Goal: Transaction & Acquisition: Purchase product/service

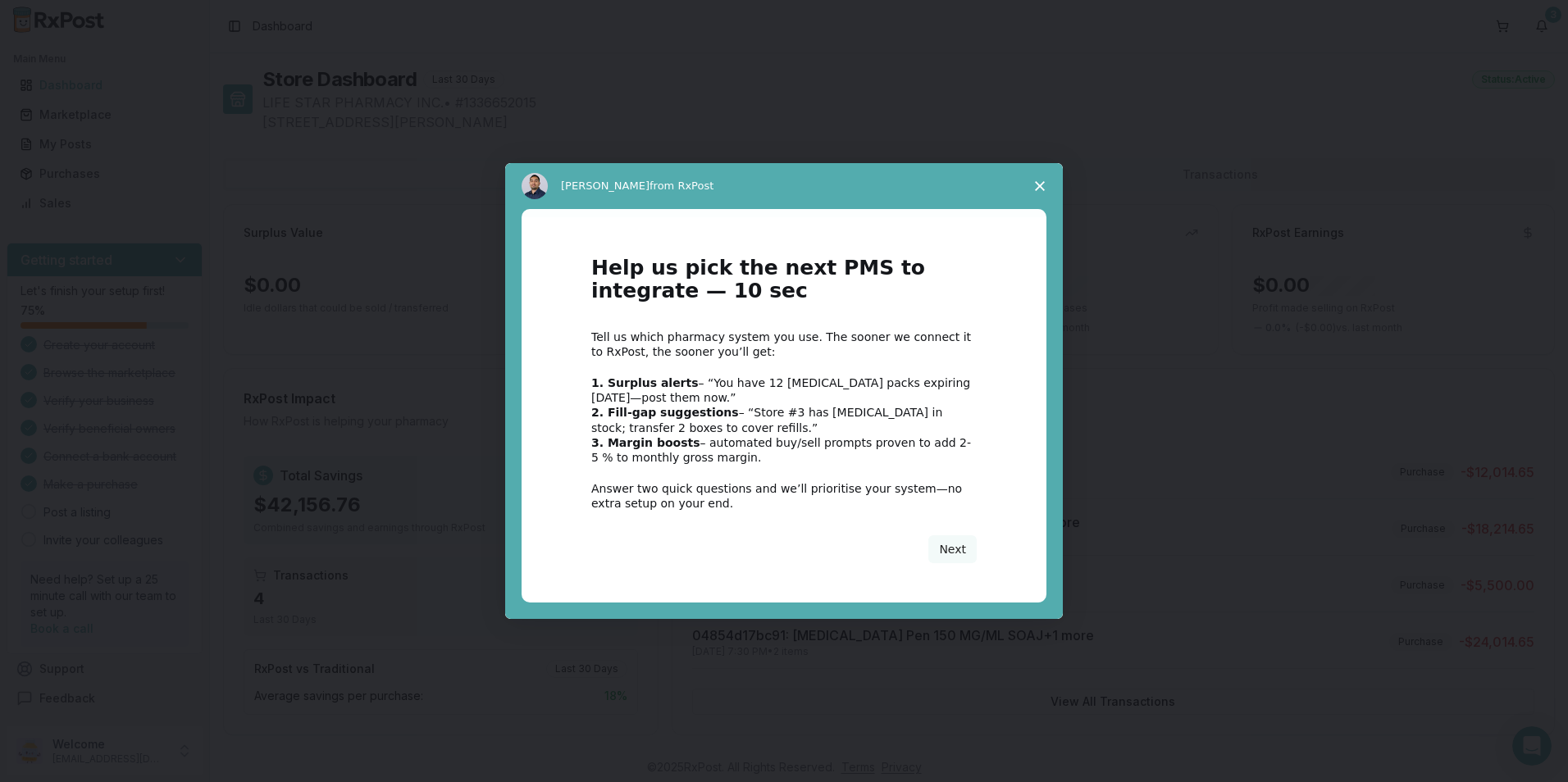
click at [1028, 183] on span "Close survey" at bounding box center [1039, 186] width 46 height 46
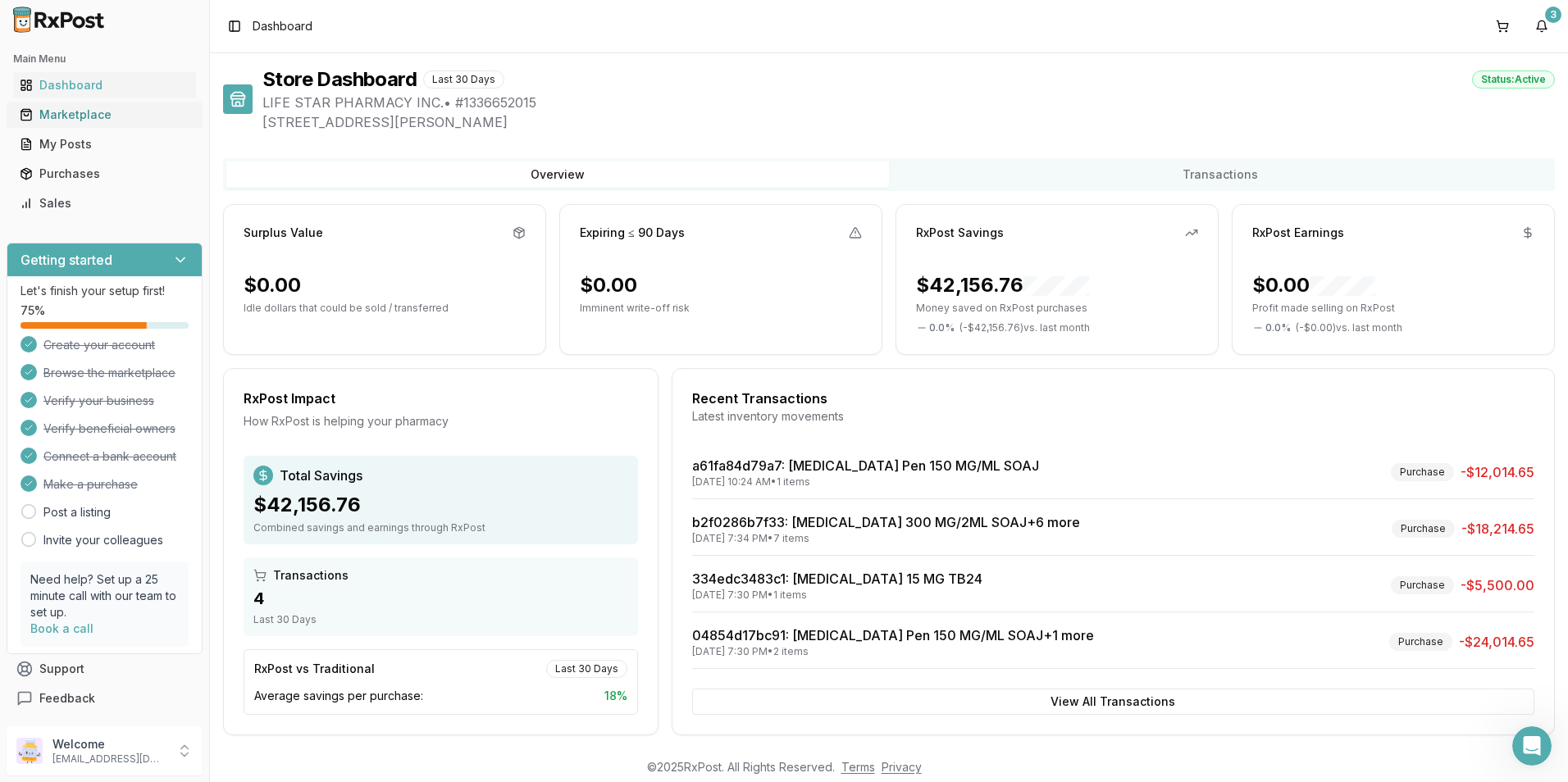
click at [80, 114] on div "Marketplace" at bounding box center [105, 114] width 170 height 16
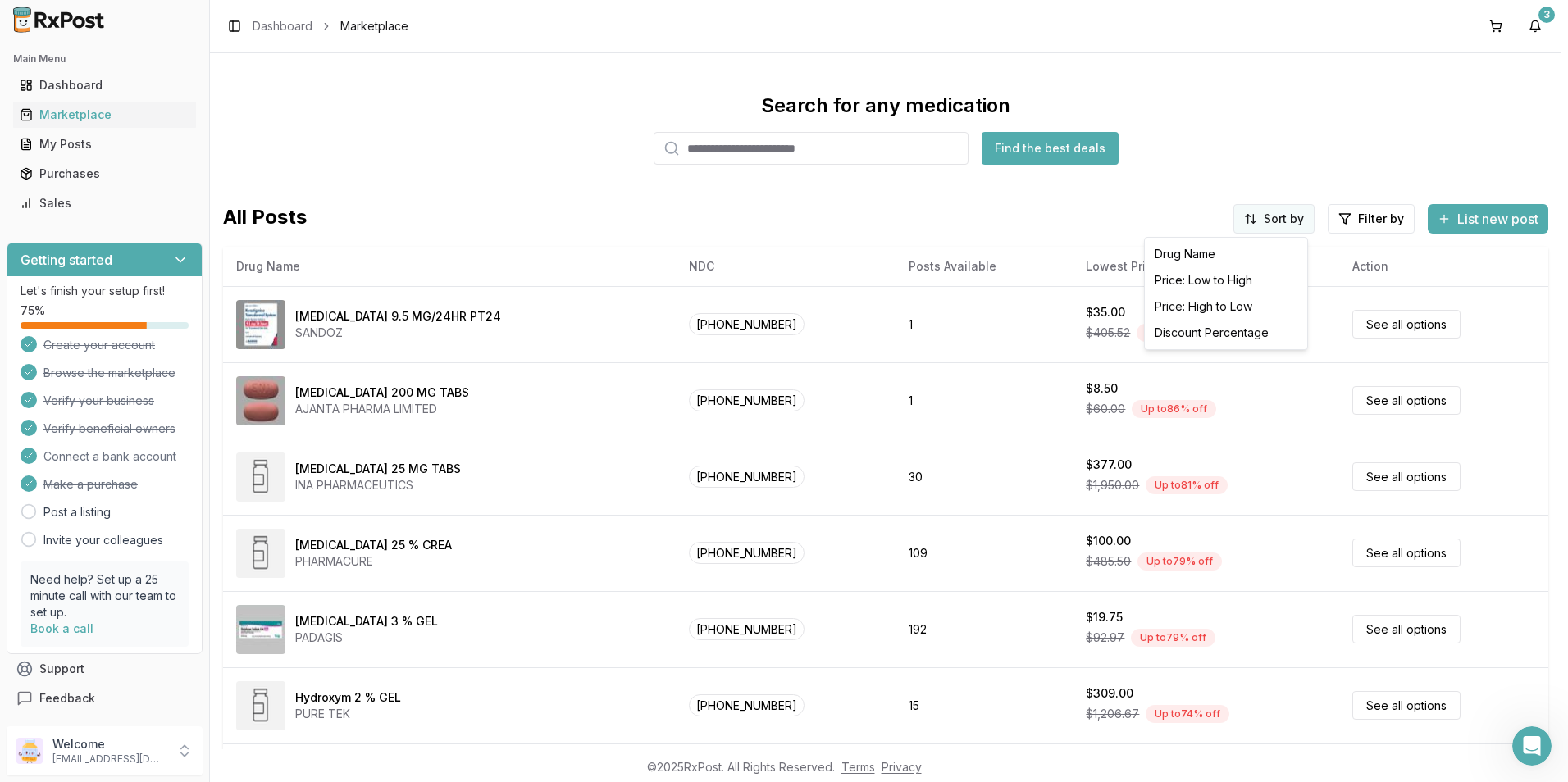
click at [1271, 221] on html "Main Menu Dashboard Marketplace My Posts Purchases Sales Getting started Let's …" at bounding box center [784, 391] width 1568 height 782
click at [1235, 307] on div "Price: High to Low" at bounding box center [1226, 306] width 156 height 26
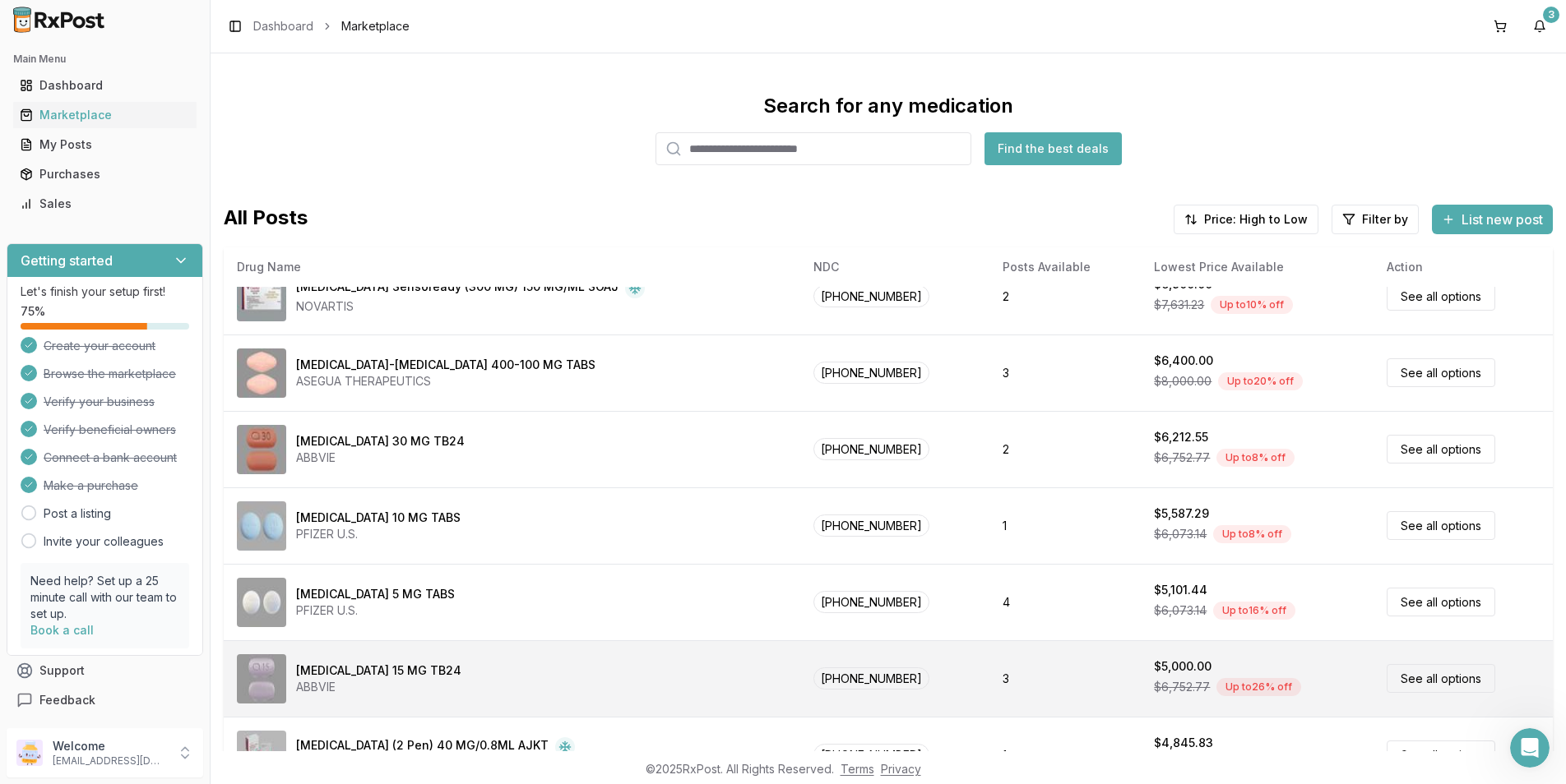
scroll to position [493, 0]
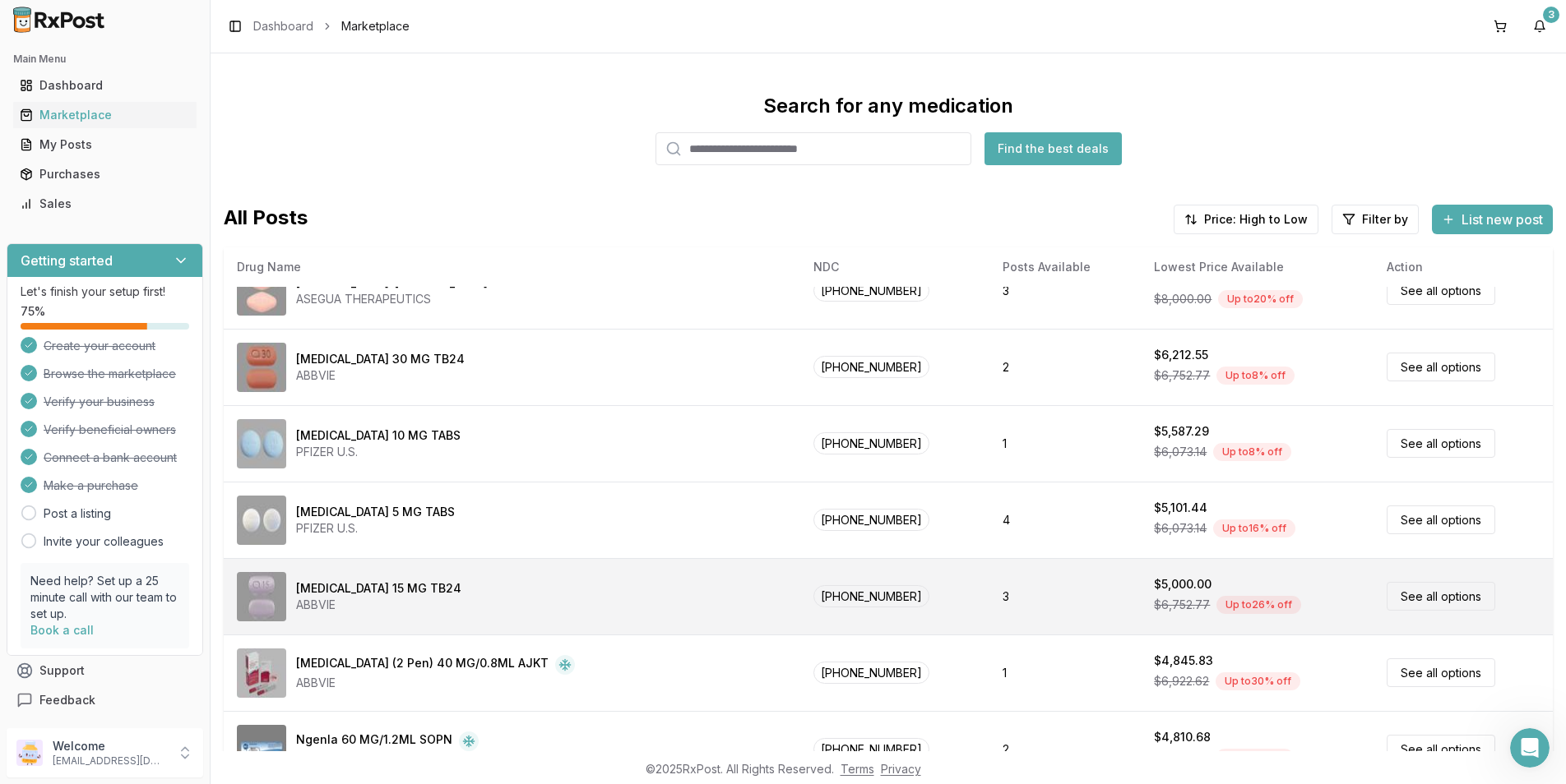
click at [263, 588] on img at bounding box center [261, 596] width 49 height 49
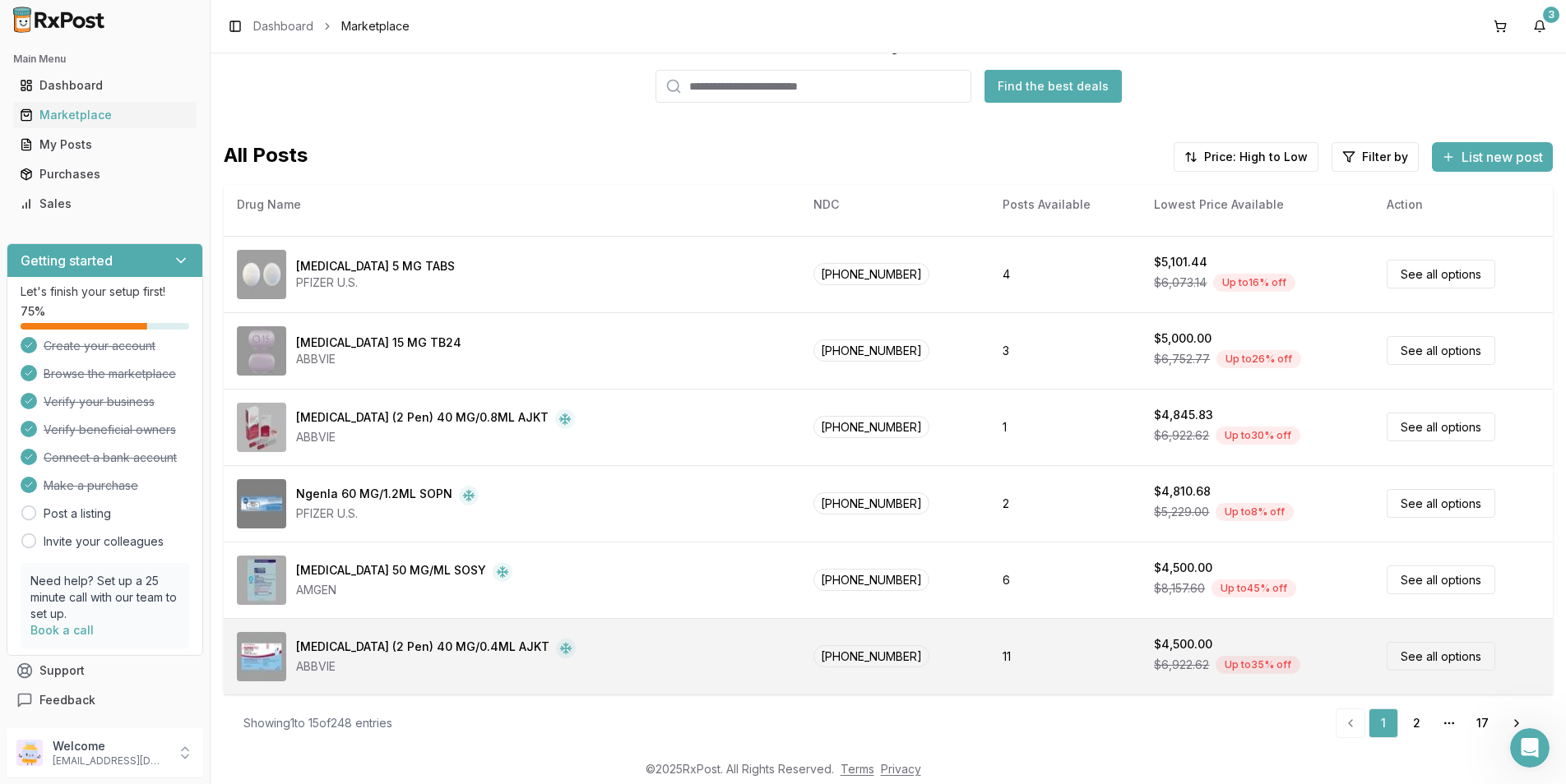
scroll to position [3, 0]
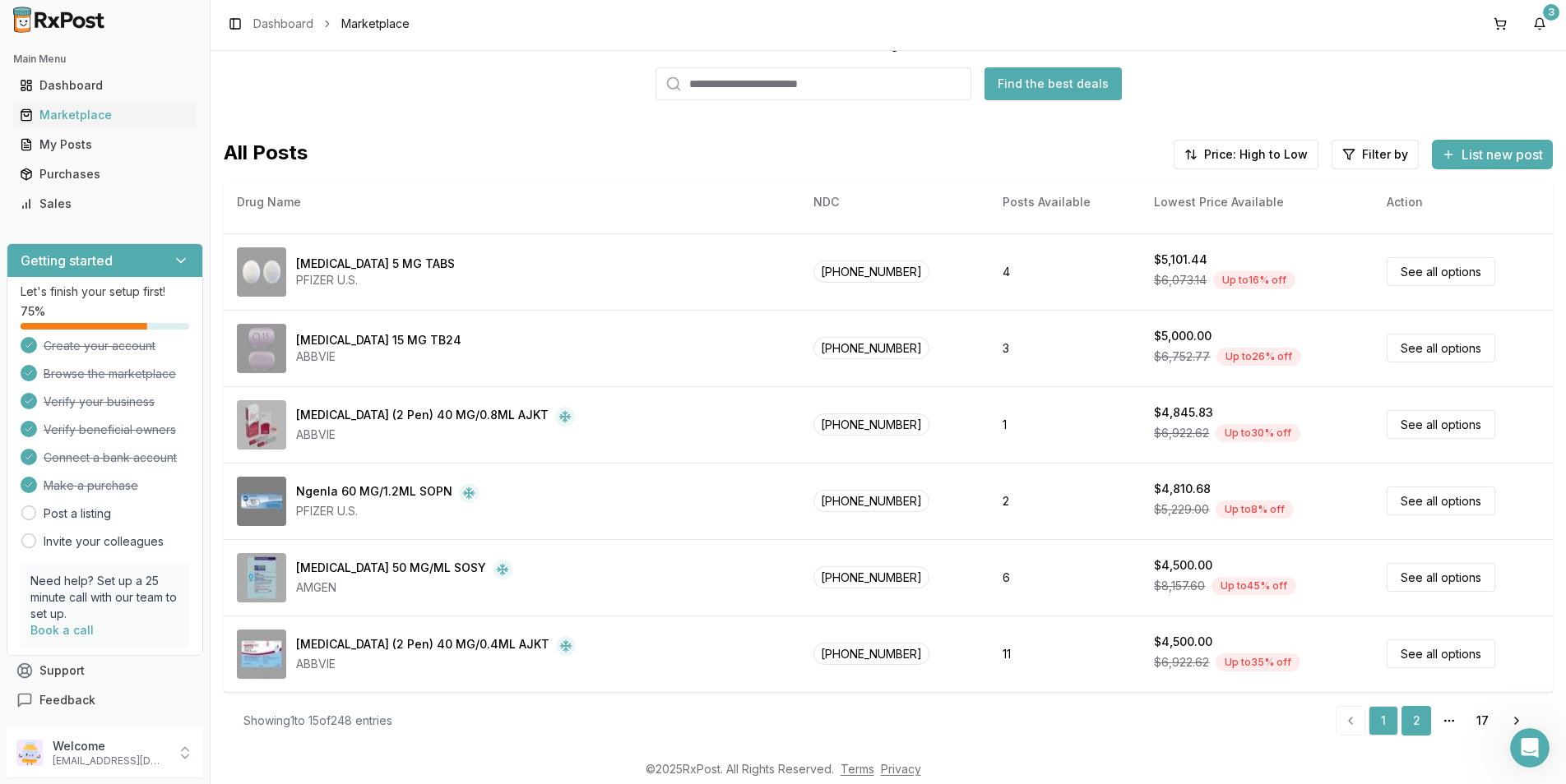
click at [1406, 722] on link "2" at bounding box center [1415, 720] width 30 height 30
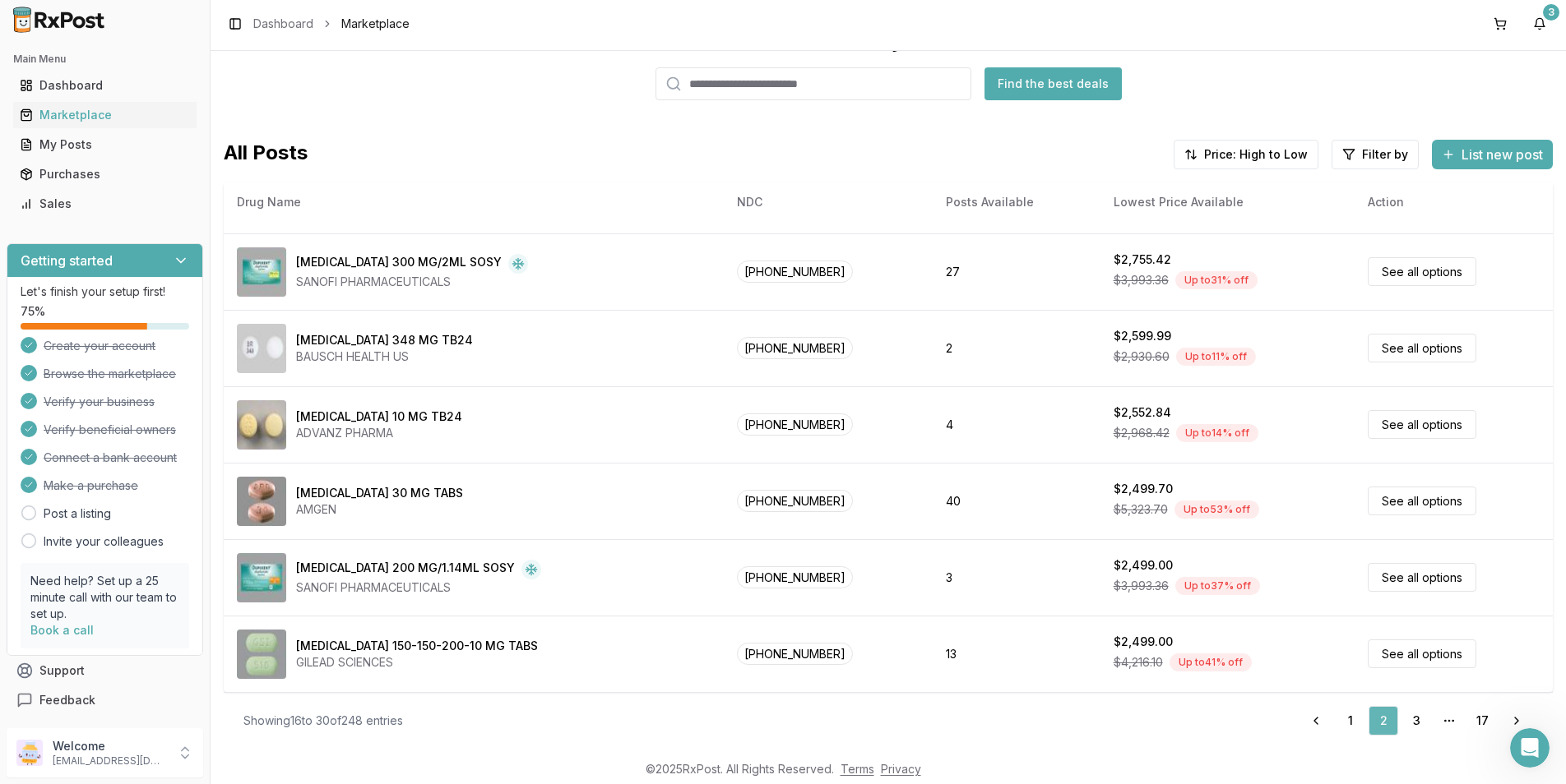
click at [1407, 720] on link "3" at bounding box center [1415, 720] width 30 height 30
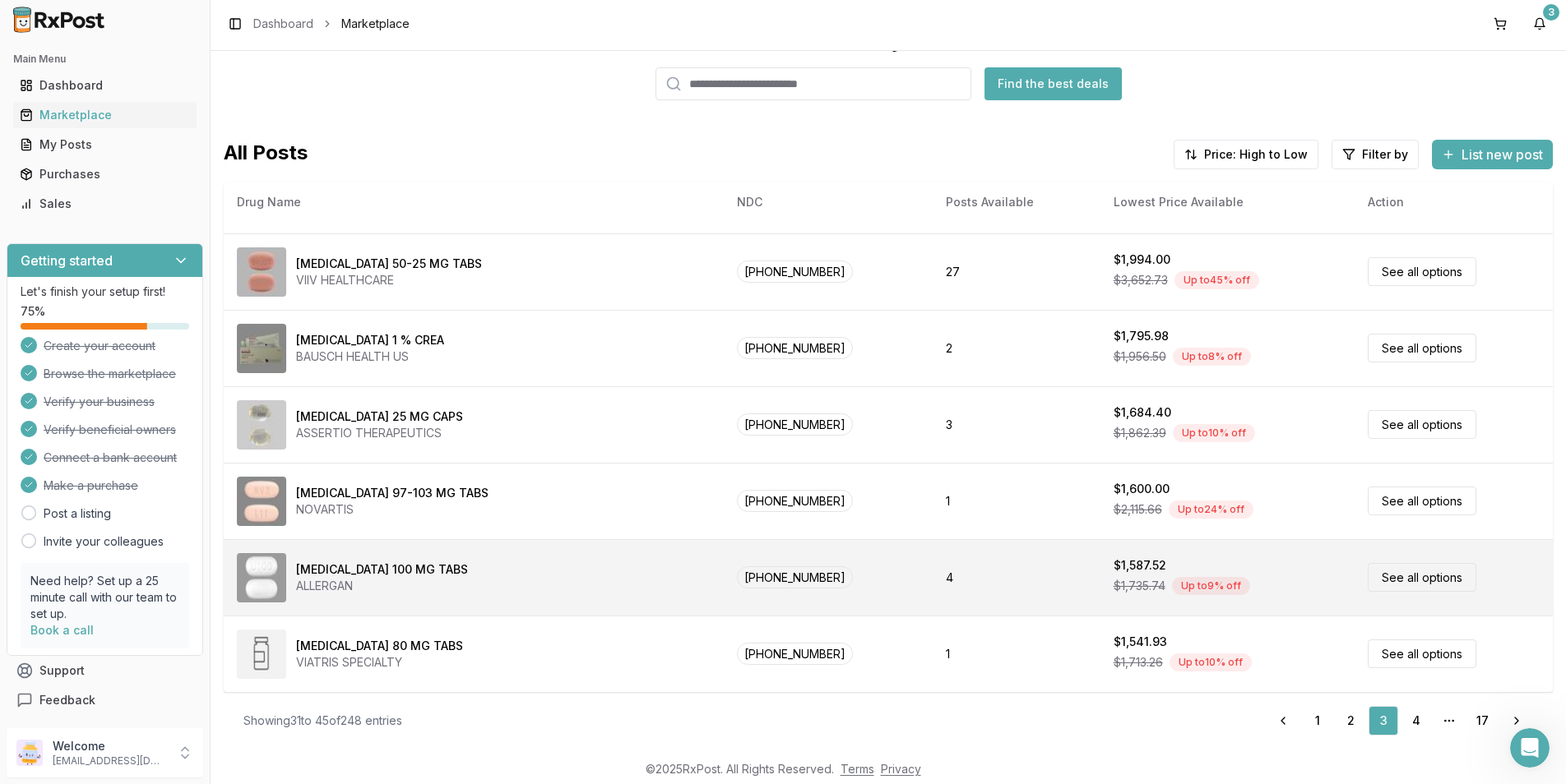
scroll to position [594, 0]
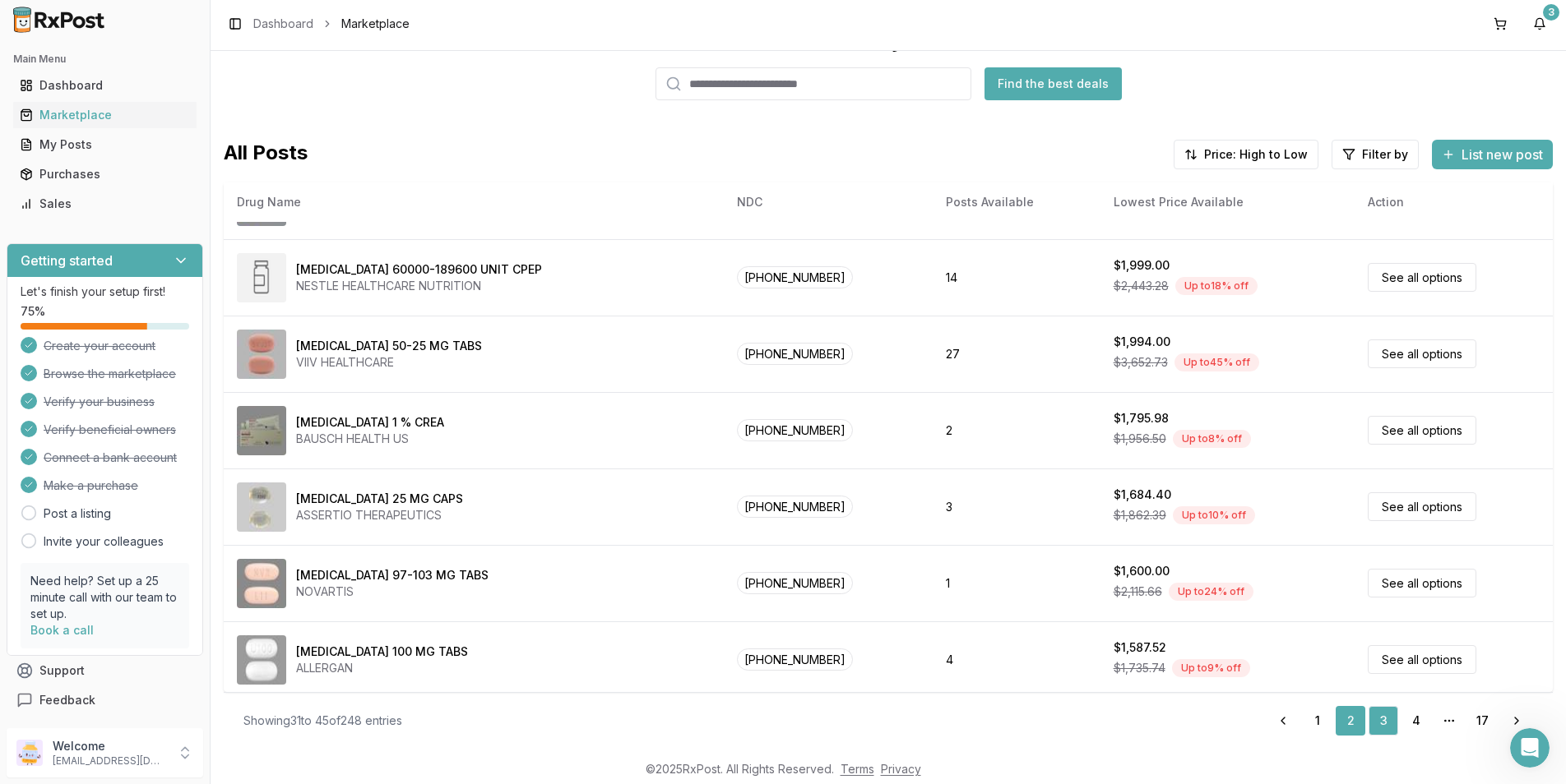
click at [1347, 721] on link "2" at bounding box center [1350, 720] width 30 height 30
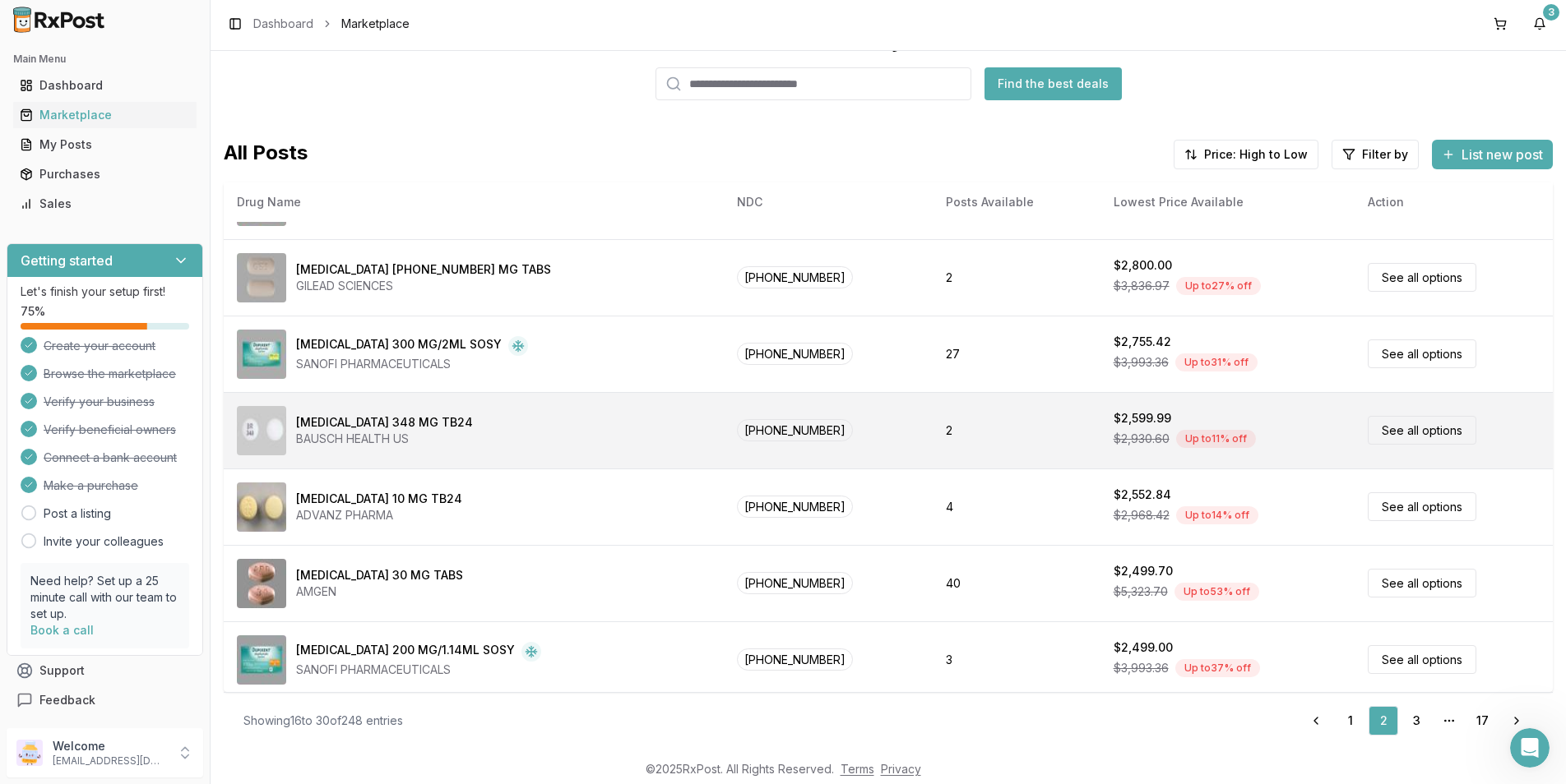
scroll to position [676, 0]
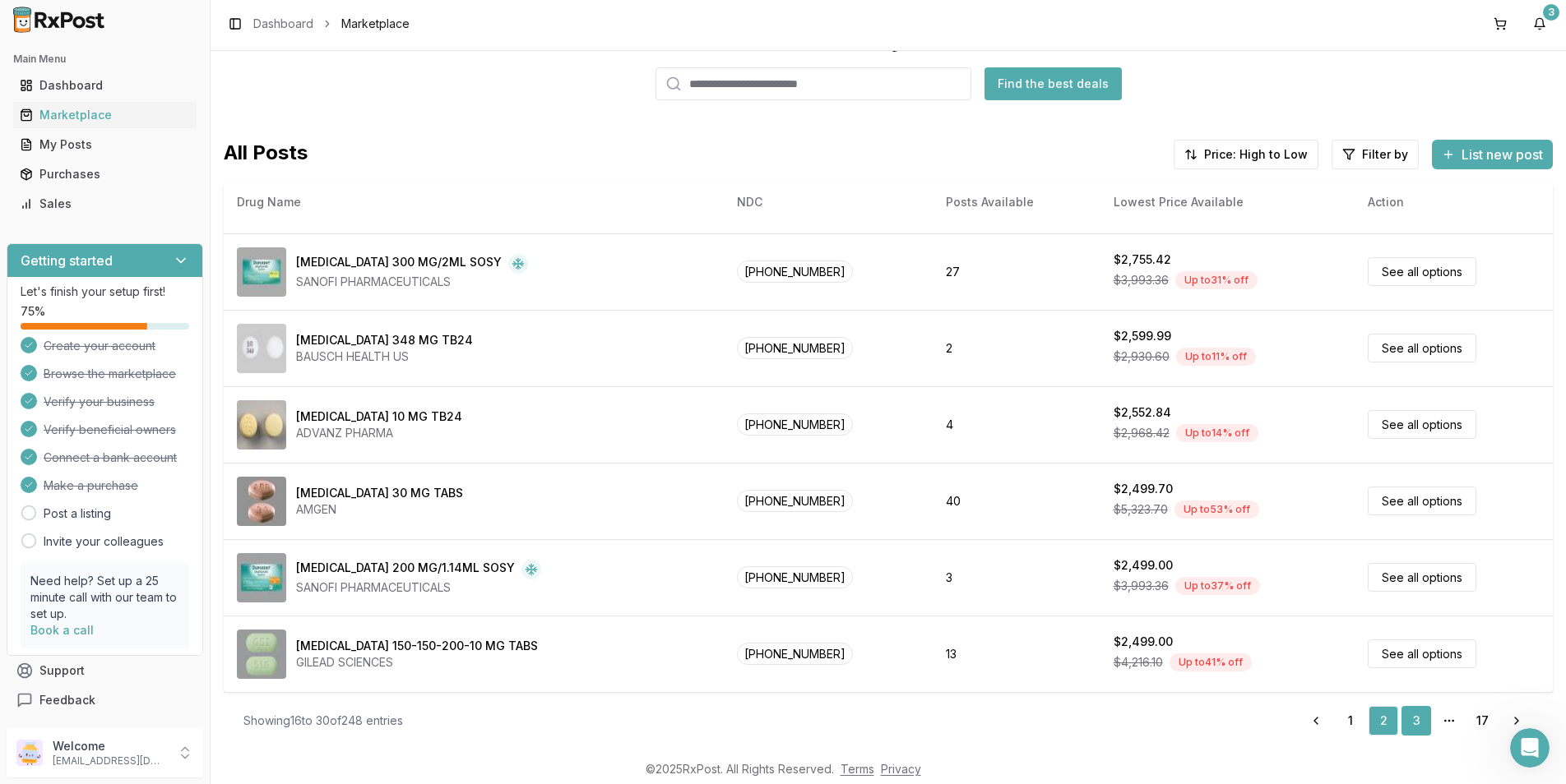
click at [1410, 720] on link "3" at bounding box center [1415, 720] width 30 height 30
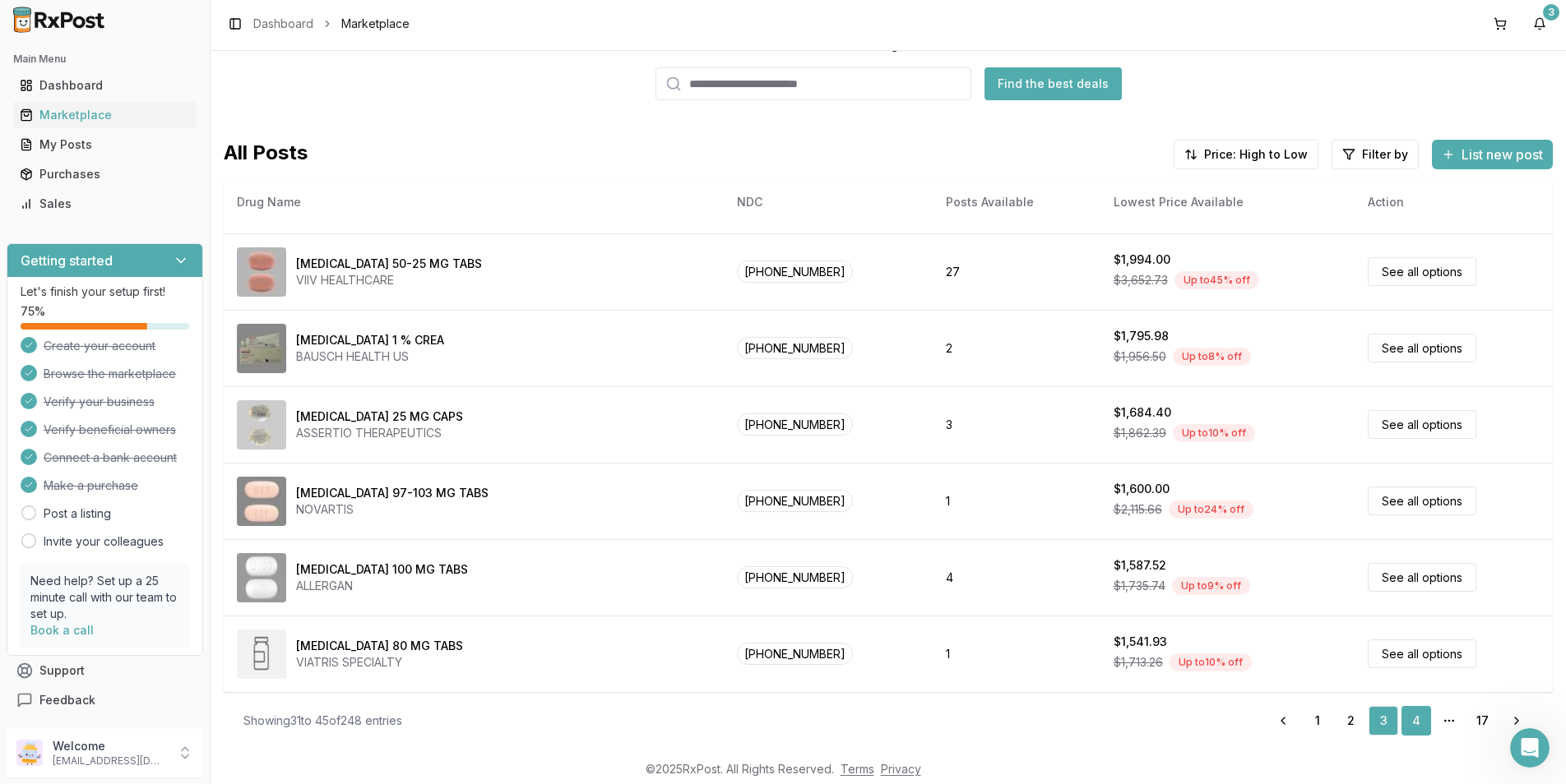
click at [1407, 724] on link "4" at bounding box center [1415, 720] width 30 height 30
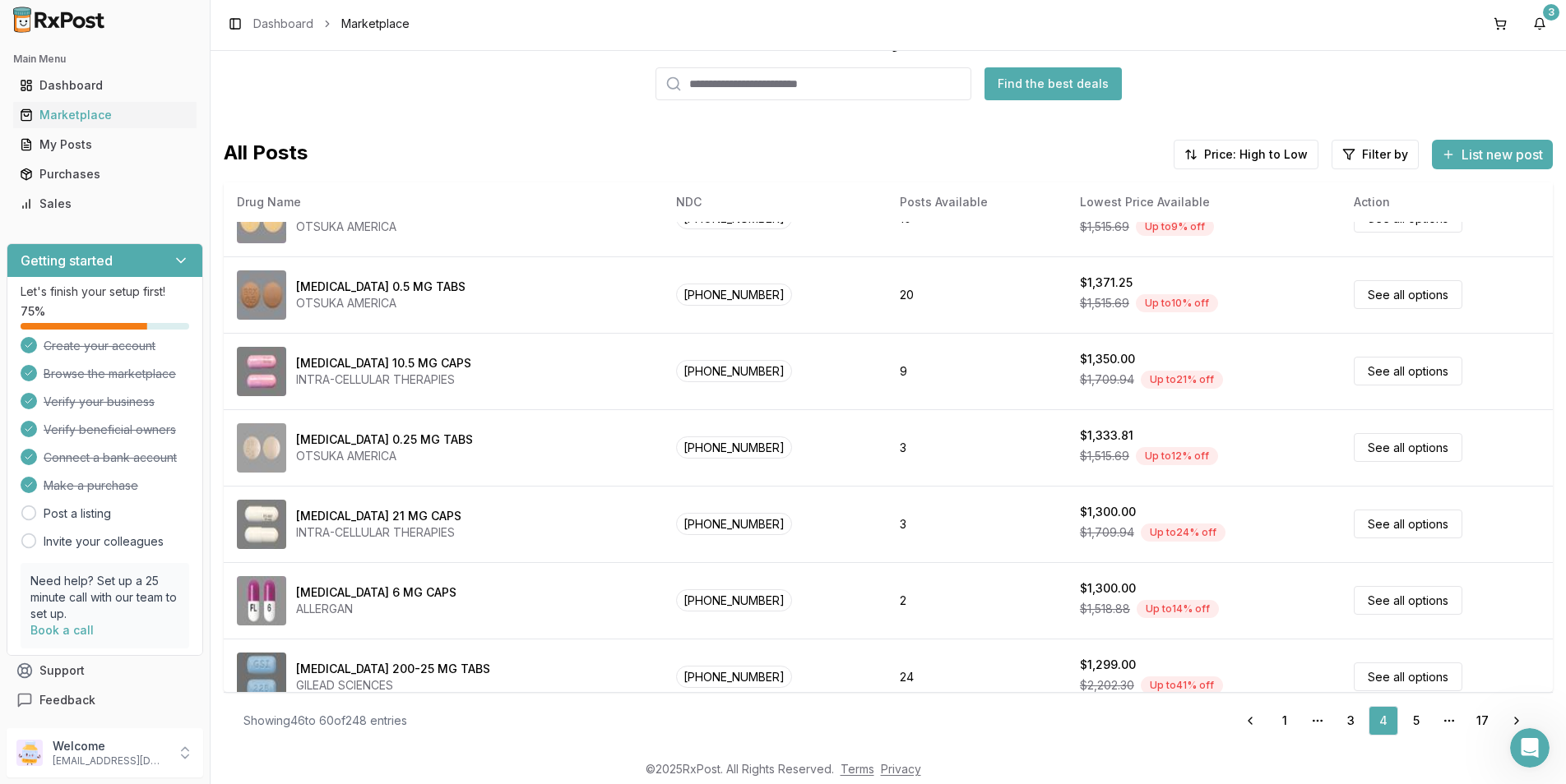
scroll to position [184, 0]
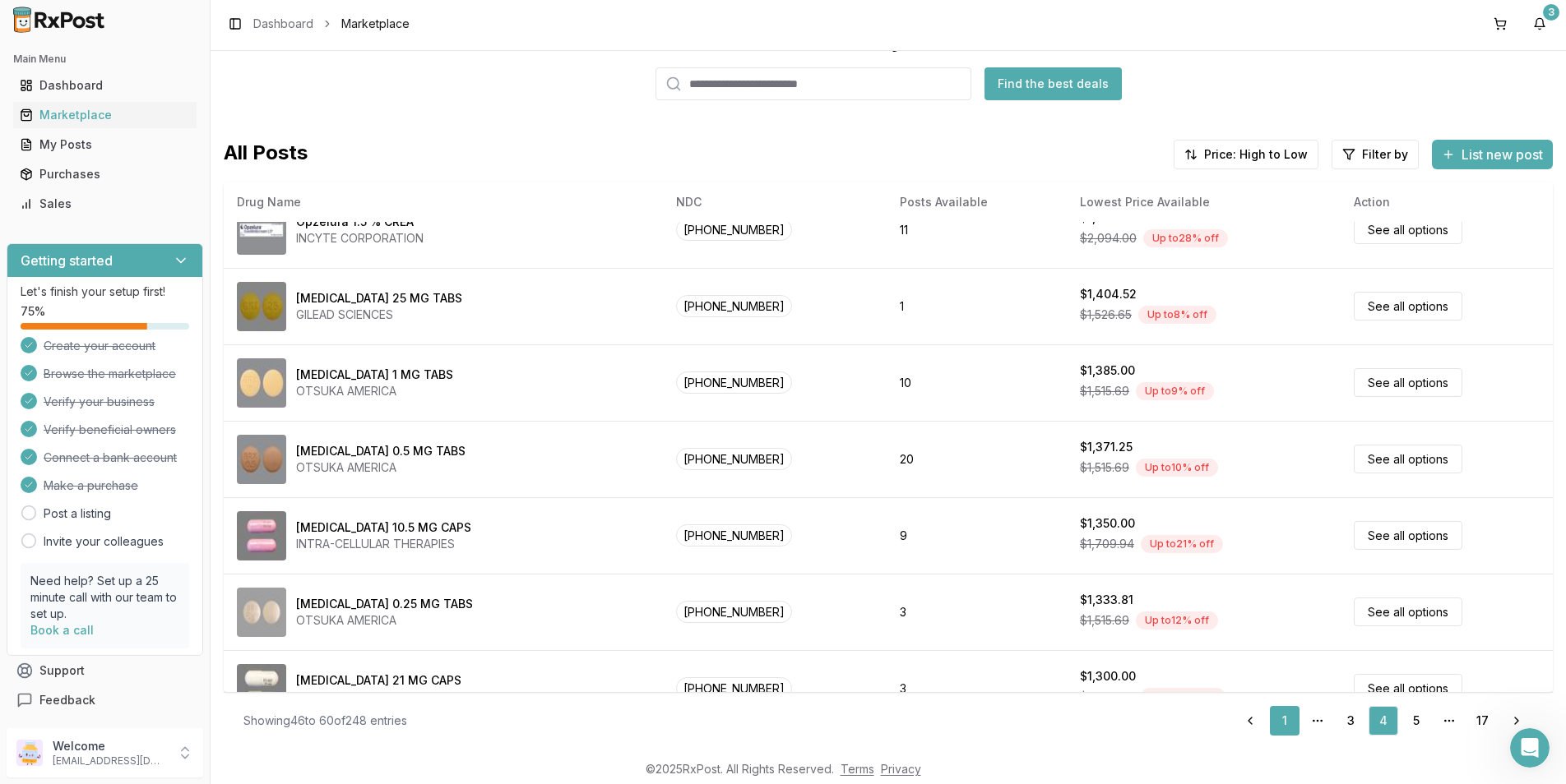
click at [1279, 723] on link "1" at bounding box center [1284, 720] width 30 height 30
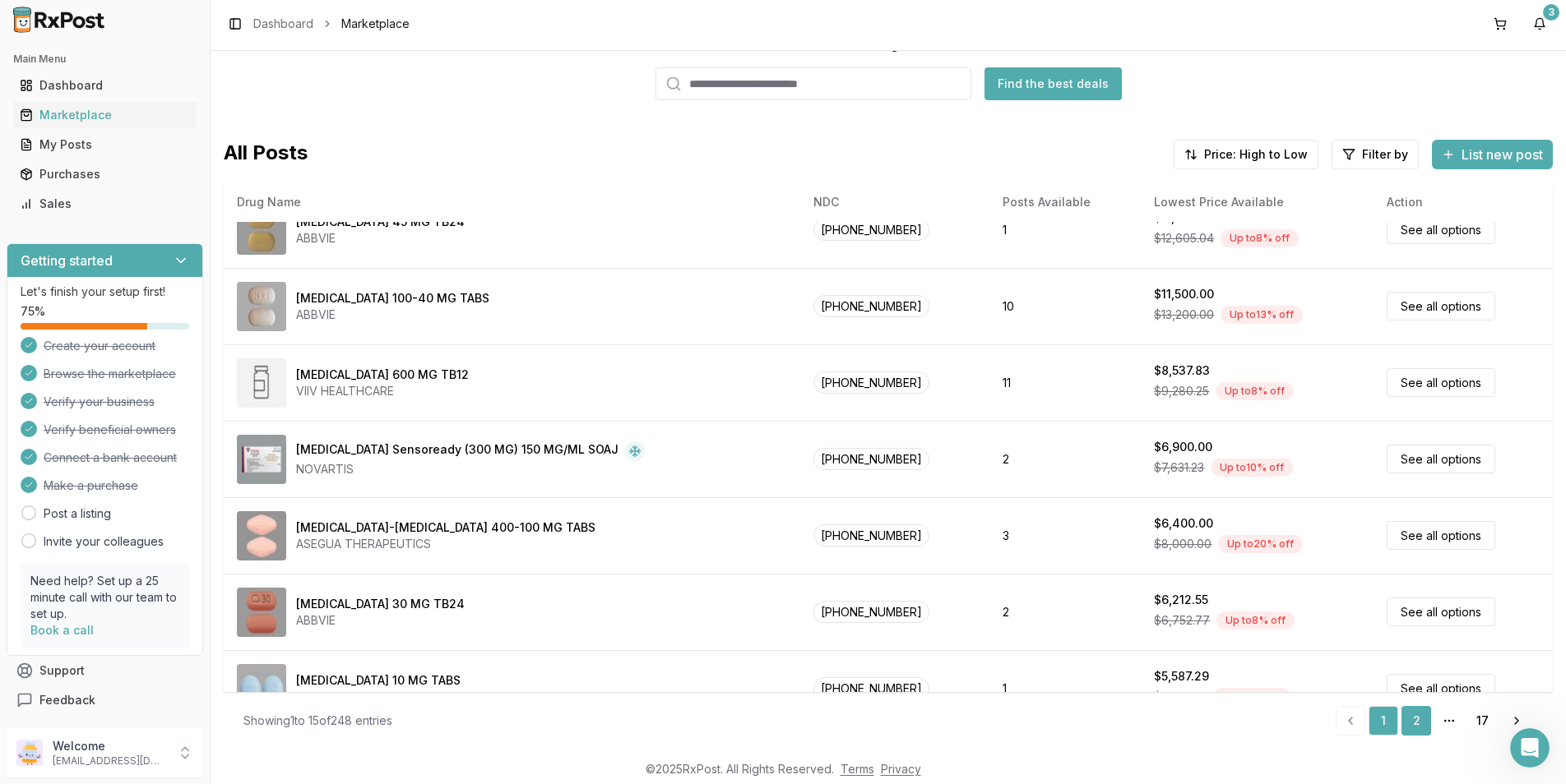
click at [1414, 720] on link "2" at bounding box center [1415, 720] width 30 height 30
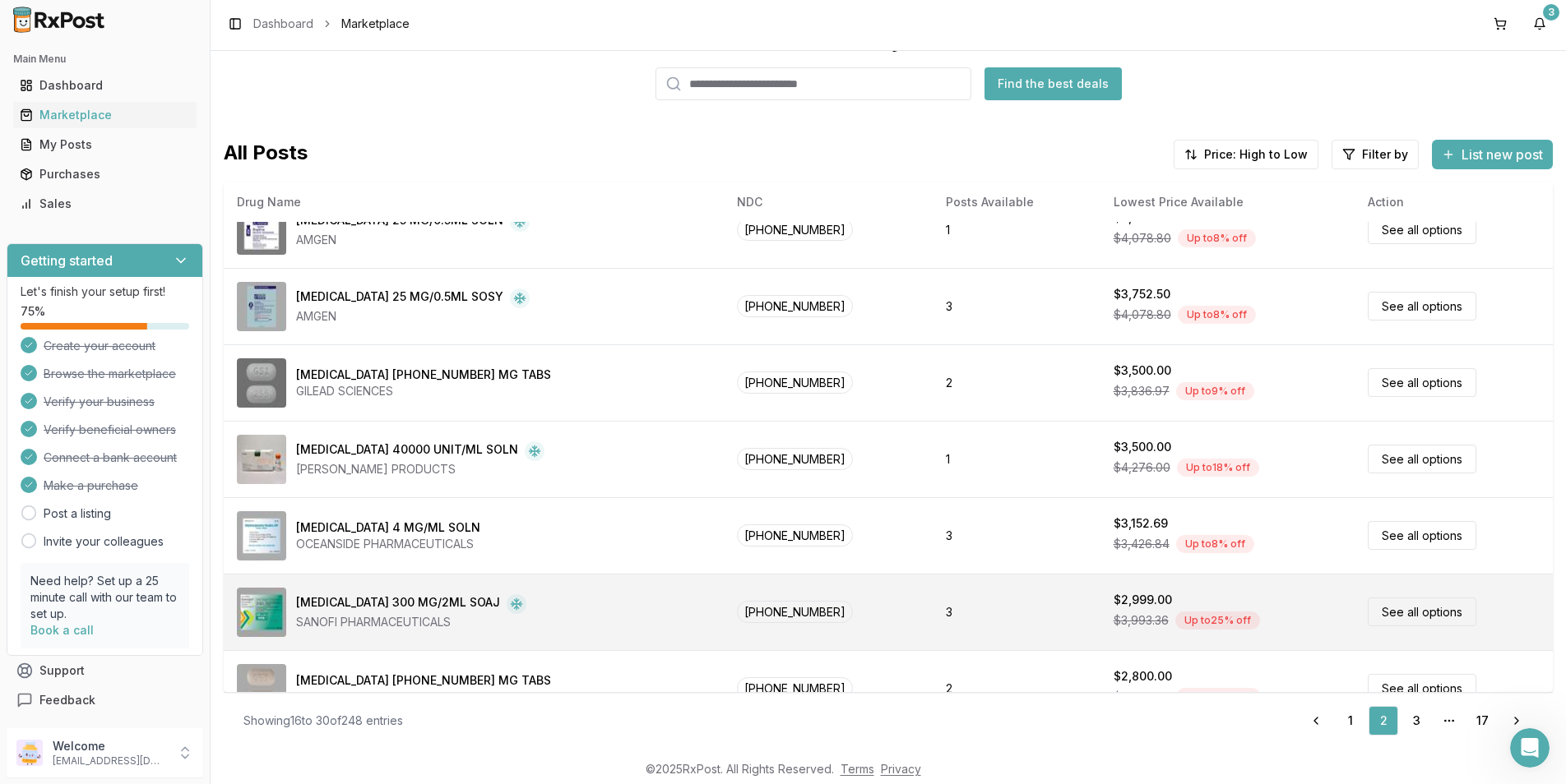
click at [1415, 609] on link "See all options" at bounding box center [1421, 612] width 108 height 29
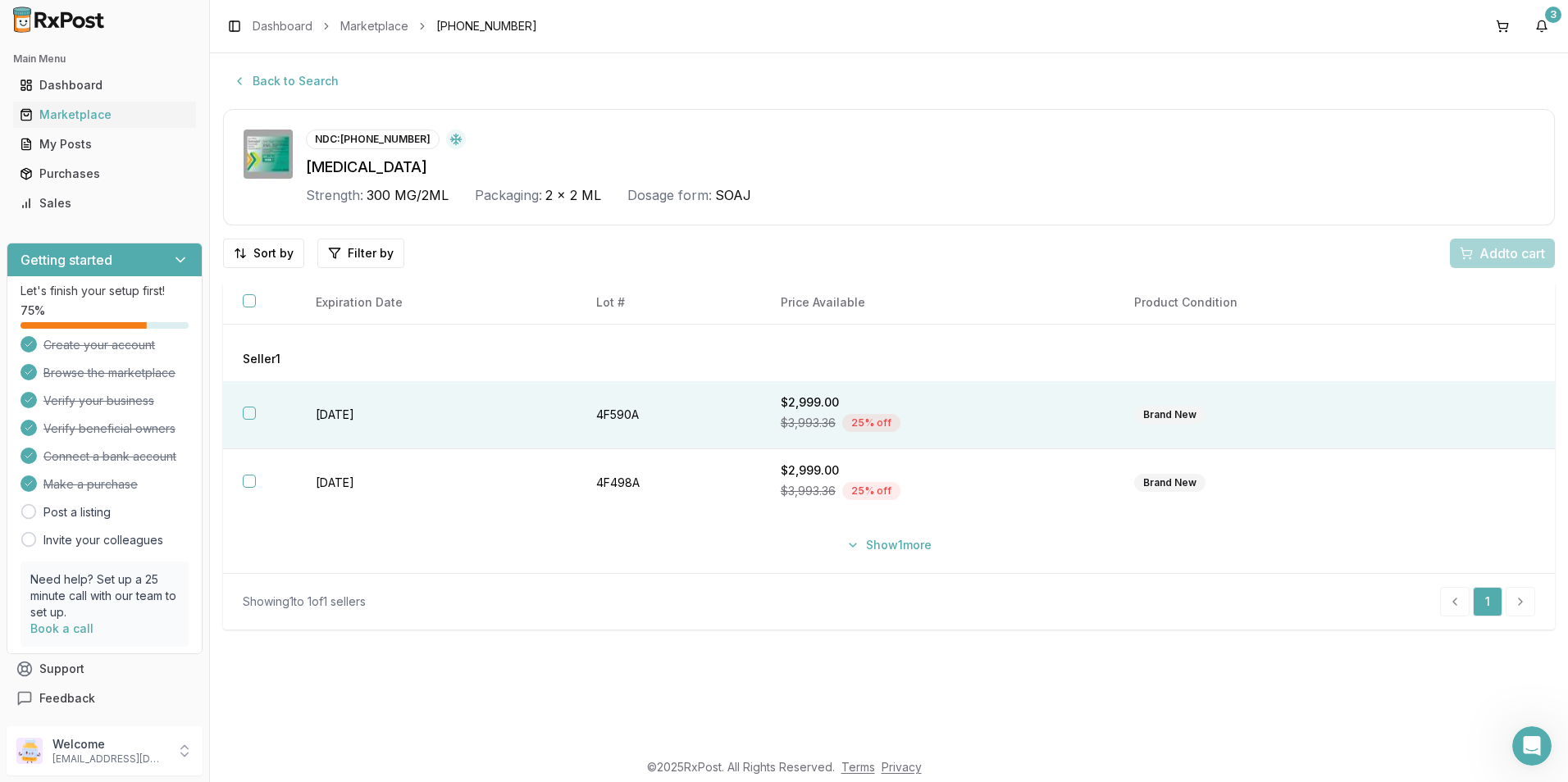
click at [252, 415] on button "button" at bounding box center [249, 413] width 13 height 13
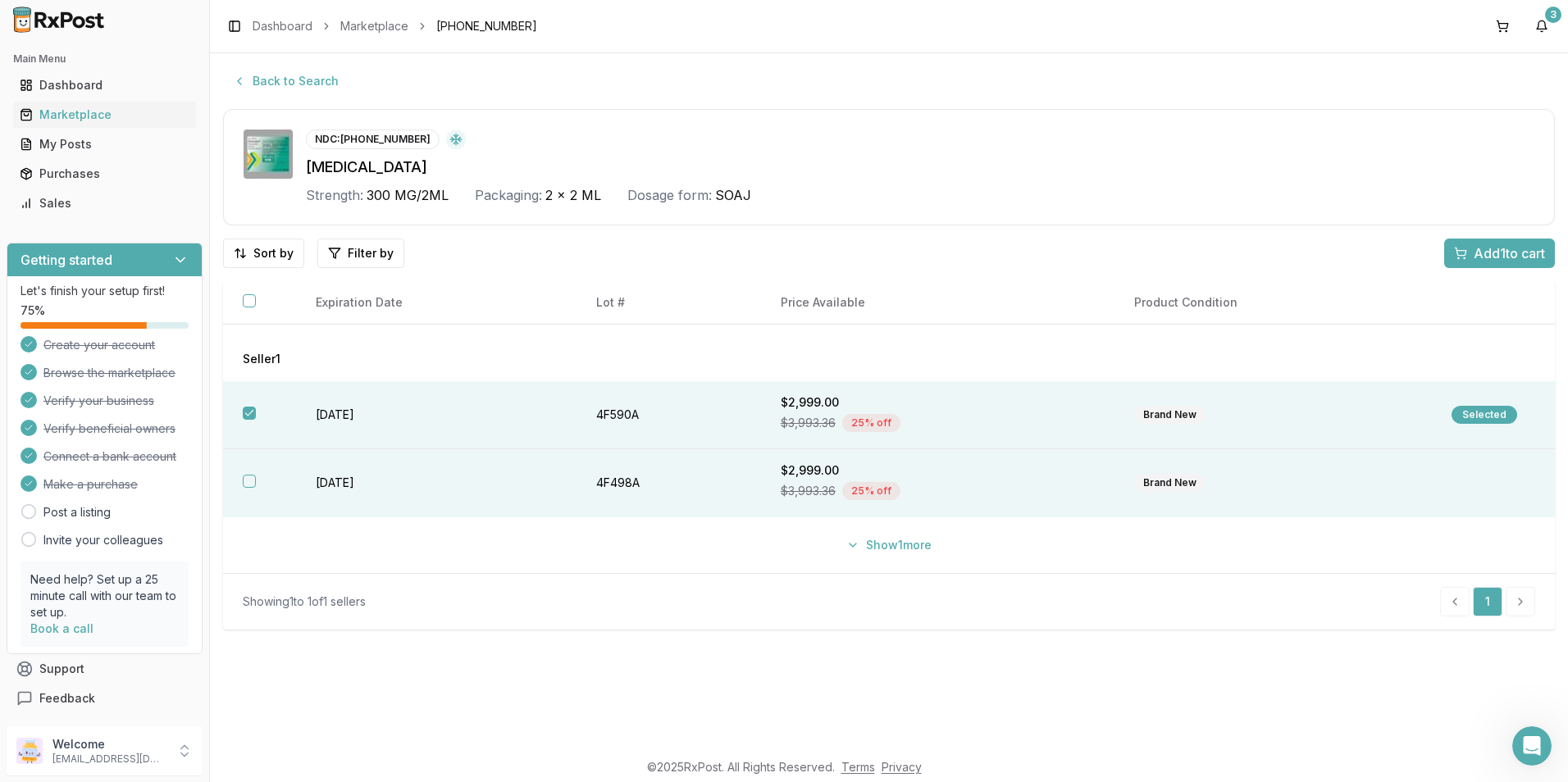
click at [248, 477] on button "button" at bounding box center [249, 481] width 13 height 13
click at [844, 546] on button "Show 1 more" at bounding box center [889, 544] width 105 height 29
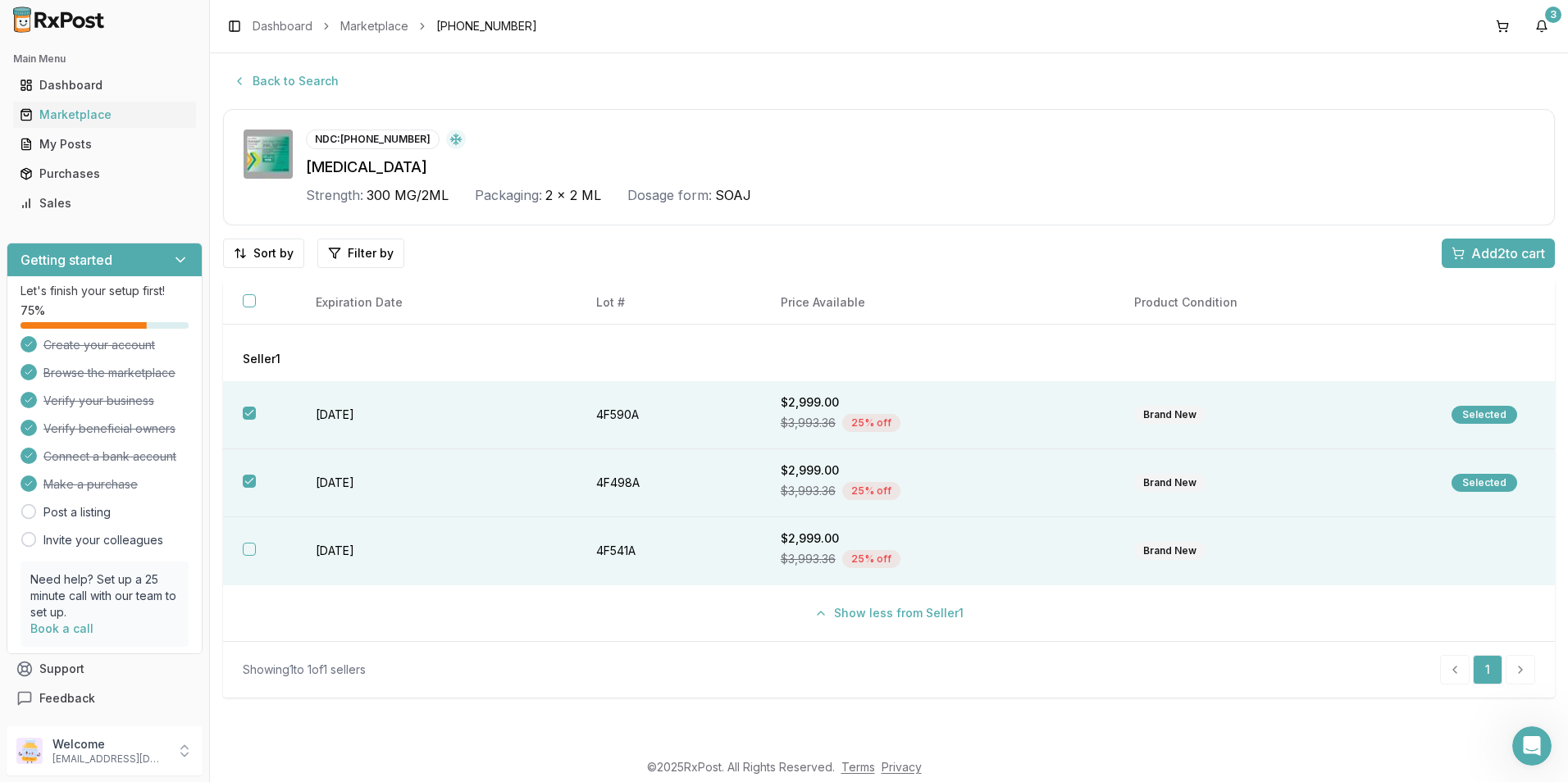
click at [252, 544] on button "button" at bounding box center [249, 549] width 13 height 13
click at [1490, 253] on span "Add 3 to cart" at bounding box center [1508, 253] width 74 height 20
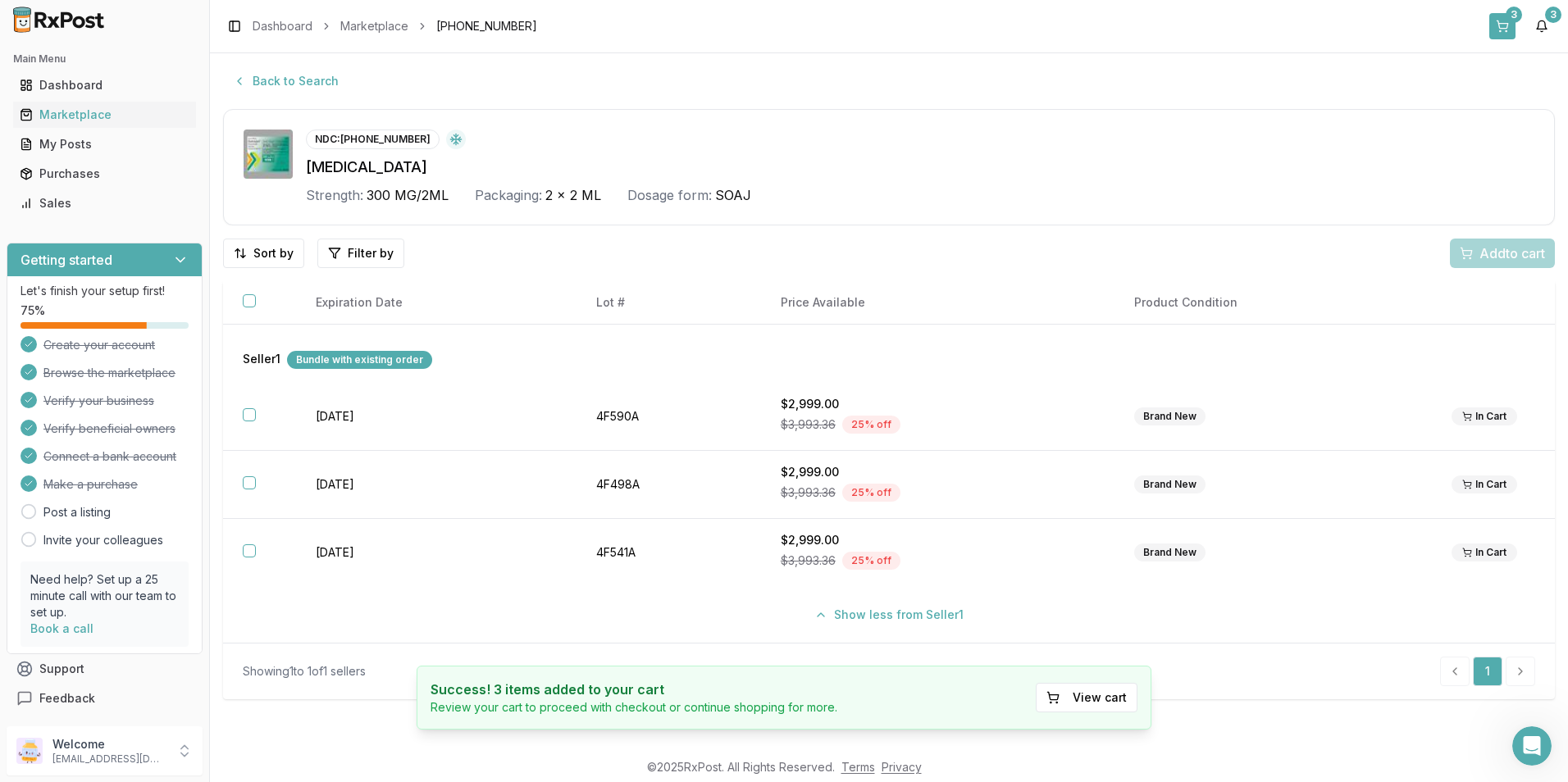
click at [1513, 20] on div "3" at bounding box center [1513, 14] width 16 height 16
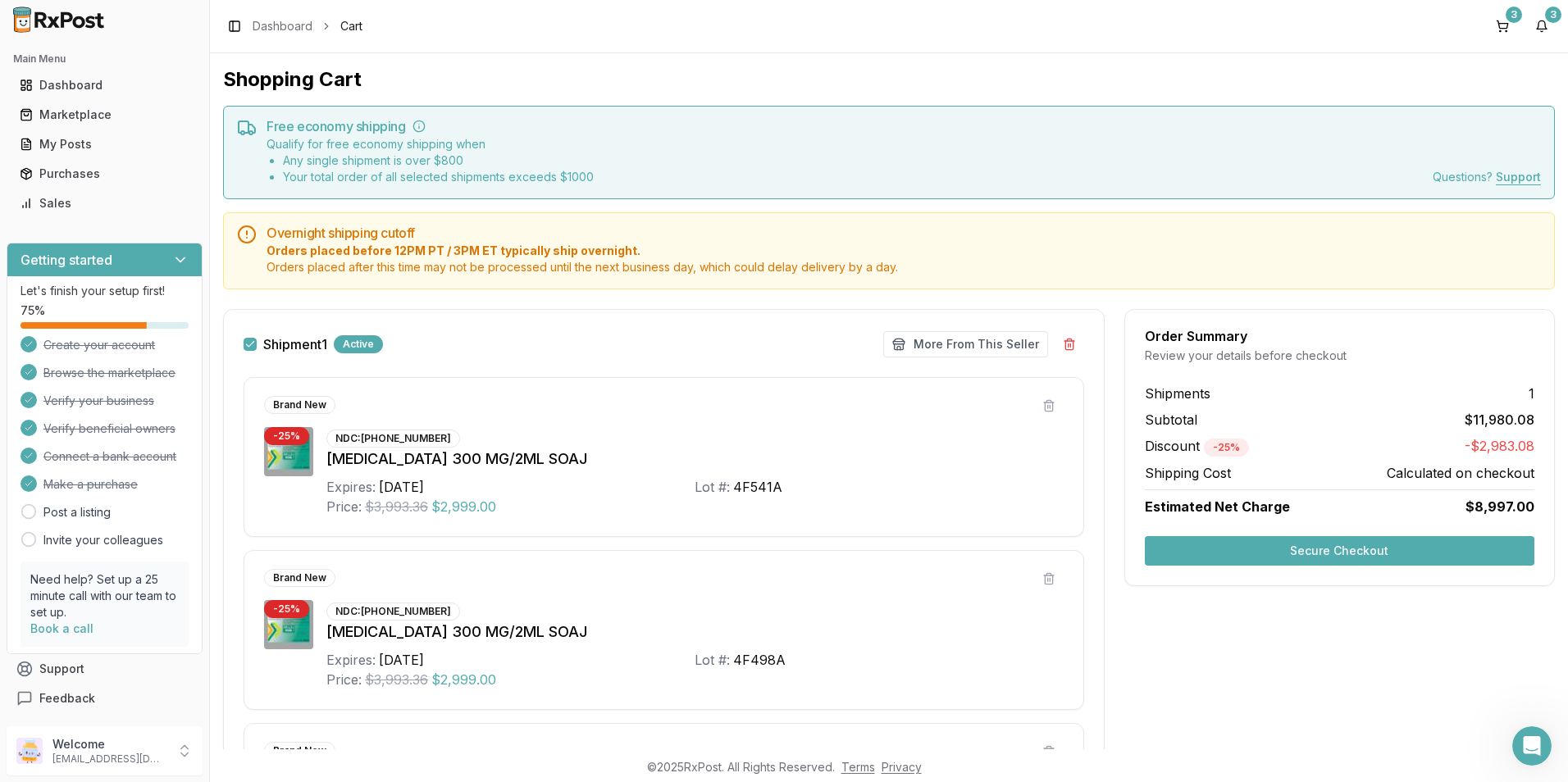
click at [1325, 547] on button "Secure Checkout" at bounding box center [1340, 551] width 390 height 29
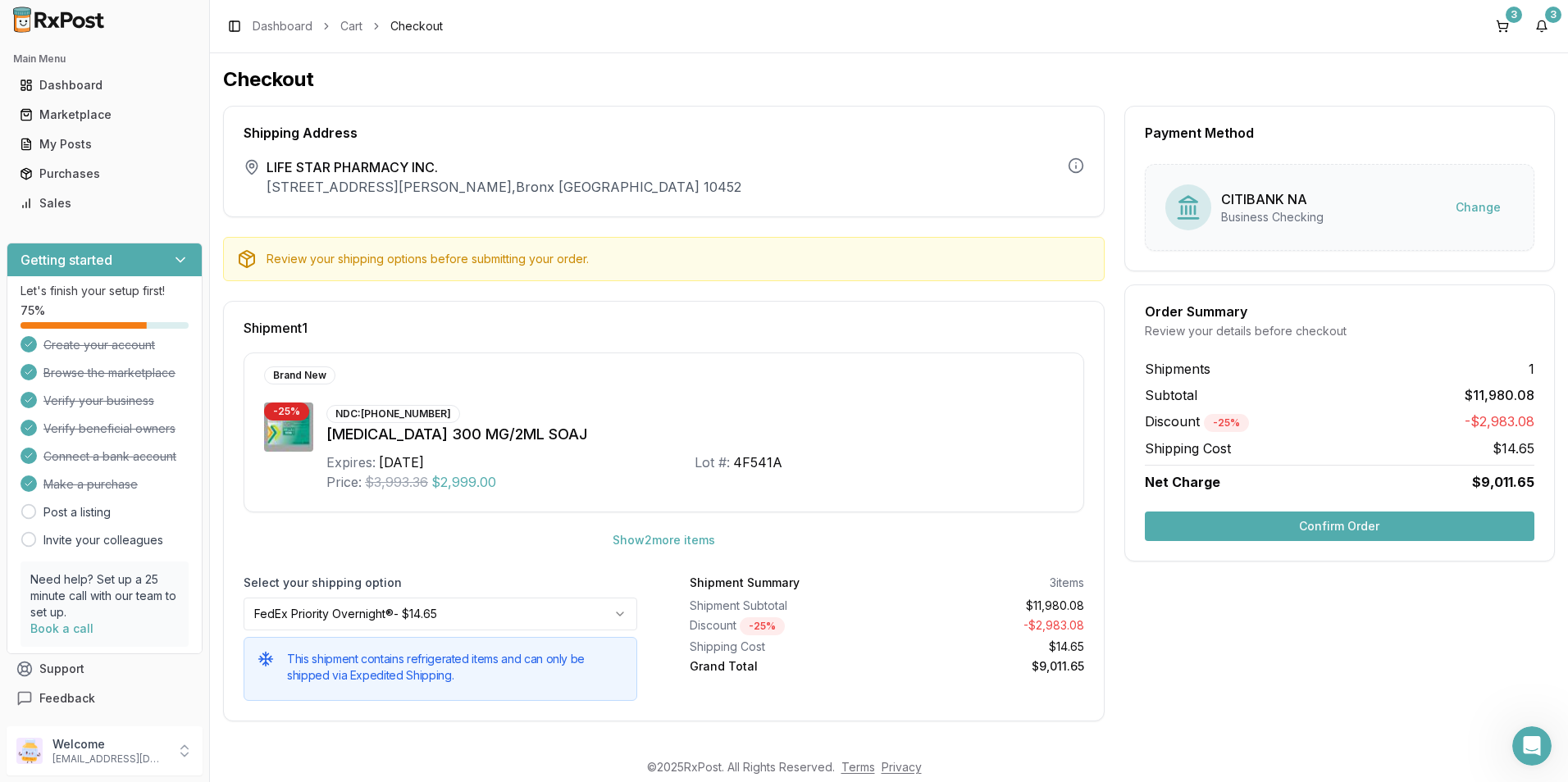
click at [1363, 526] on button "Confirm Order" at bounding box center [1340, 526] width 390 height 29
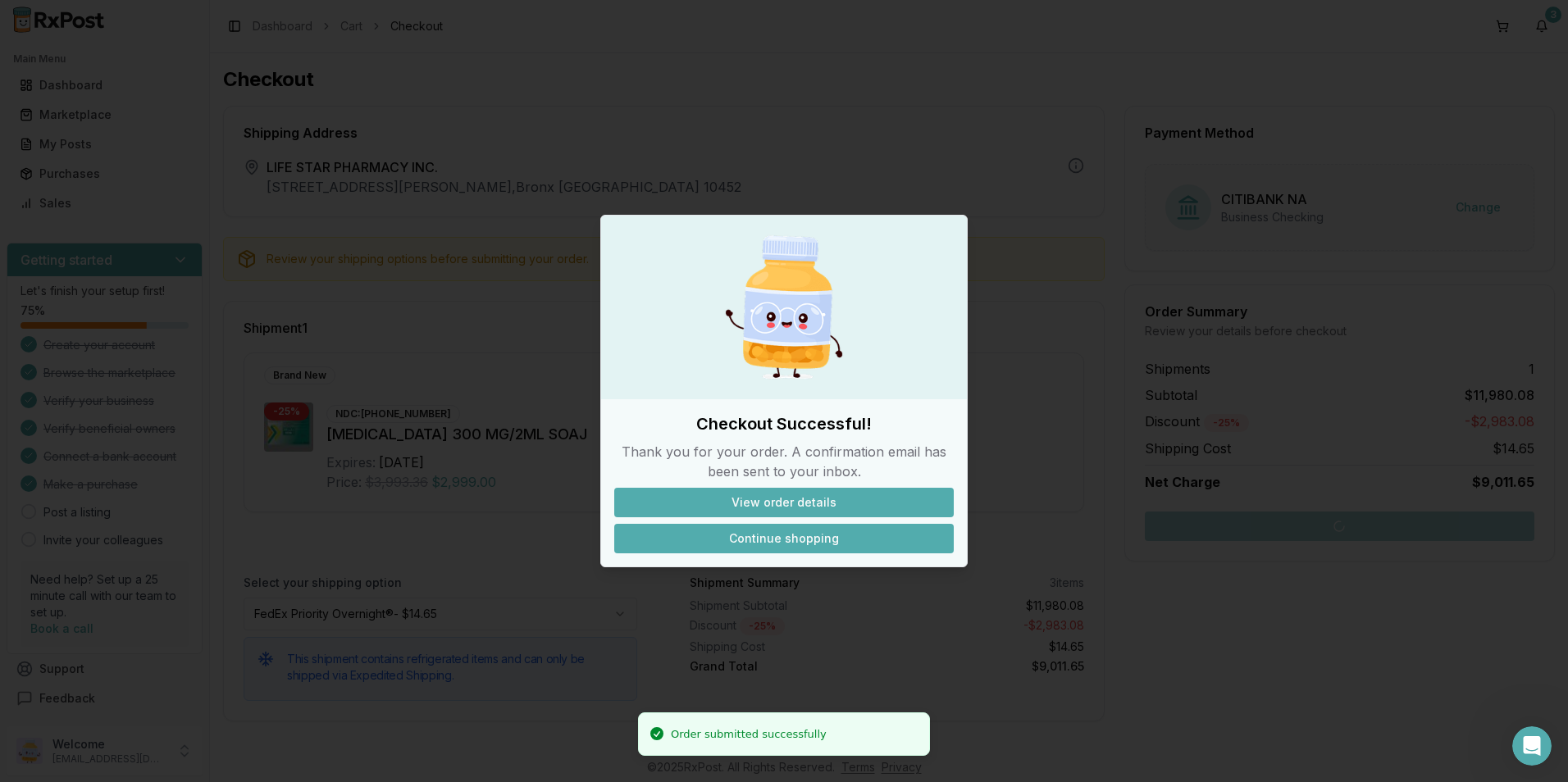
click at [769, 544] on button "Continue shopping" at bounding box center [784, 538] width 340 height 29
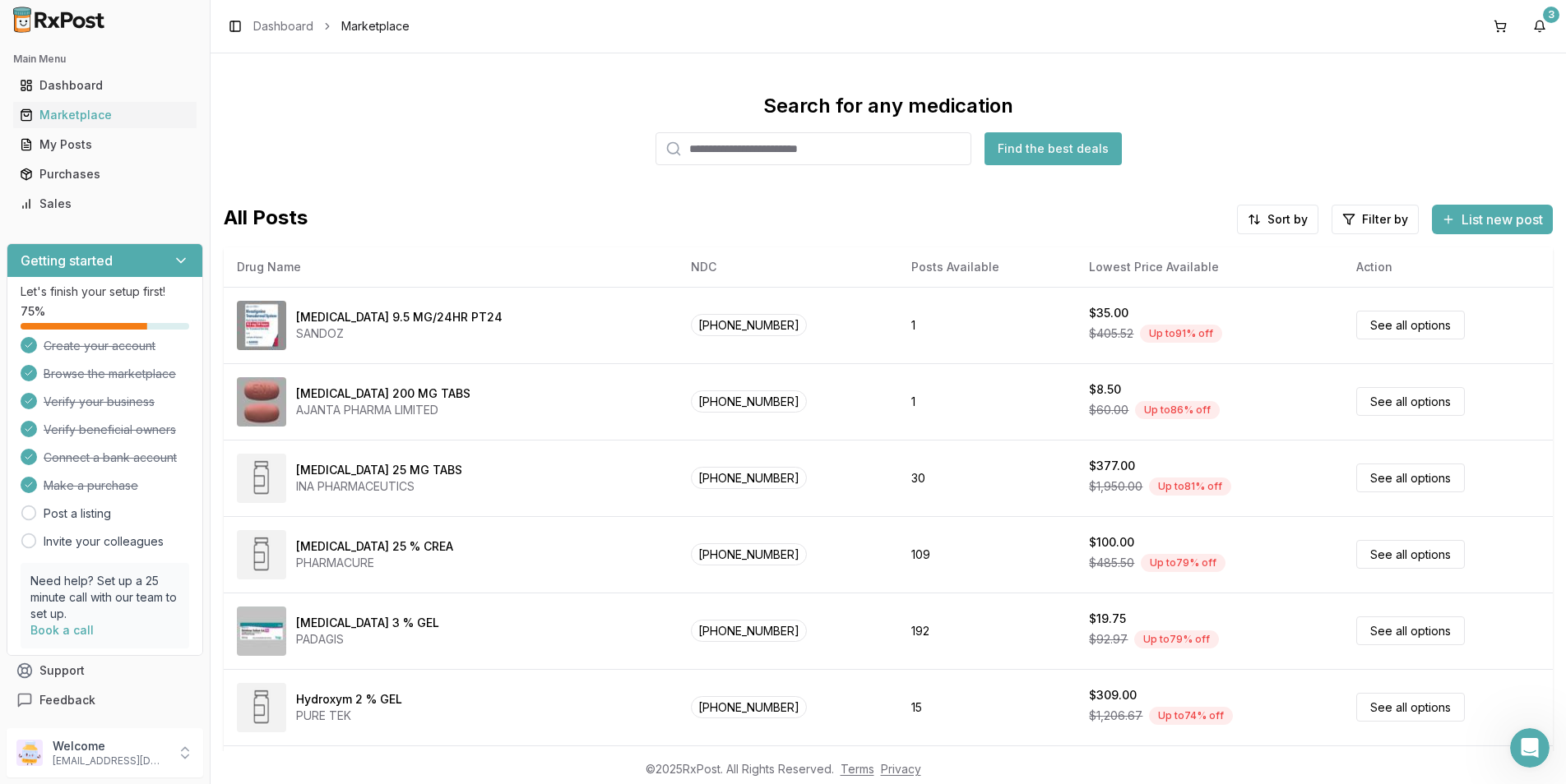
click at [774, 157] on input "search" at bounding box center [813, 149] width 316 height 33
type input "********"
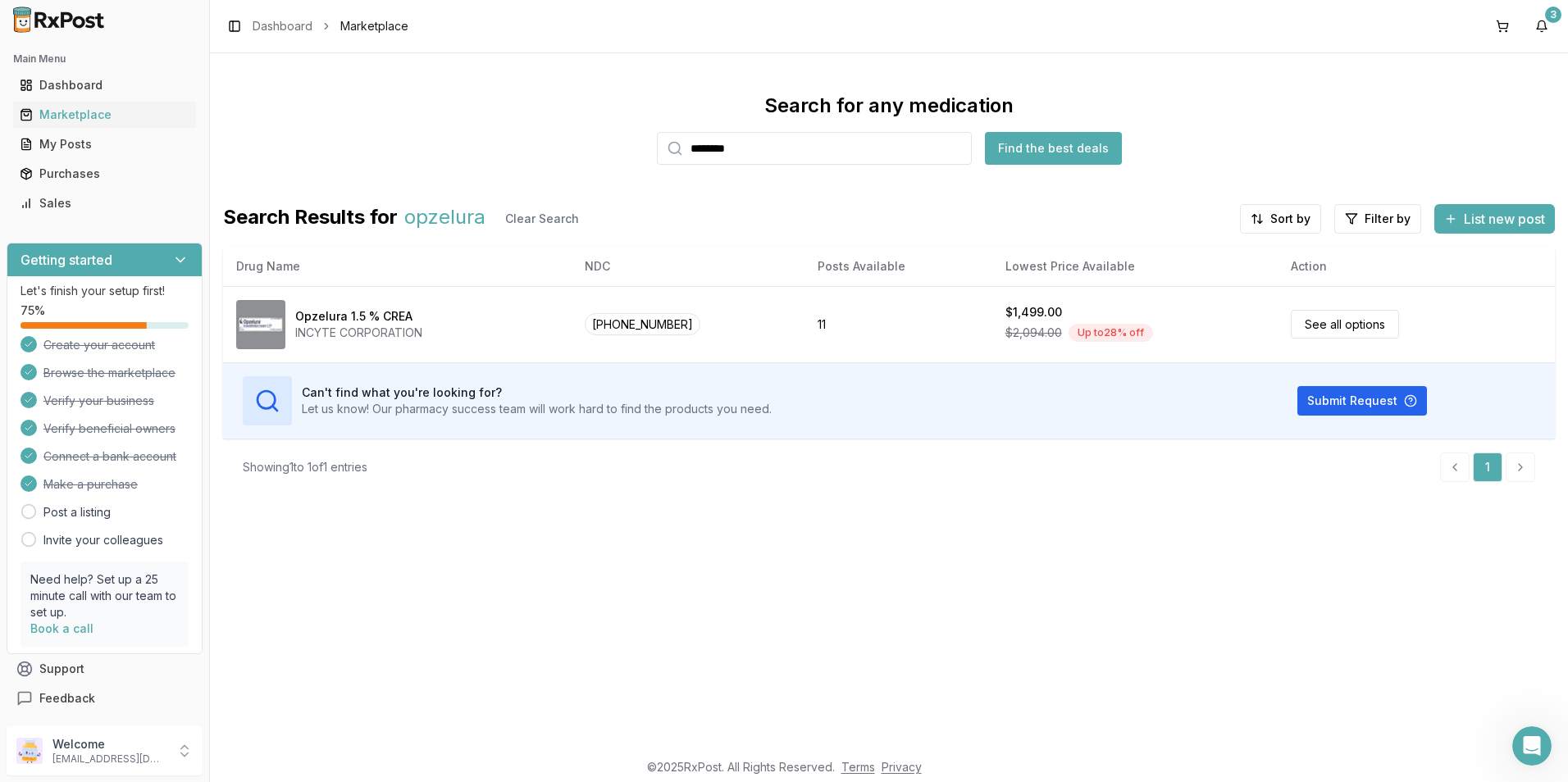
drag, startPoint x: 957, startPoint y: 148, endPoint x: 972, endPoint y: 142, distance: 16.2
click at [957, 148] on input "********" at bounding box center [814, 148] width 315 height 33
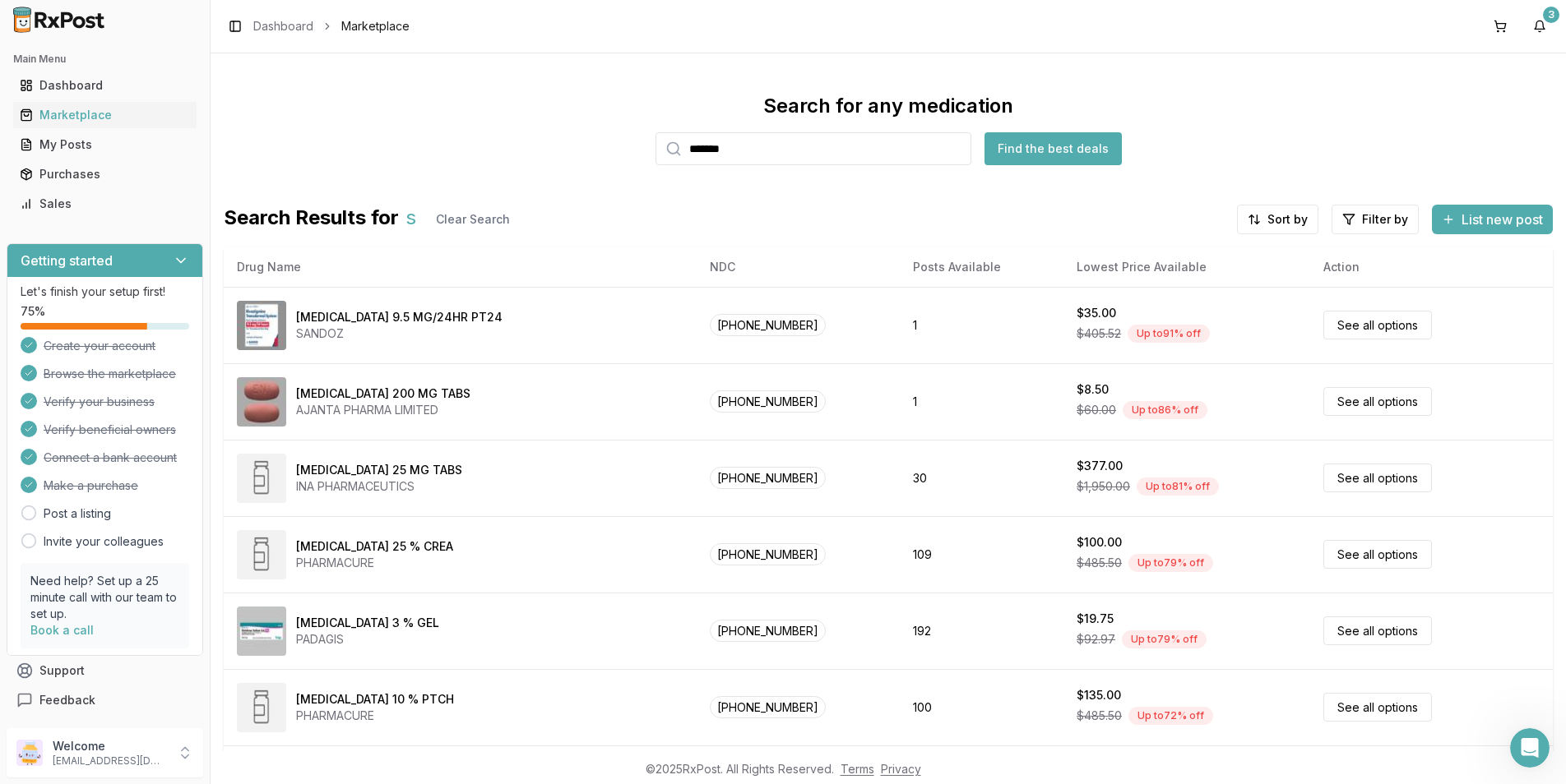
type input "*******"
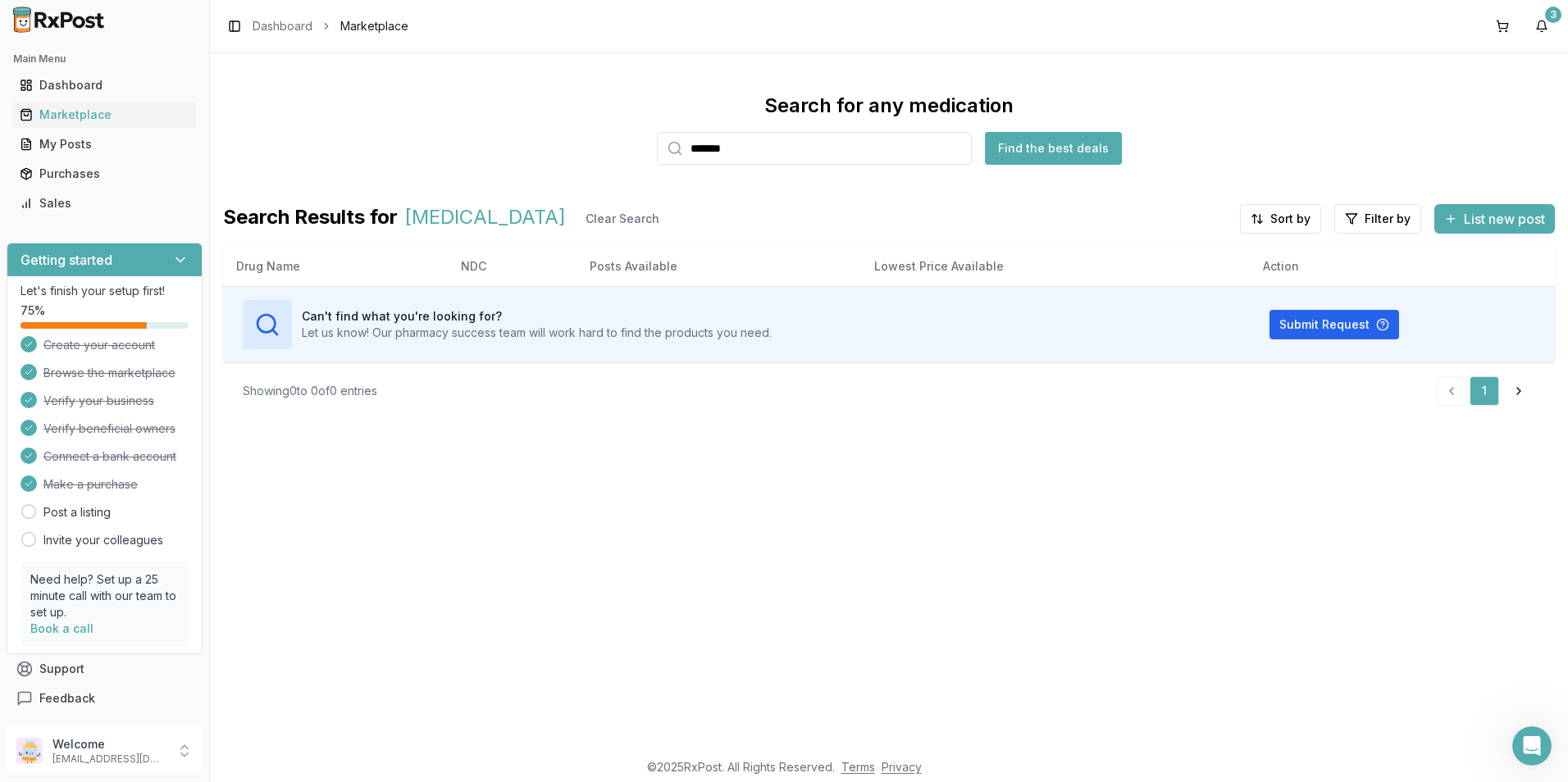
click at [957, 149] on input "*******" at bounding box center [814, 148] width 315 height 33
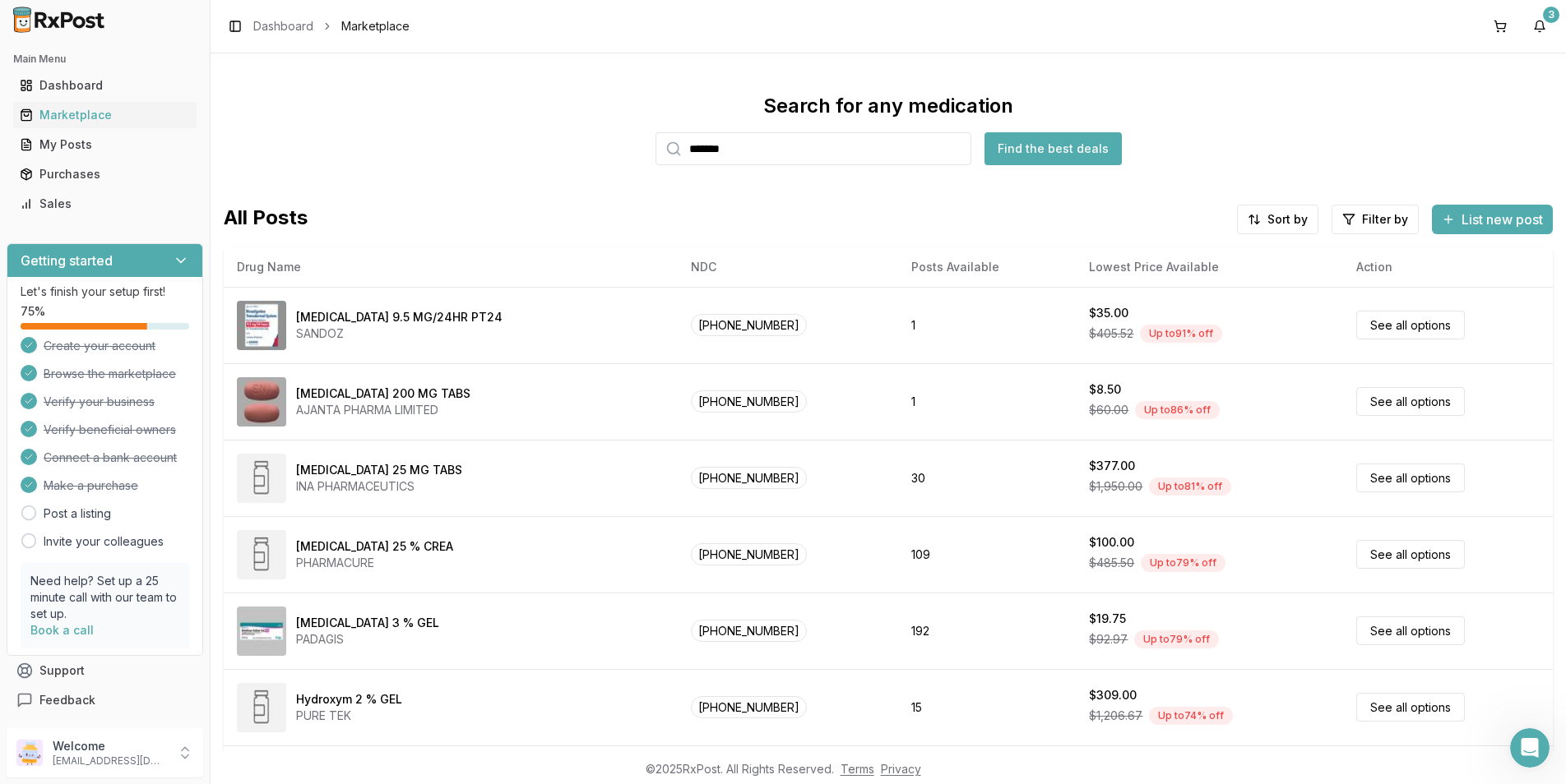
type input "********"
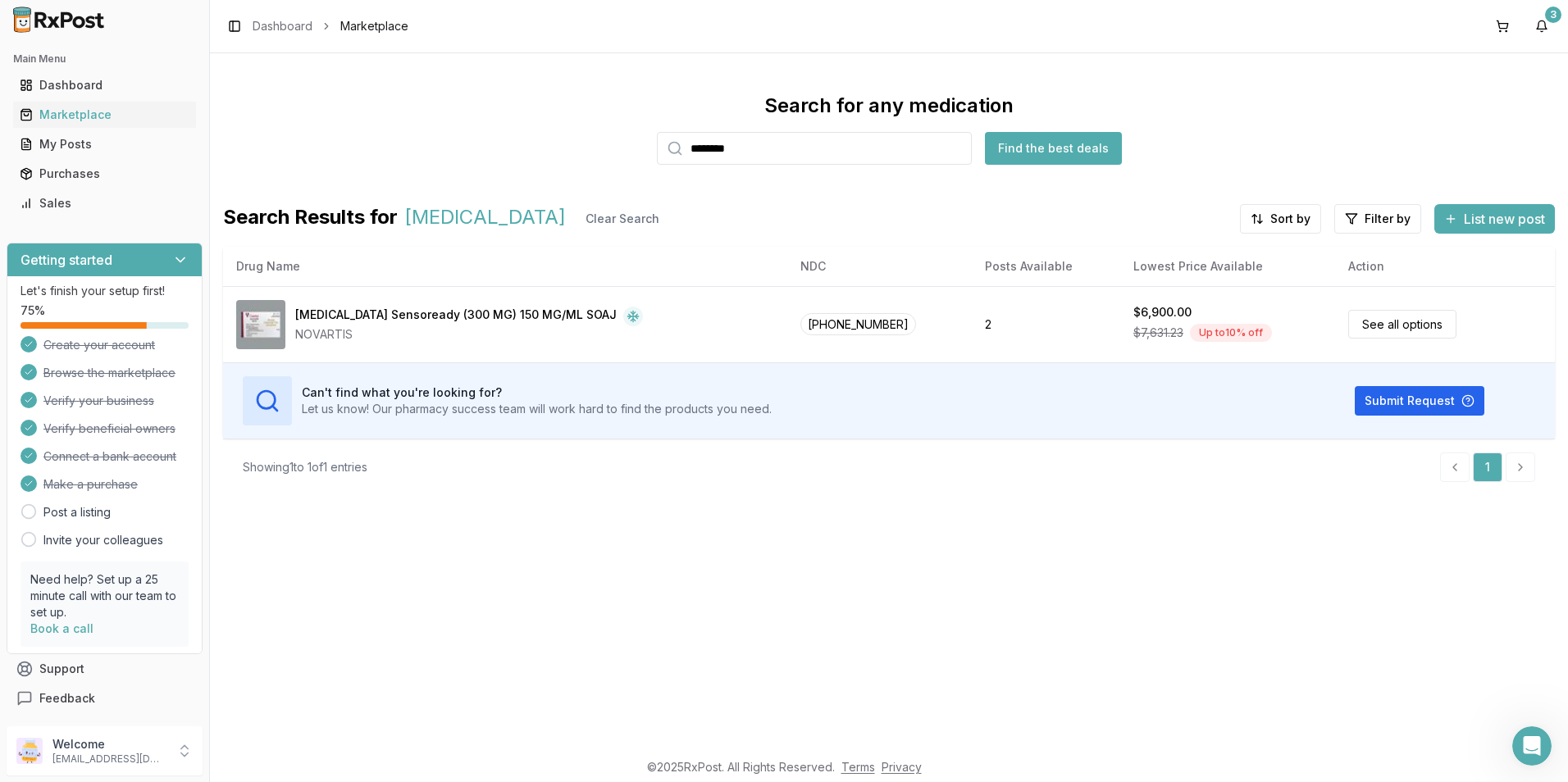
click at [958, 152] on input "********" at bounding box center [814, 148] width 315 height 33
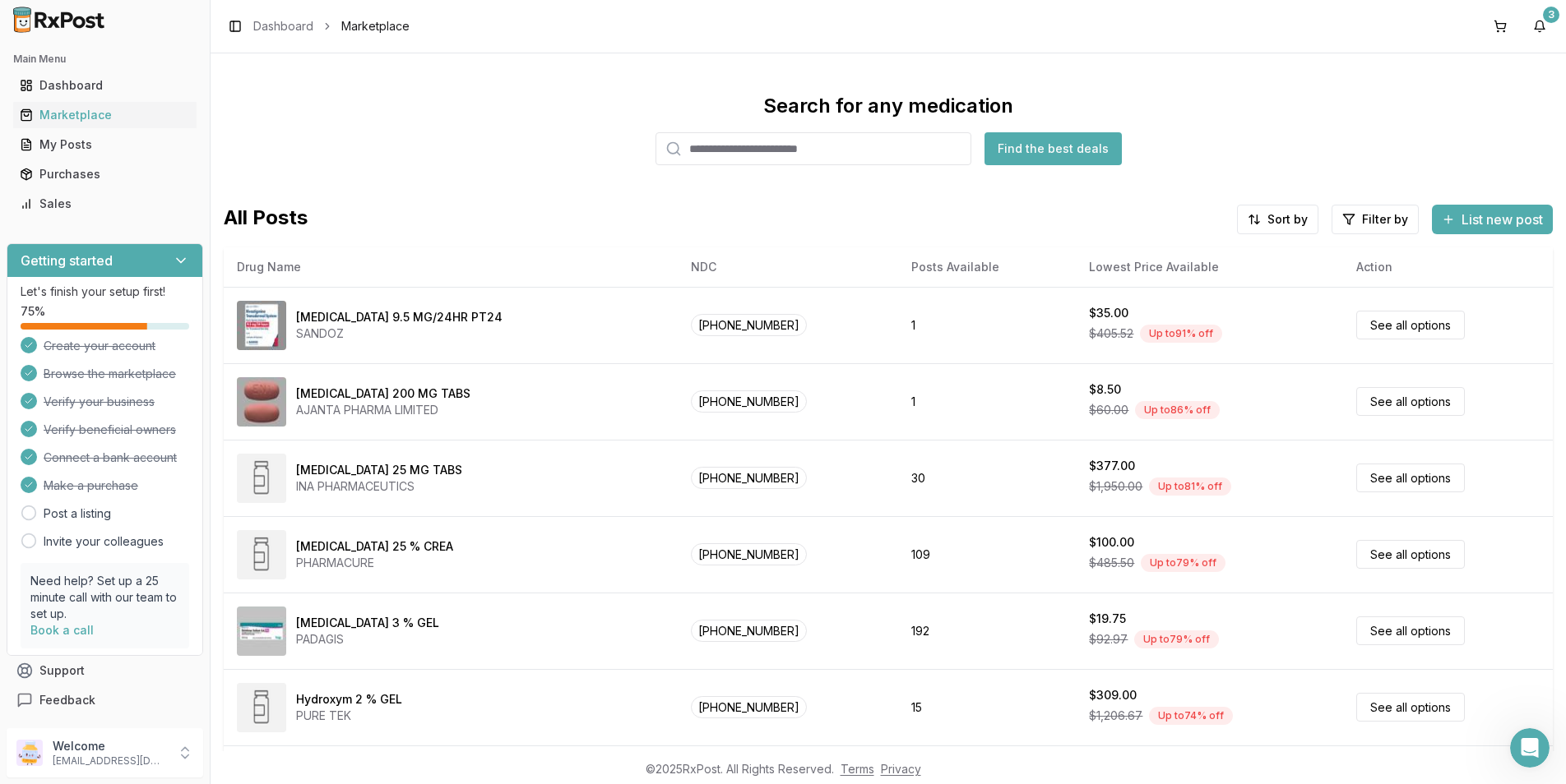
click at [739, 142] on input "search" at bounding box center [813, 149] width 316 height 33
click at [826, 150] on input "search" at bounding box center [813, 149] width 316 height 33
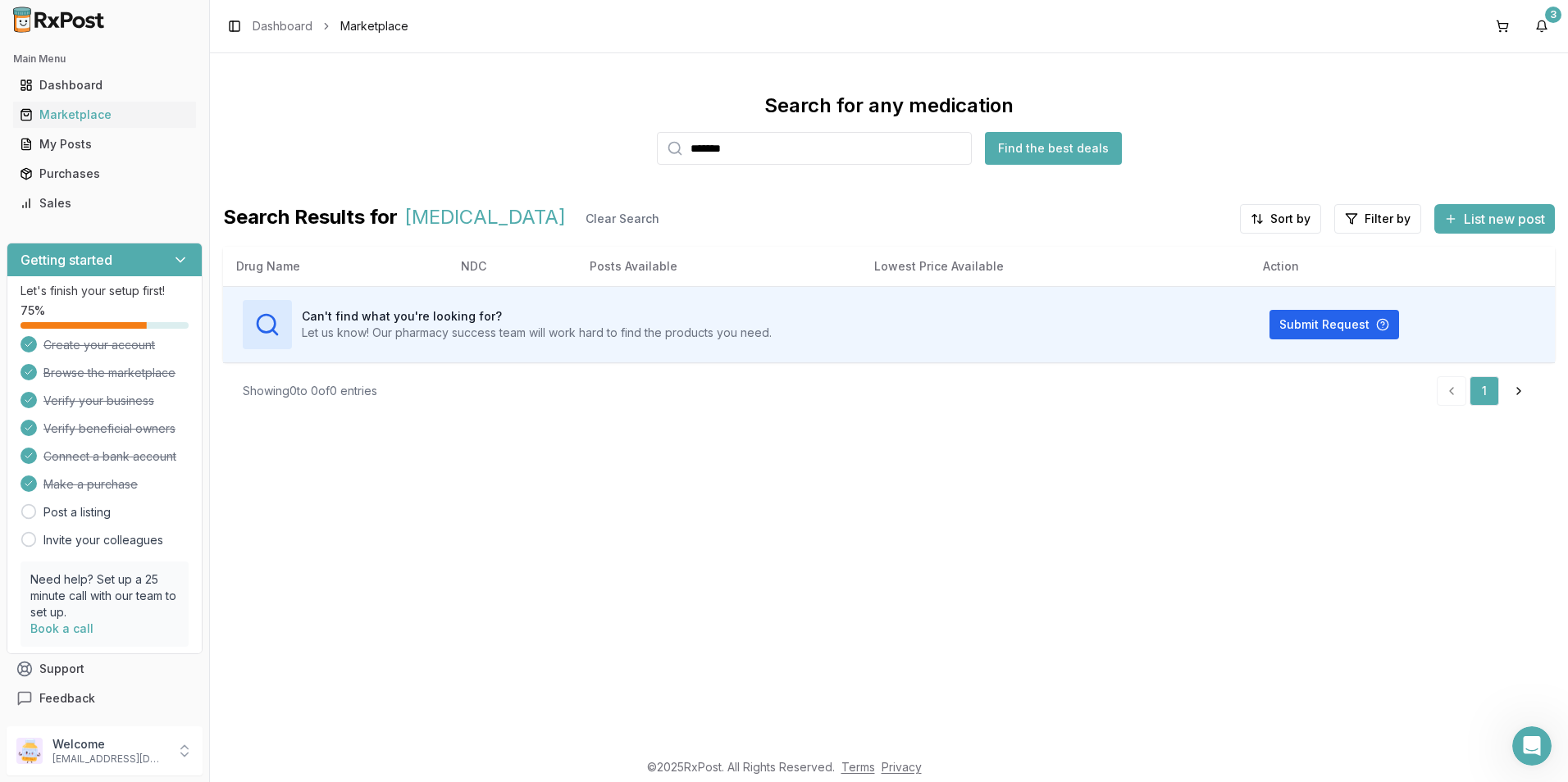
type input "*******"
click at [957, 147] on input "*******" at bounding box center [814, 148] width 315 height 33
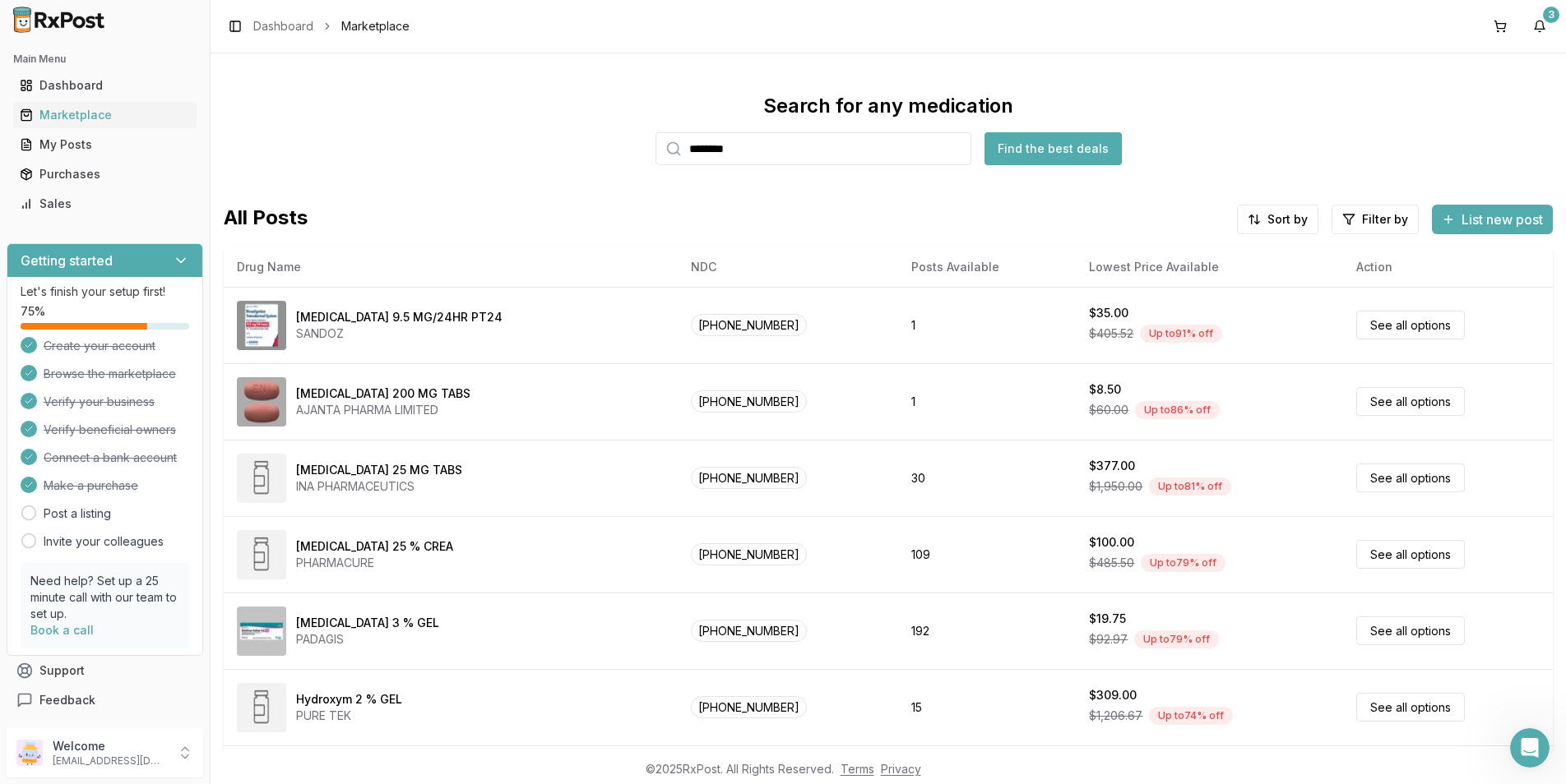
type input "********"
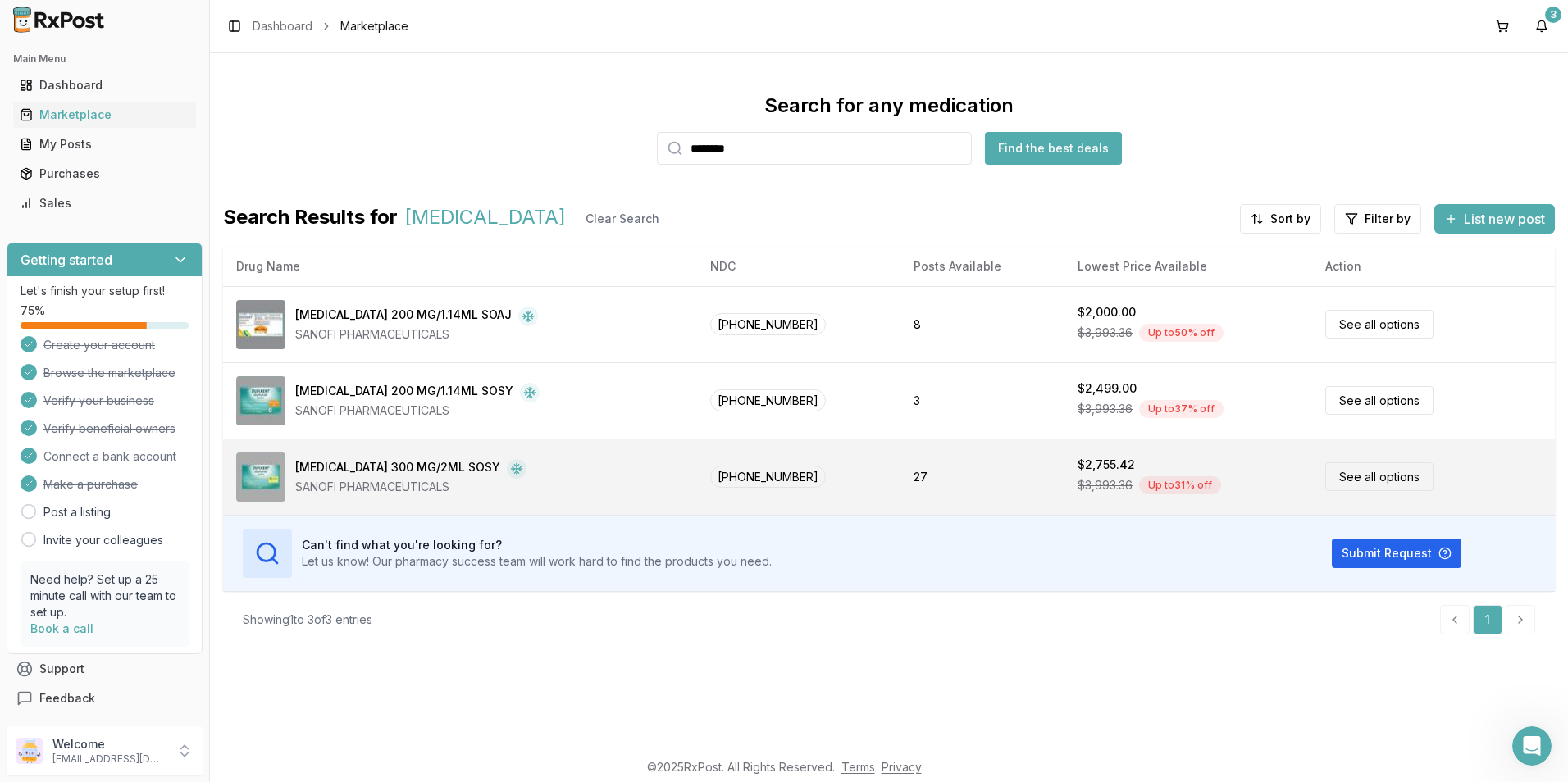
click at [1352, 475] on link "See all options" at bounding box center [1378, 476] width 108 height 29
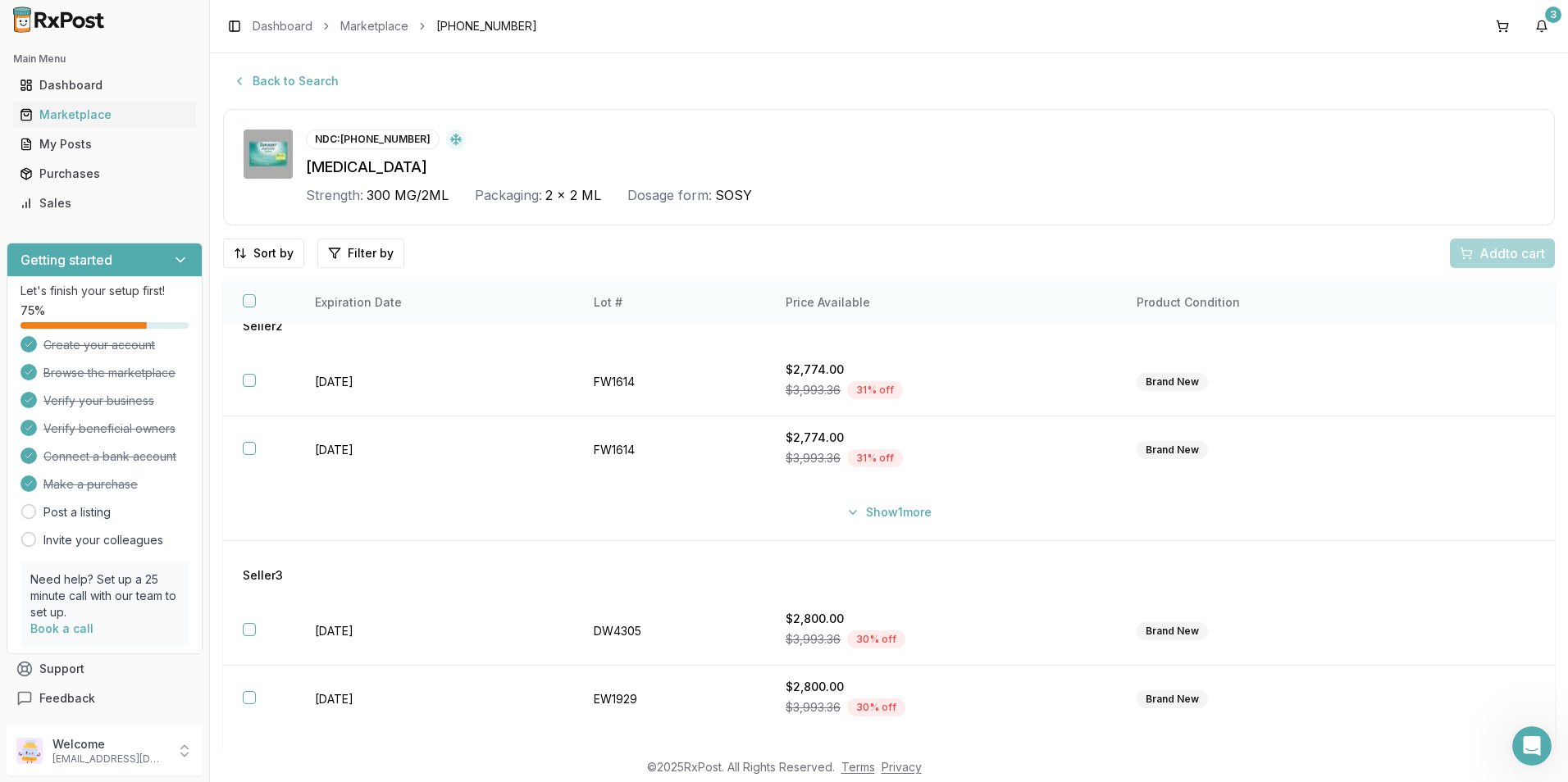
scroll to position [97, 0]
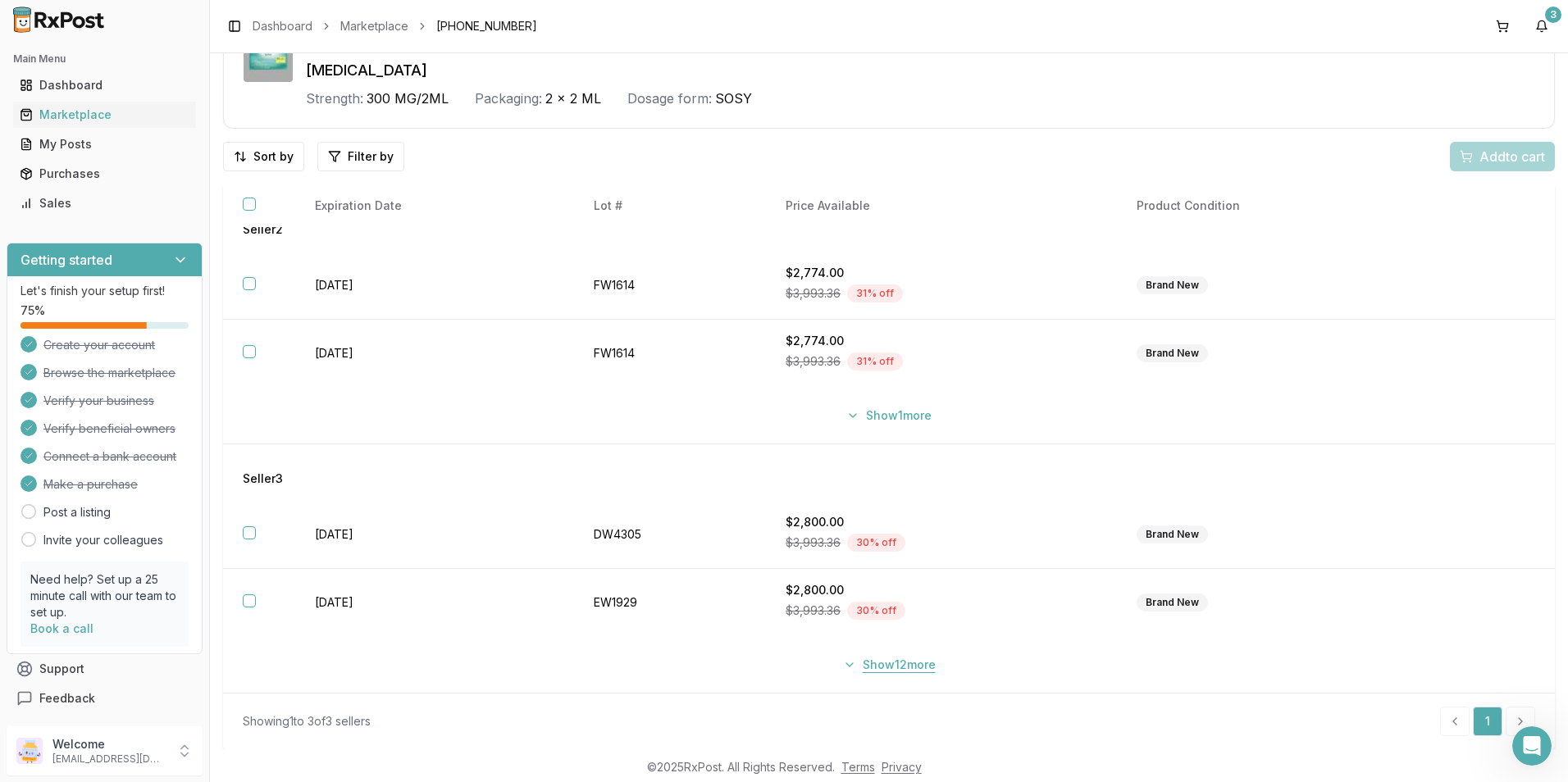
click at [848, 667] on button "Show 12 more" at bounding box center [889, 664] width 113 height 29
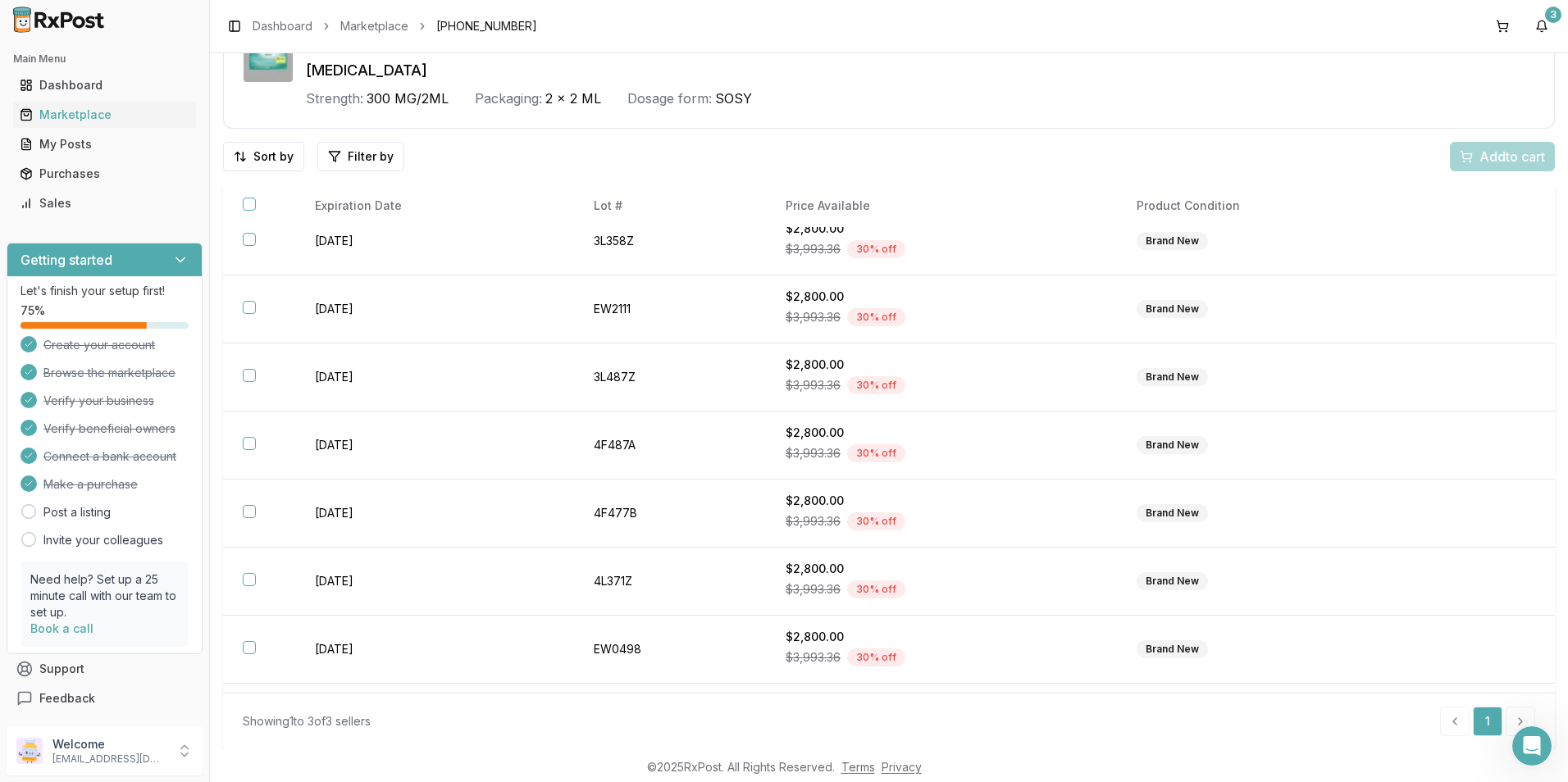
scroll to position [1098, 0]
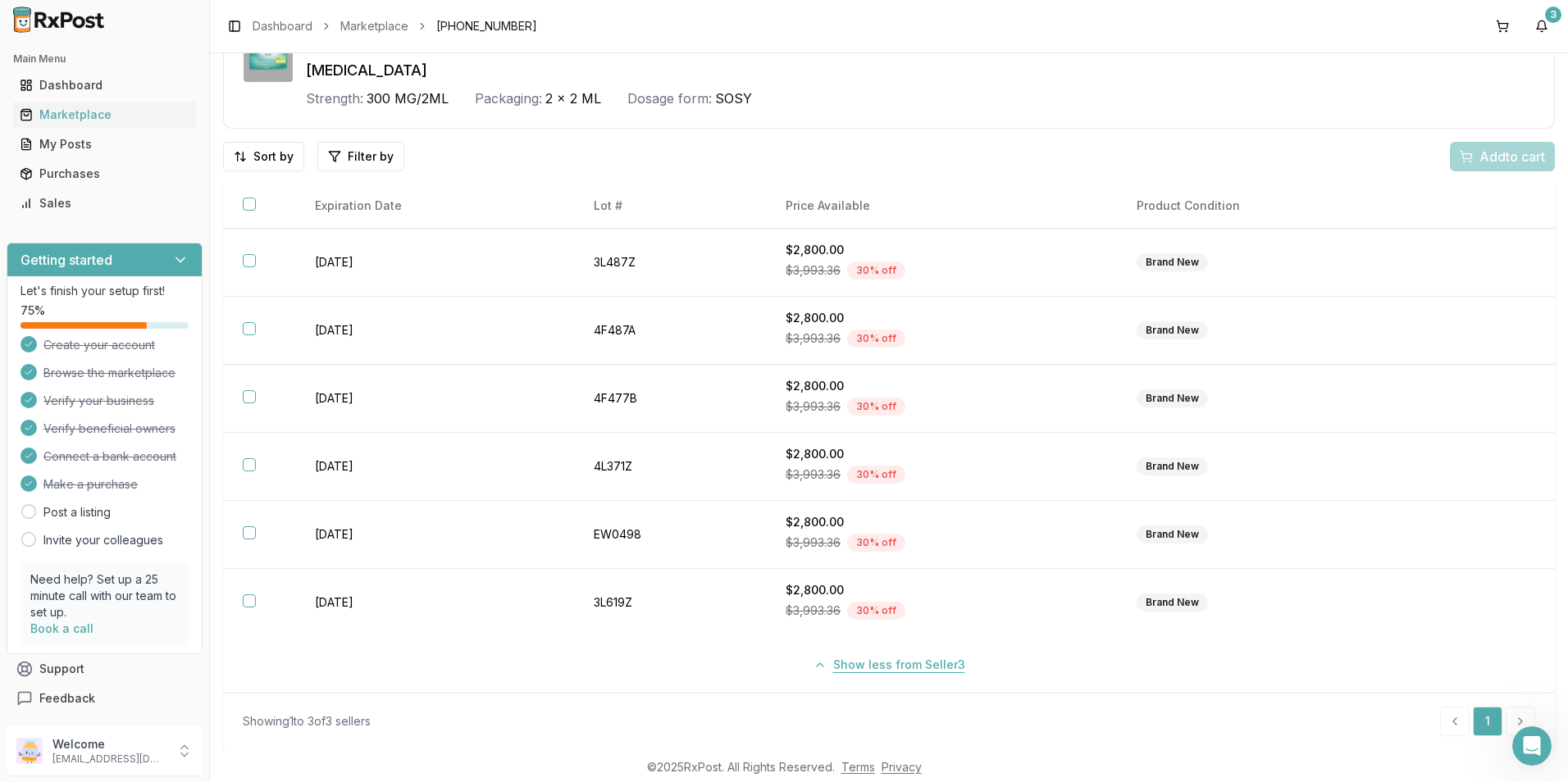
click at [818, 668] on button "Show less from Seller 3" at bounding box center [889, 664] width 172 height 29
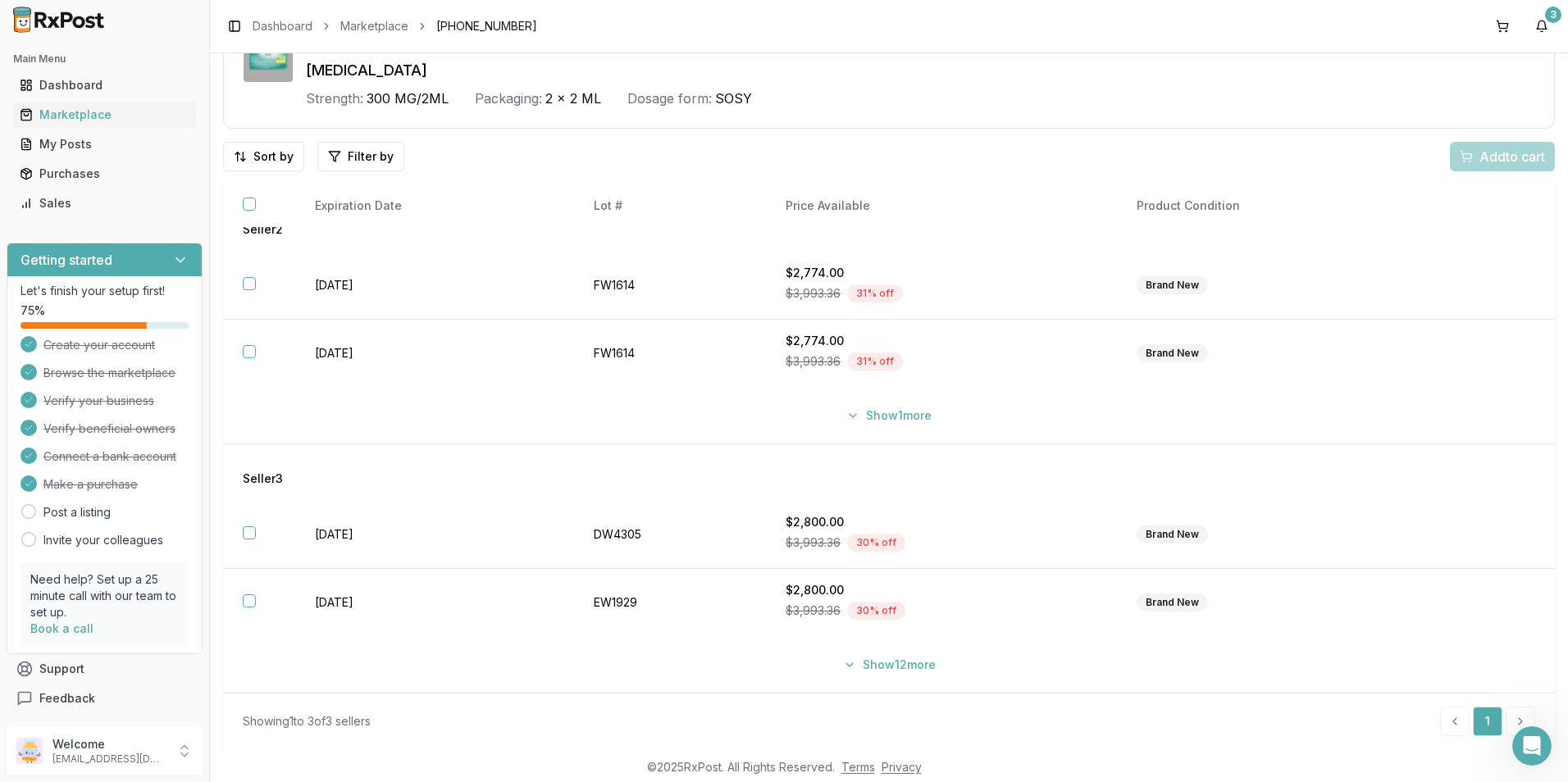
scroll to position [282, 0]
click at [833, 661] on button "Show 12 more" at bounding box center [889, 664] width 113 height 29
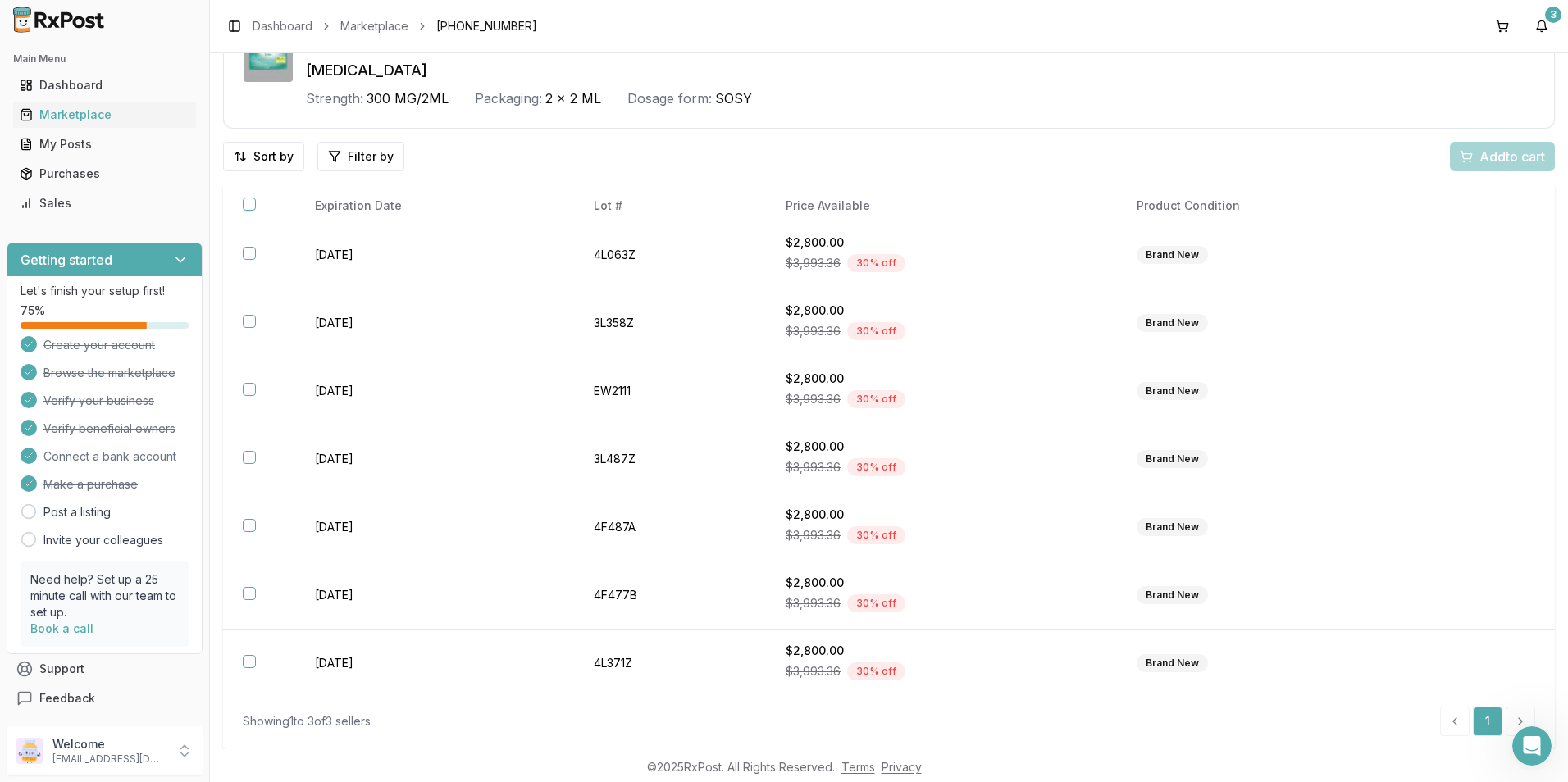
scroll to position [1098, 0]
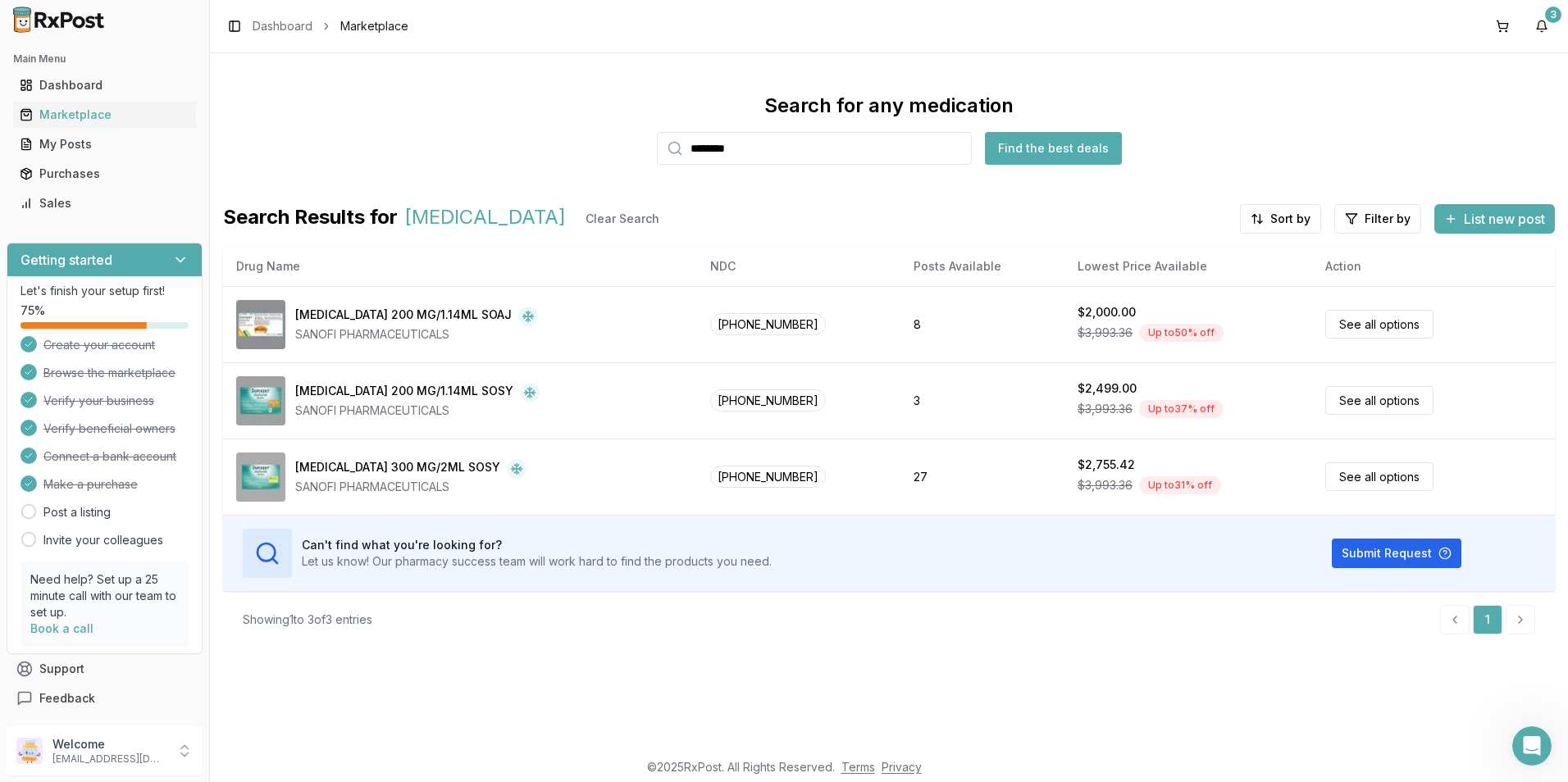
click at [960, 147] on input "********" at bounding box center [814, 148] width 315 height 33
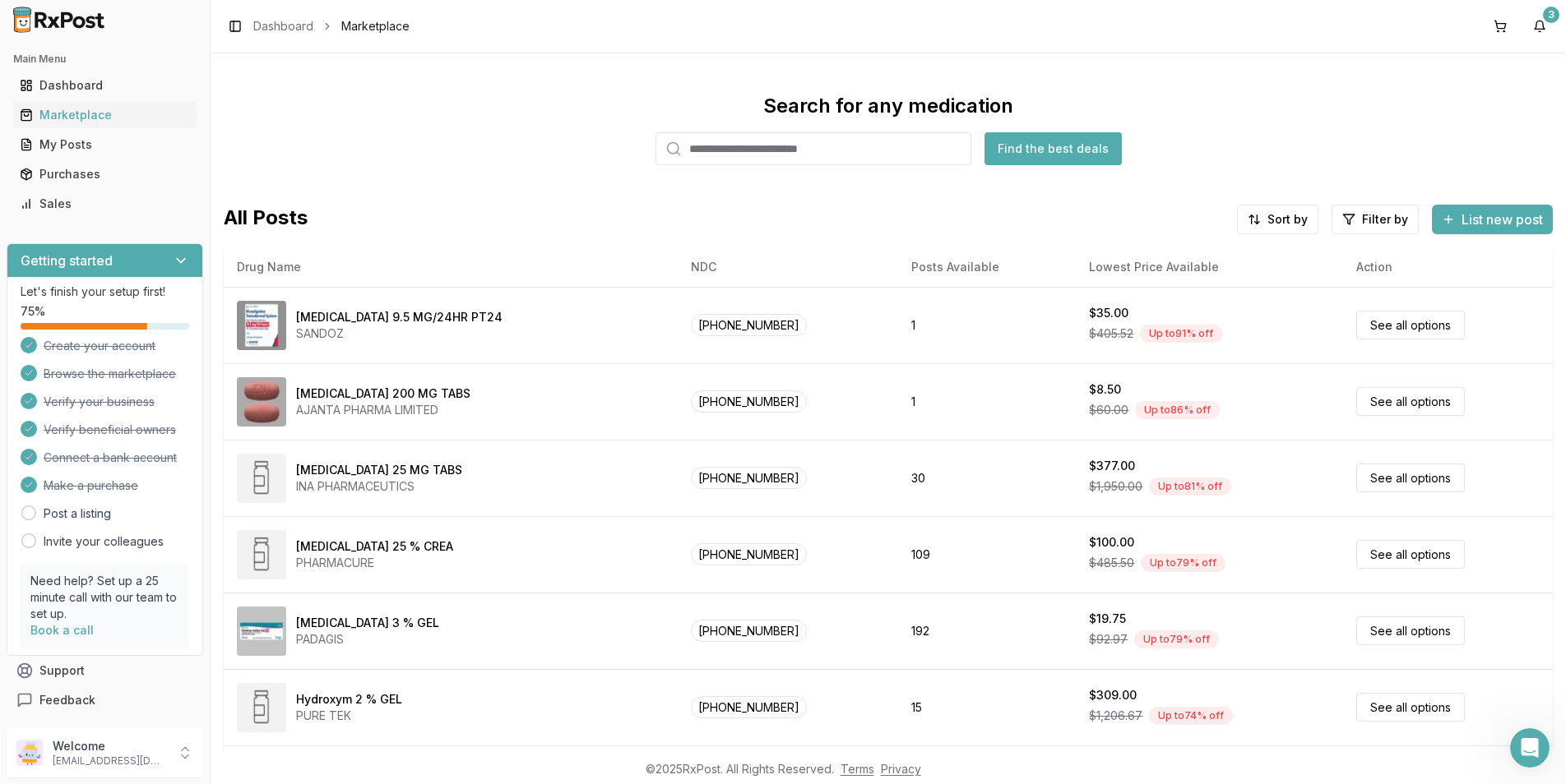
click at [765, 142] on input "search" at bounding box center [813, 149] width 316 height 33
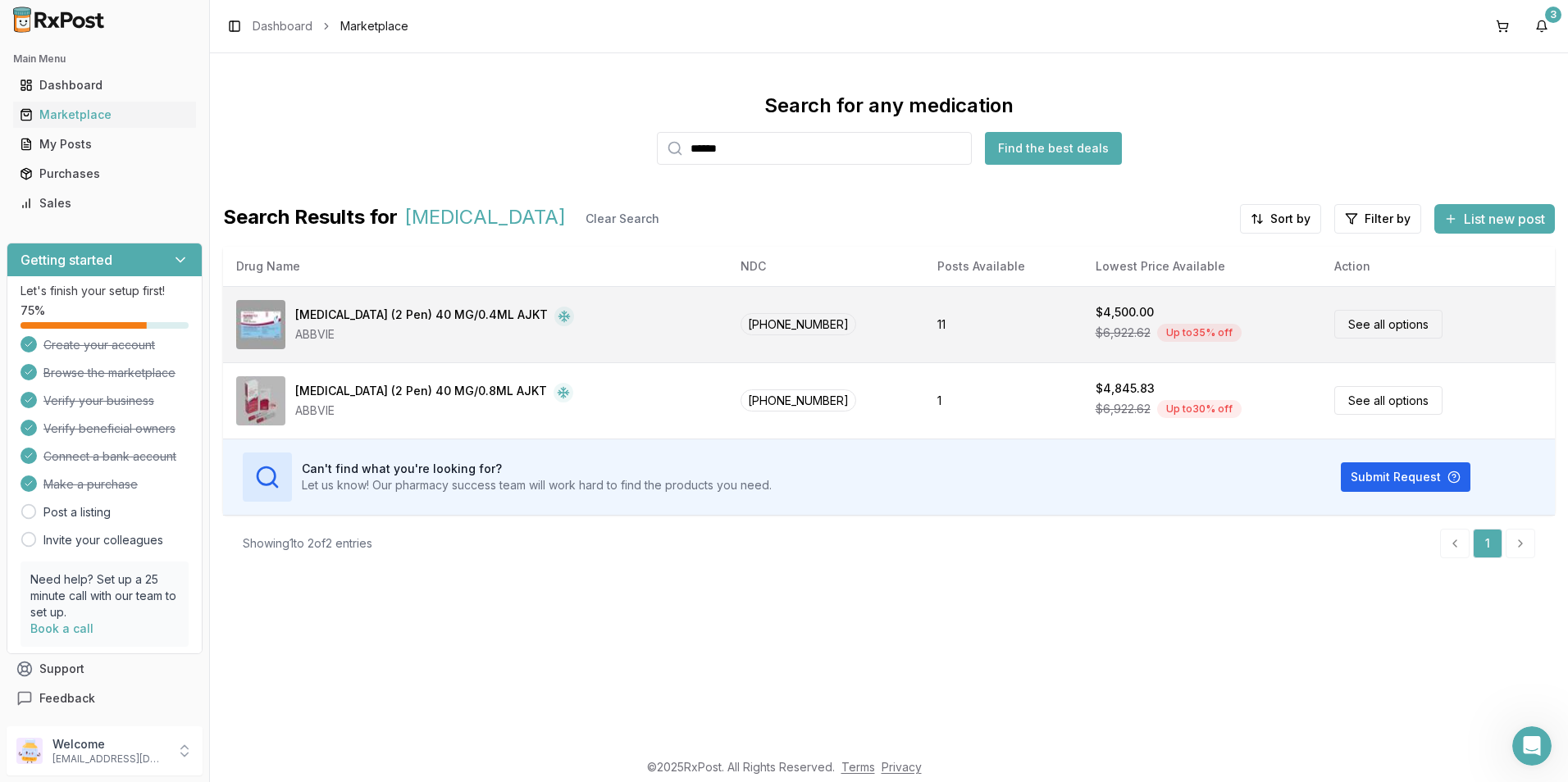
type input "******"
click at [318, 317] on div "[MEDICAL_DATA] (2 Pen) 40 MG/0.4ML AJKT" at bounding box center [421, 316] width 253 height 20
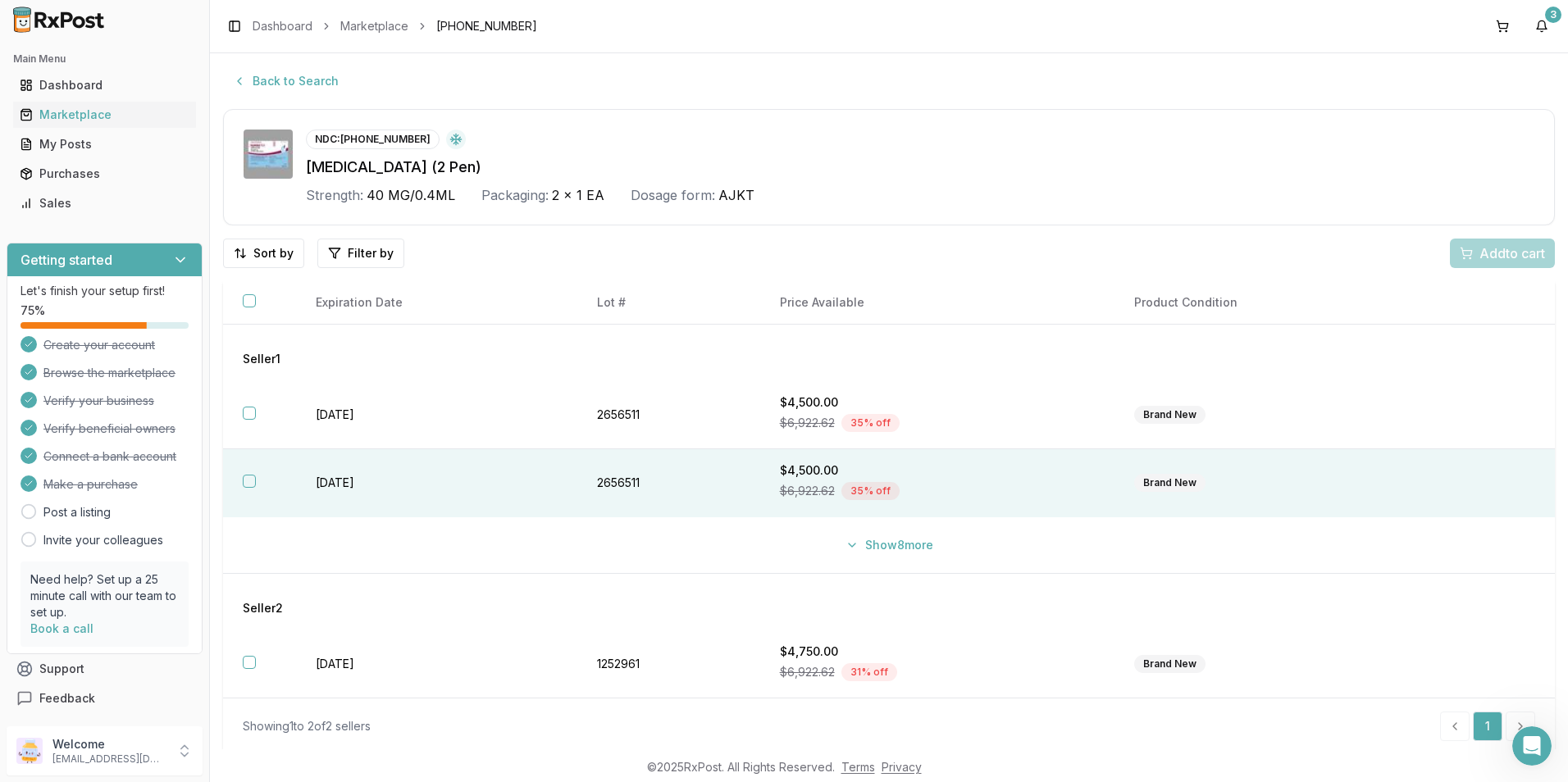
scroll to position [5, 0]
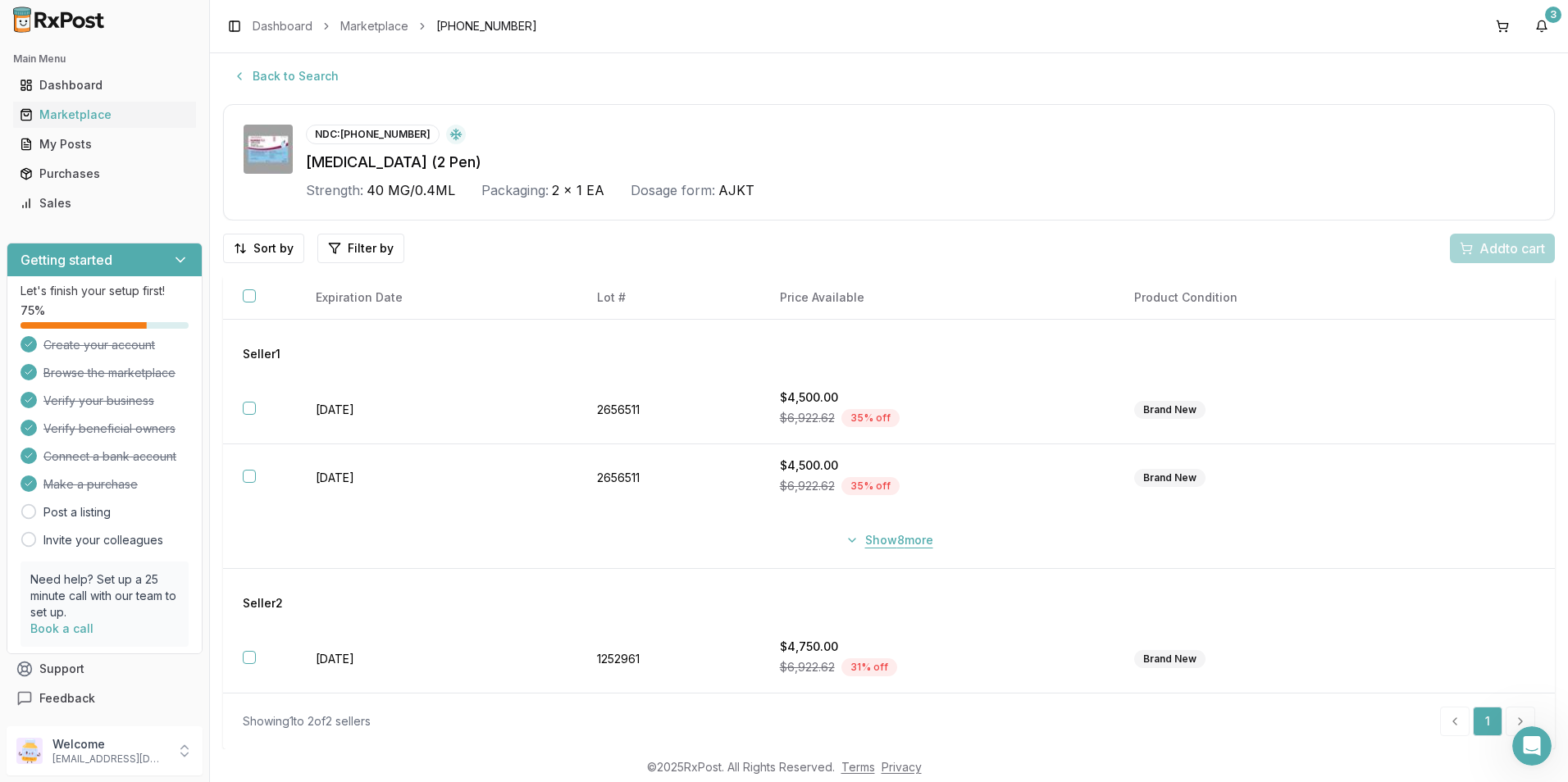
click at [847, 541] on button "Show 8 more" at bounding box center [889, 540] width 107 height 29
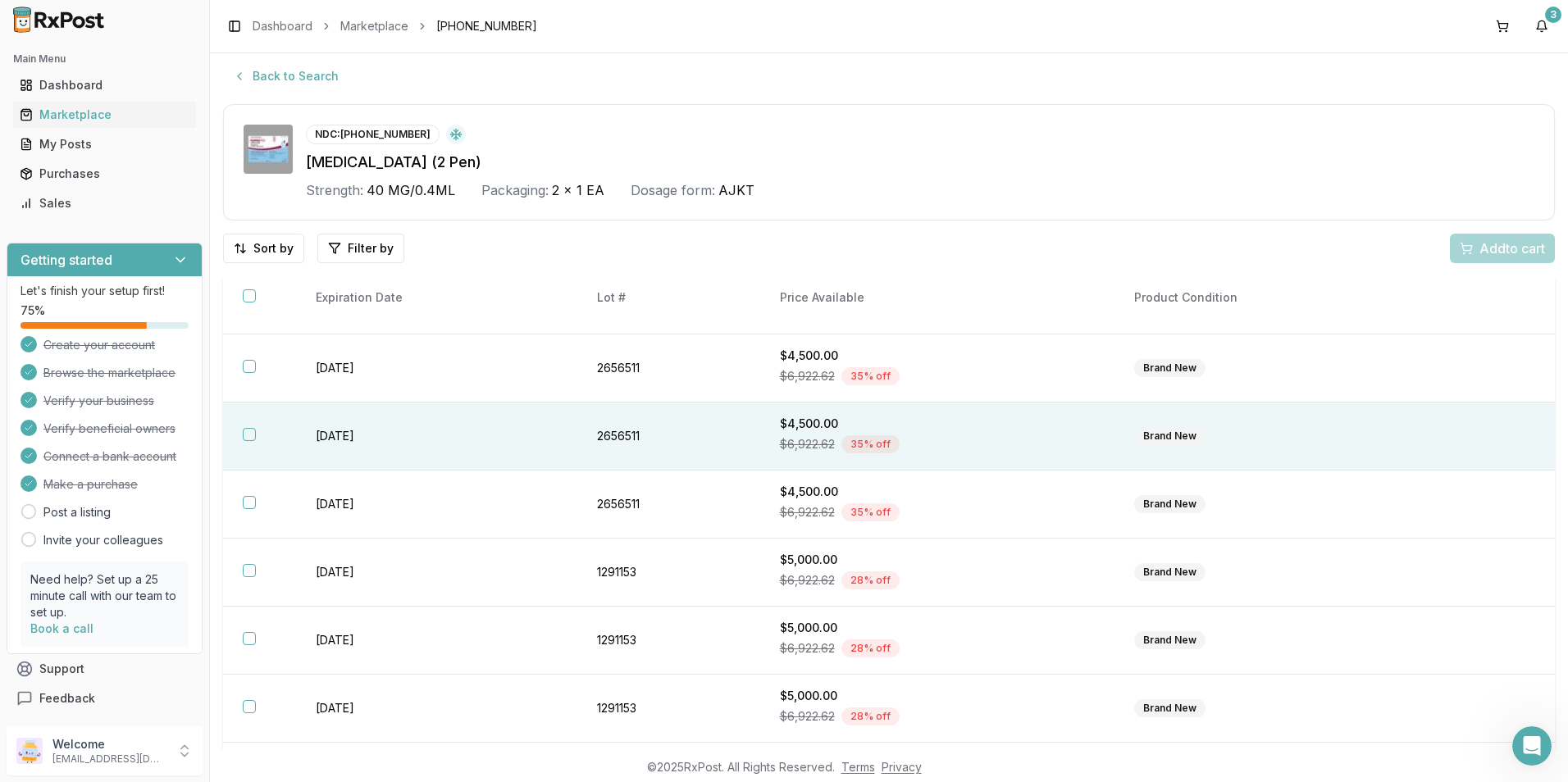
scroll to position [0, 0]
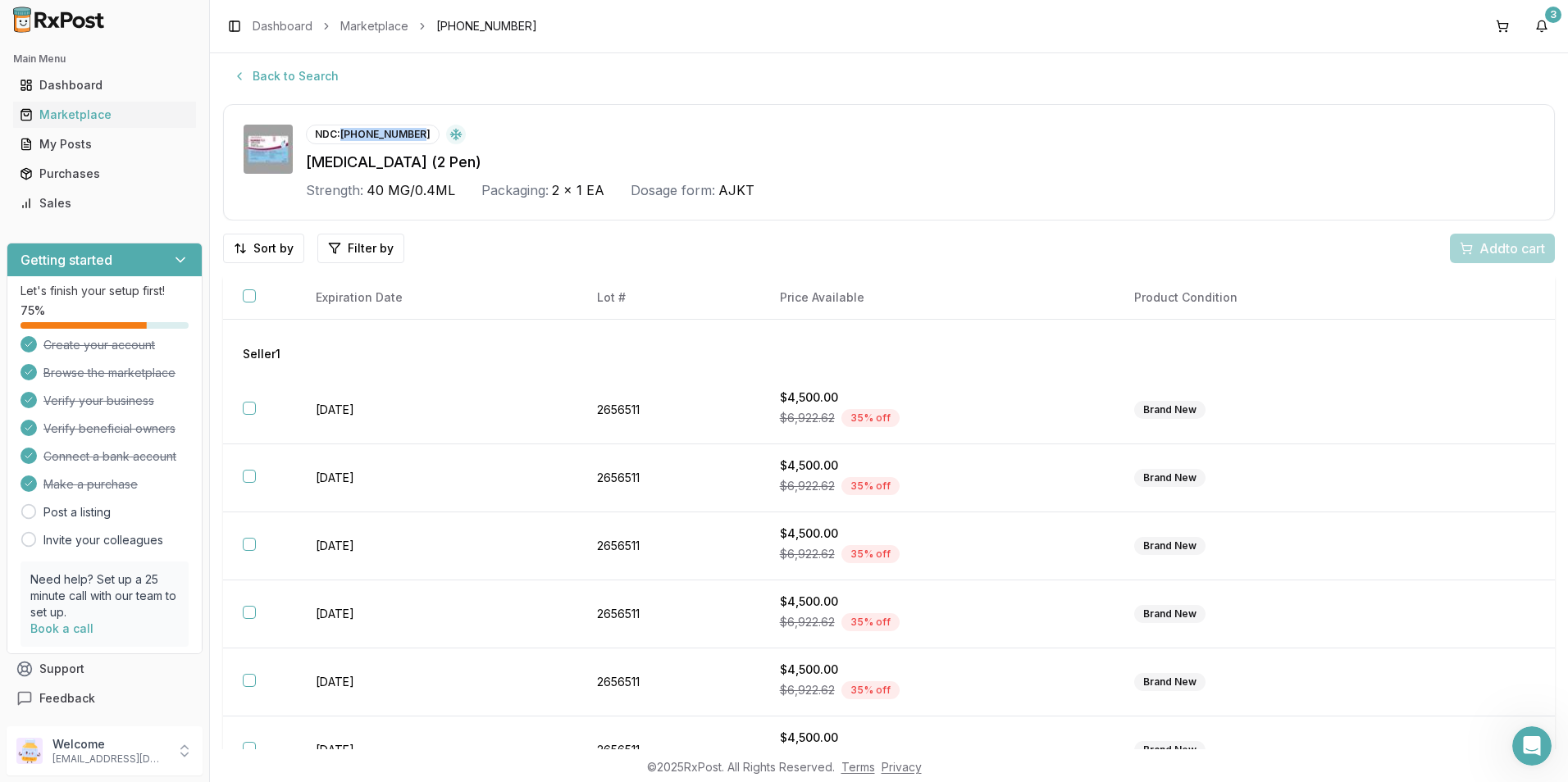
drag, startPoint x: 341, startPoint y: 133, endPoint x: 421, endPoint y: 141, distance: 80.4
click at [421, 141] on div "NDC: [PHONE_NUMBER]" at bounding box center [373, 134] width 134 height 20
drag, startPoint x: 421, startPoint y: 141, endPoint x: 400, endPoint y: 134, distance: 22.1
copy div "[PHONE_NUMBER]"
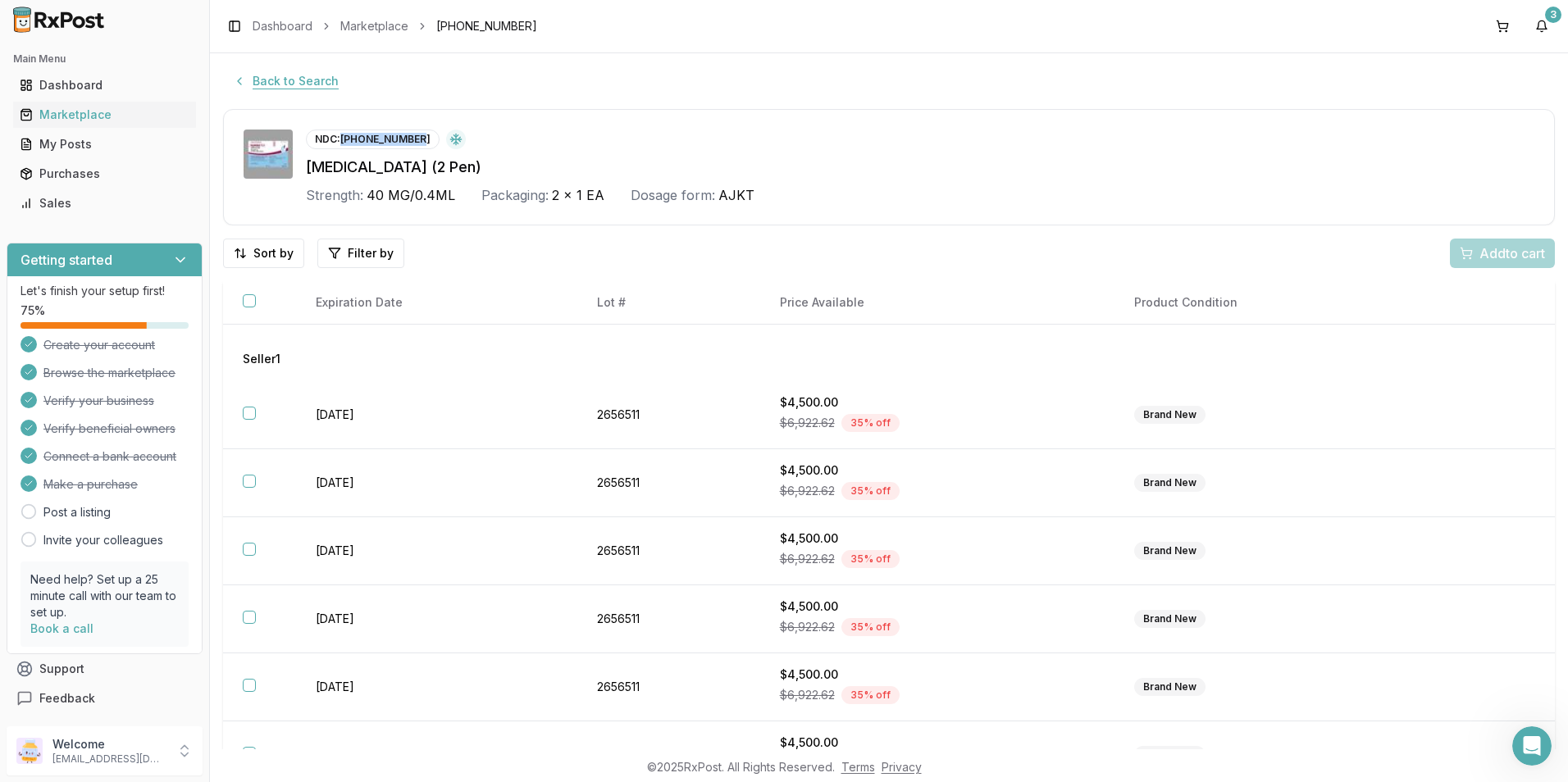
click at [255, 81] on button "Back to Search" at bounding box center [286, 80] width 125 height 29
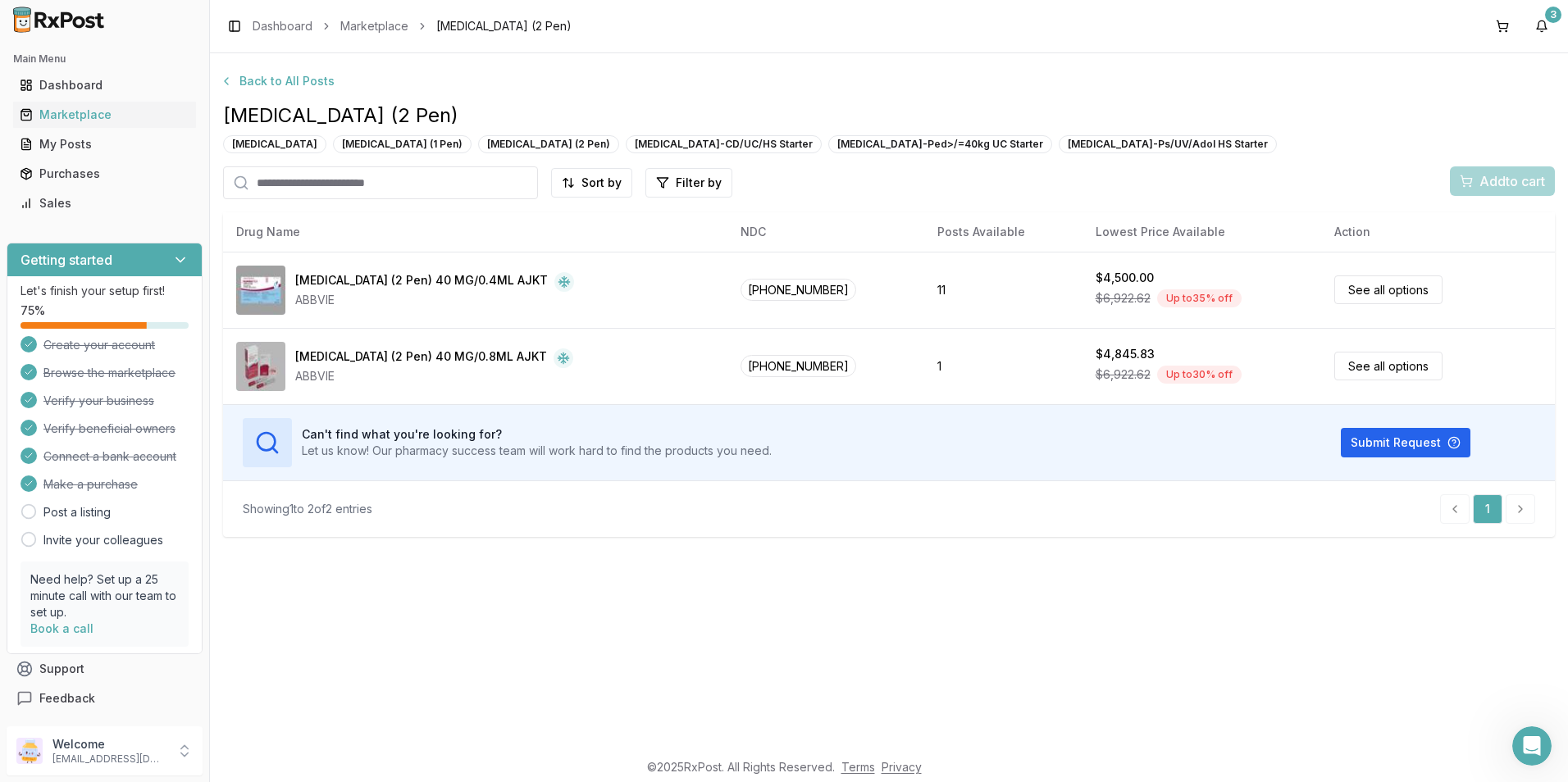
click at [375, 177] on input "search" at bounding box center [381, 182] width 315 height 33
type input "********"
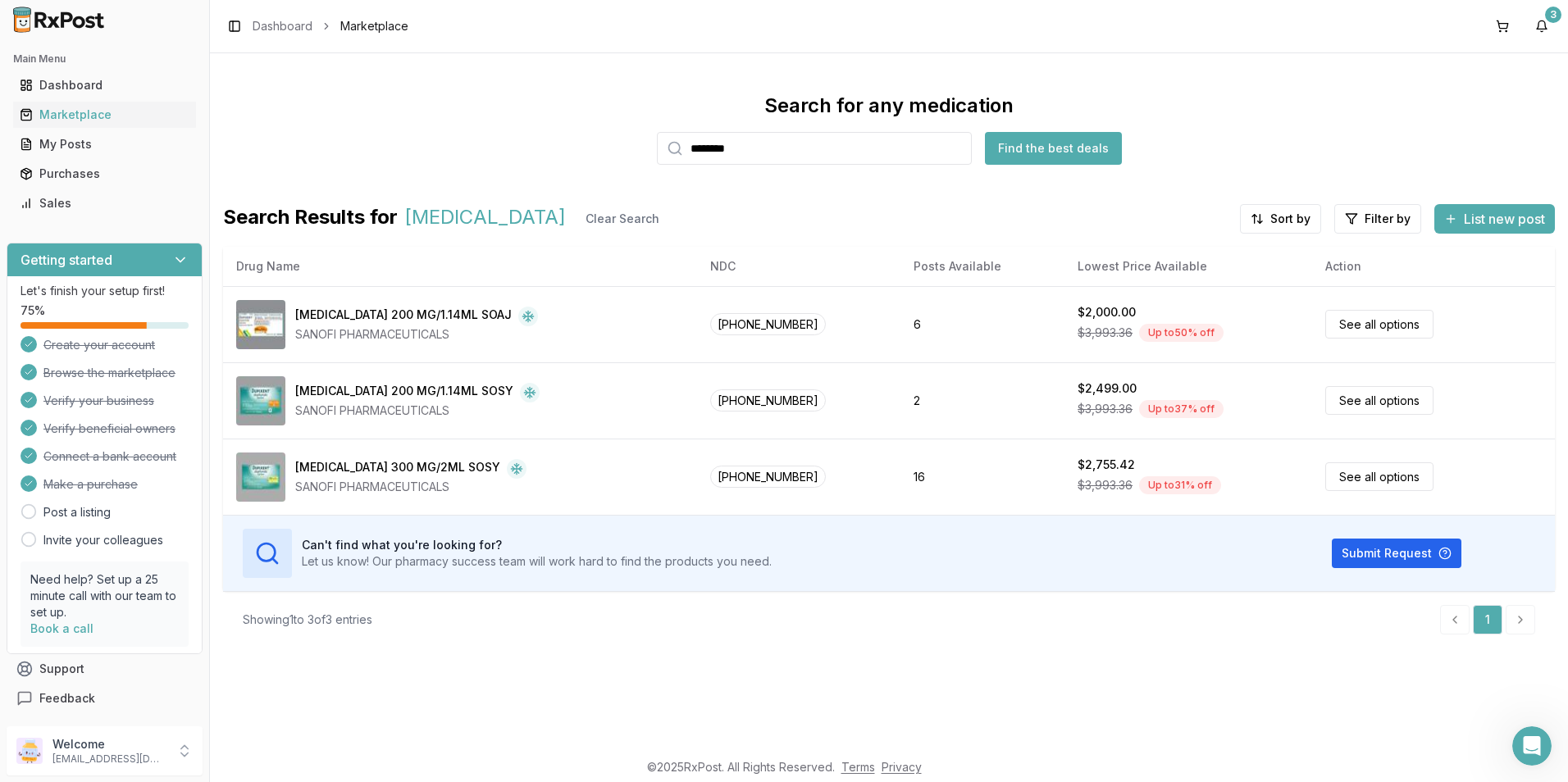
drag, startPoint x: 957, startPoint y: 148, endPoint x: 870, endPoint y: 154, distance: 87.2
click at [957, 147] on input "********" at bounding box center [814, 148] width 315 height 33
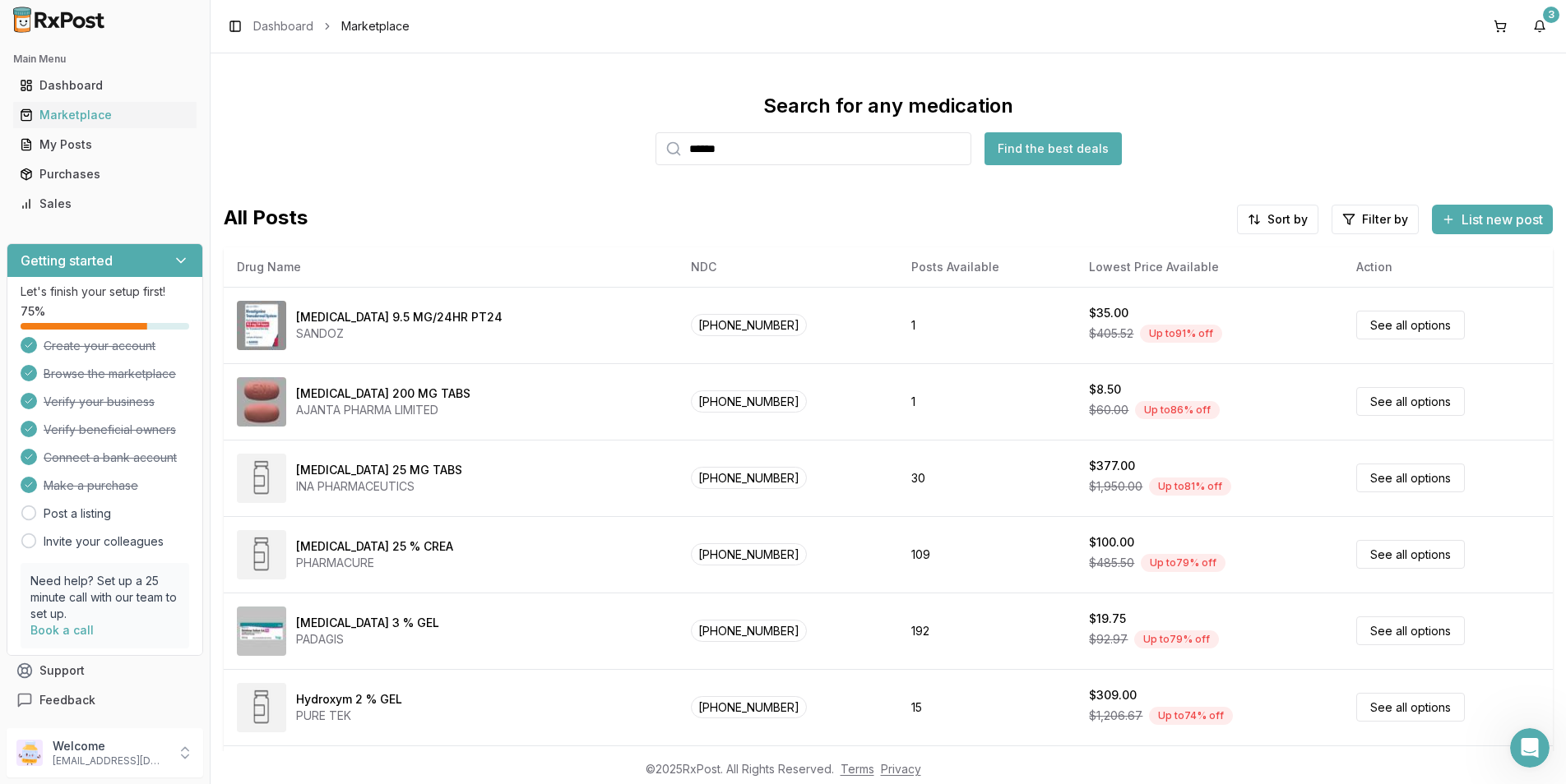
type input "******"
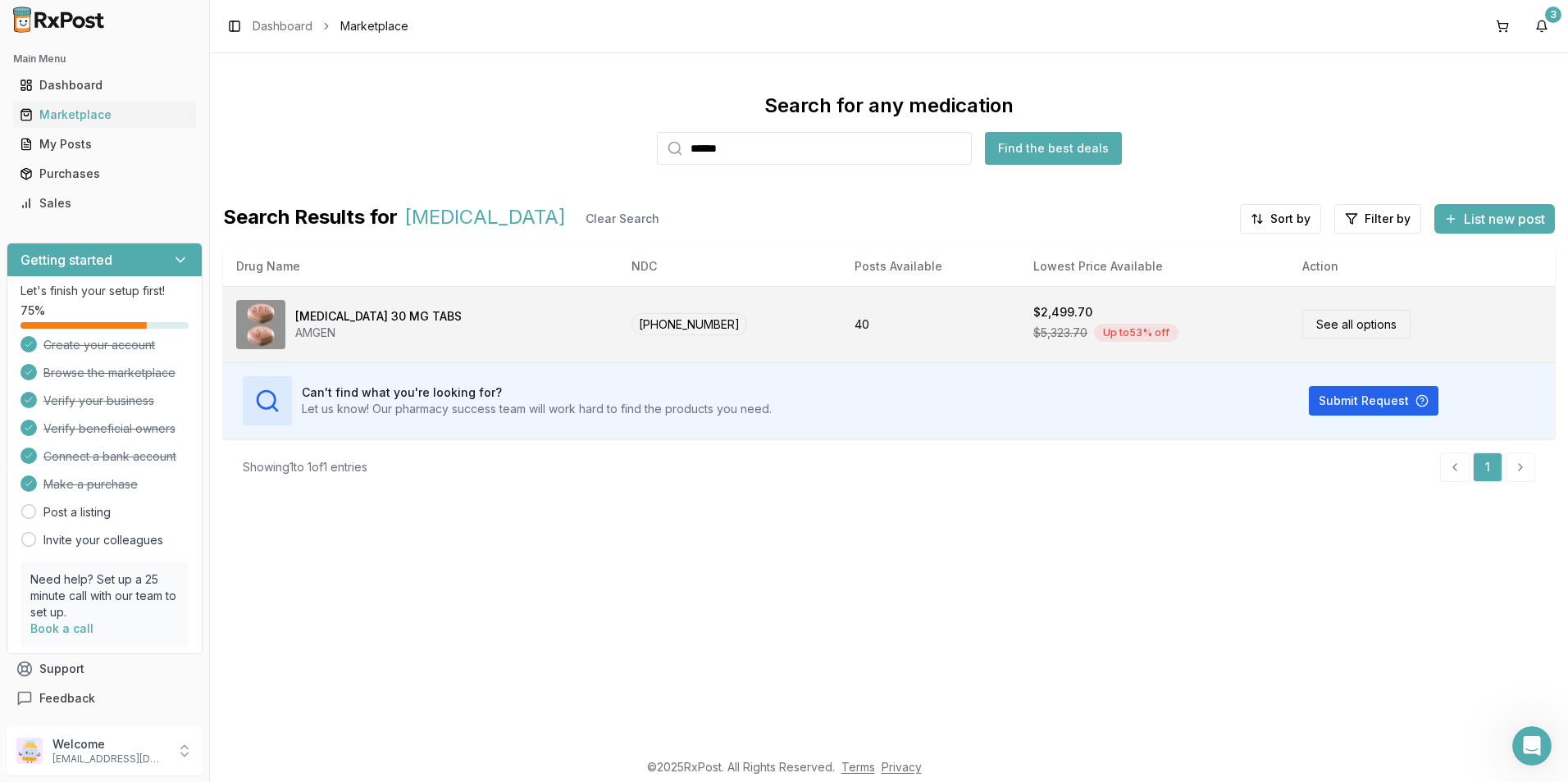
click at [259, 319] on img at bounding box center [260, 324] width 49 height 49
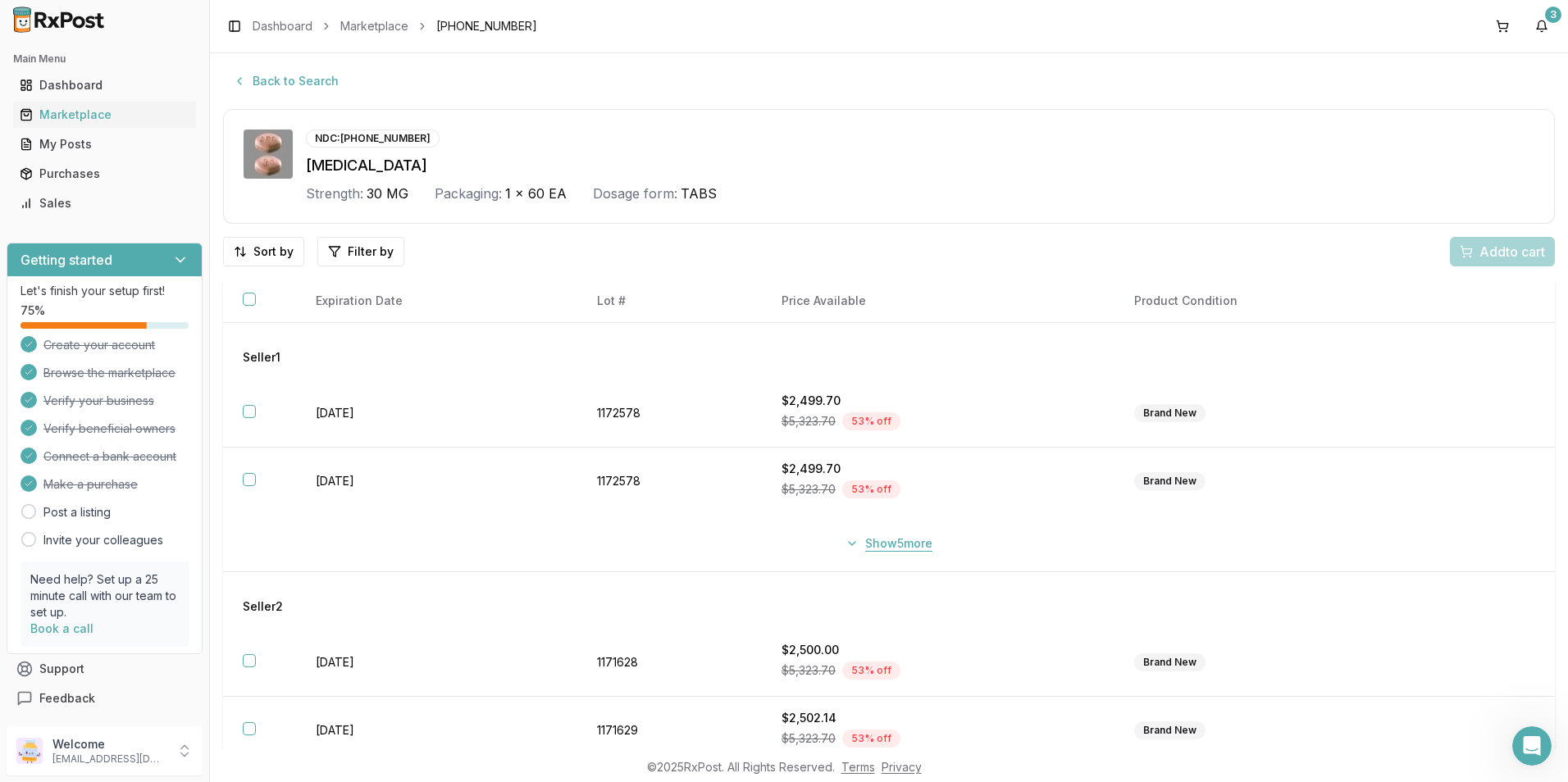
click at [841, 544] on button "Show 5 more" at bounding box center [889, 543] width 106 height 29
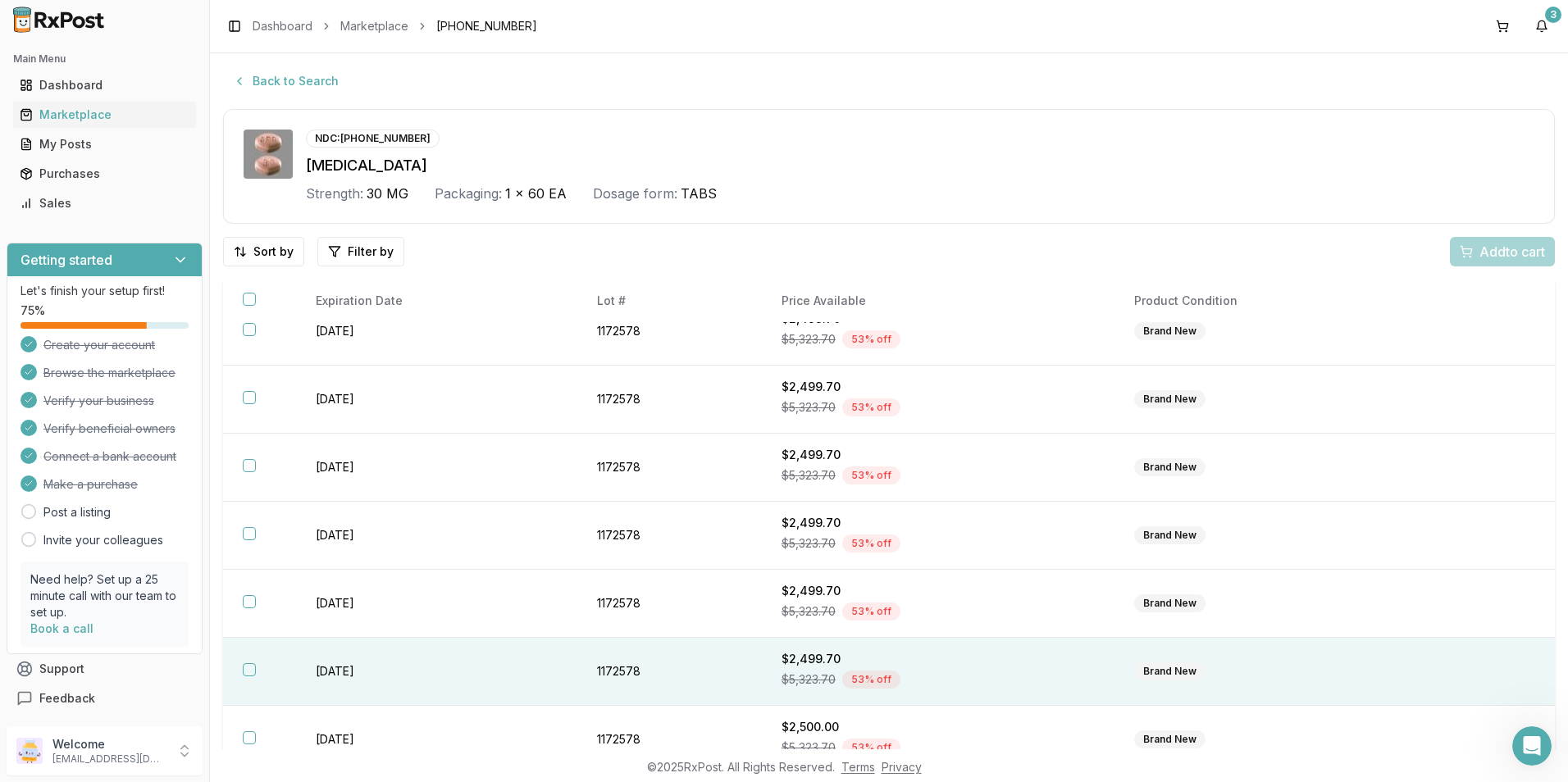
scroll to position [246, 0]
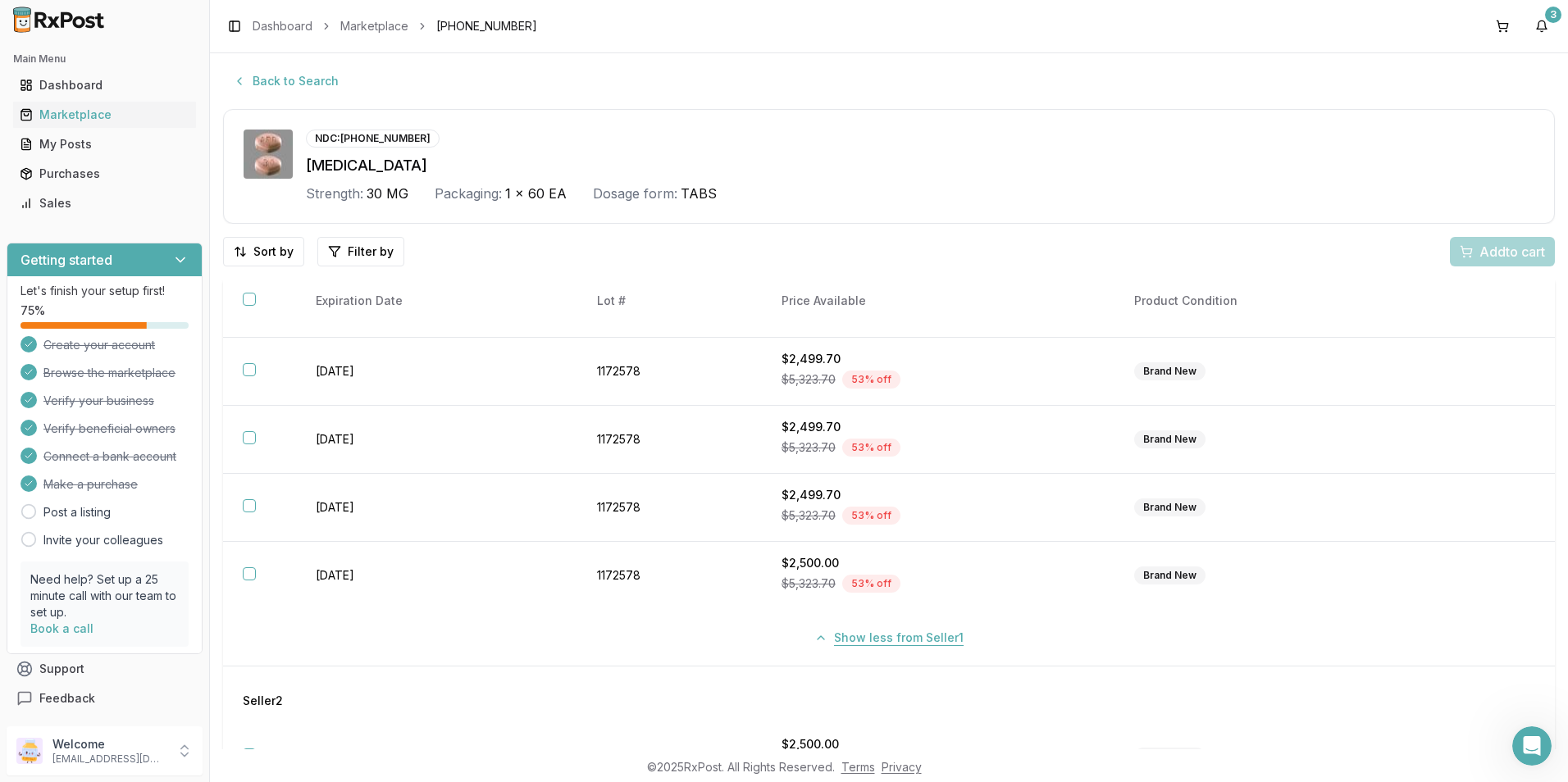
click at [817, 635] on button "Show less from Seller 1" at bounding box center [889, 637] width 169 height 29
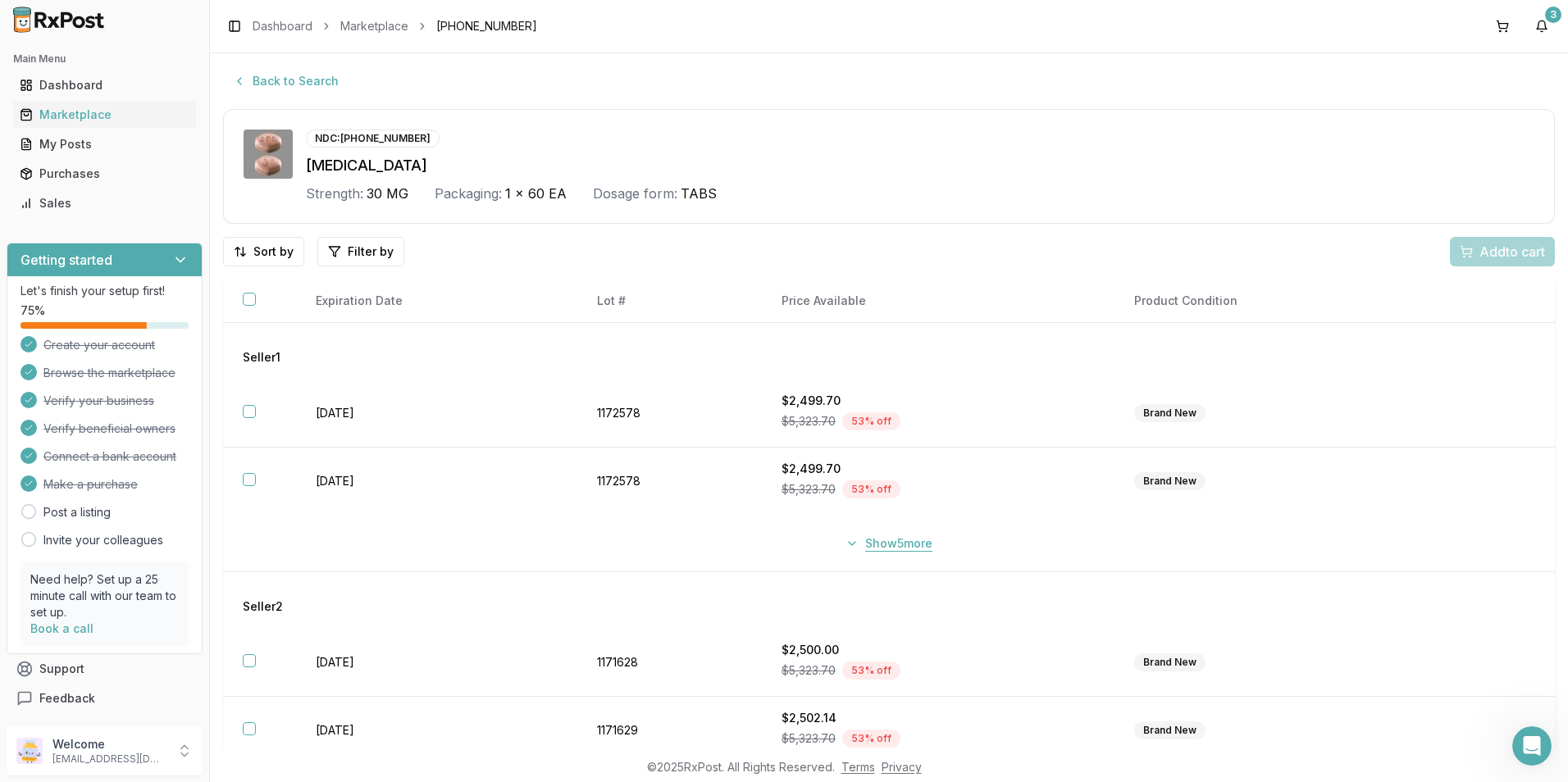
click at [845, 542] on button "Show 5 more" at bounding box center [889, 543] width 106 height 29
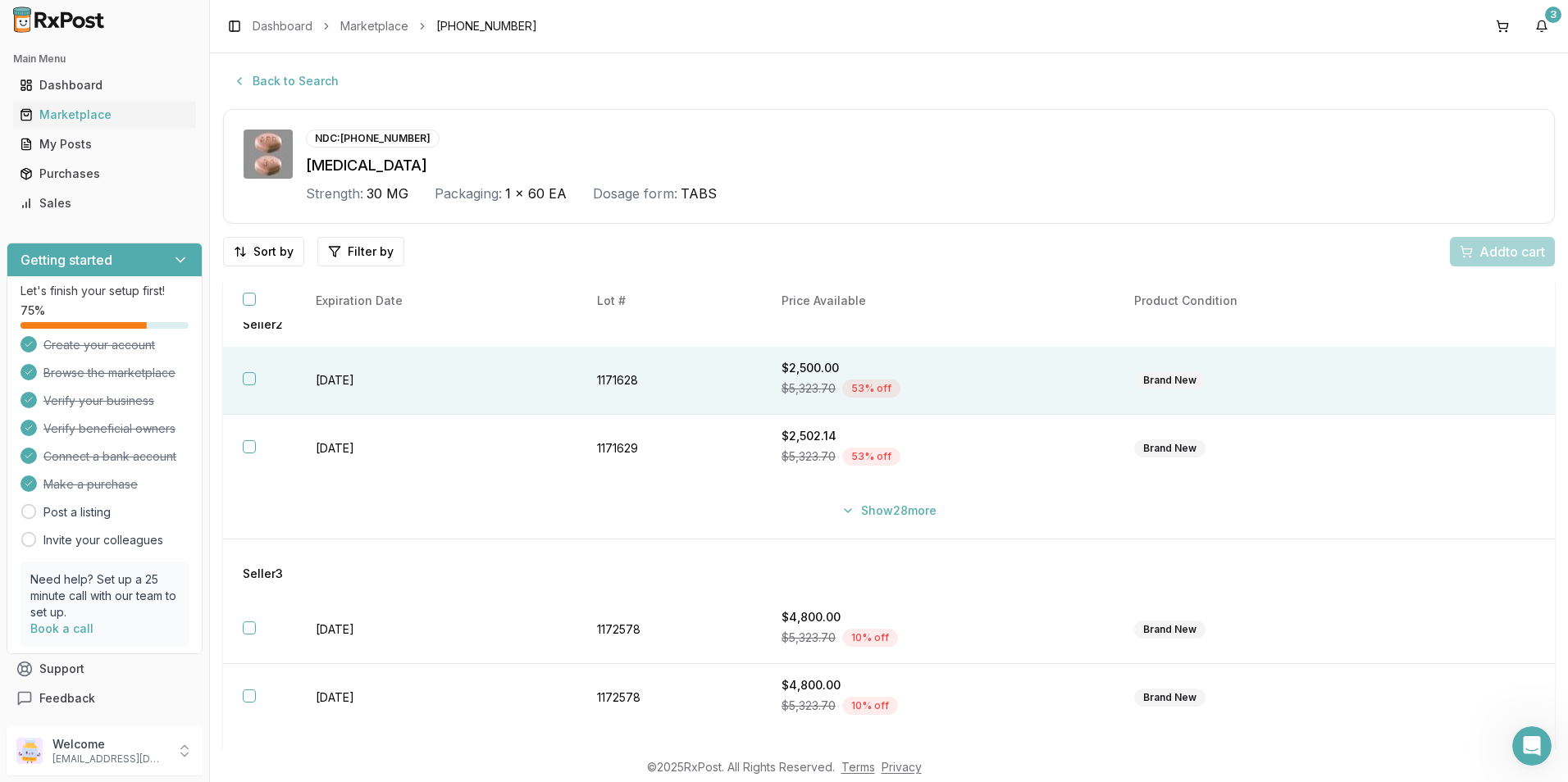
scroll to position [82, 0]
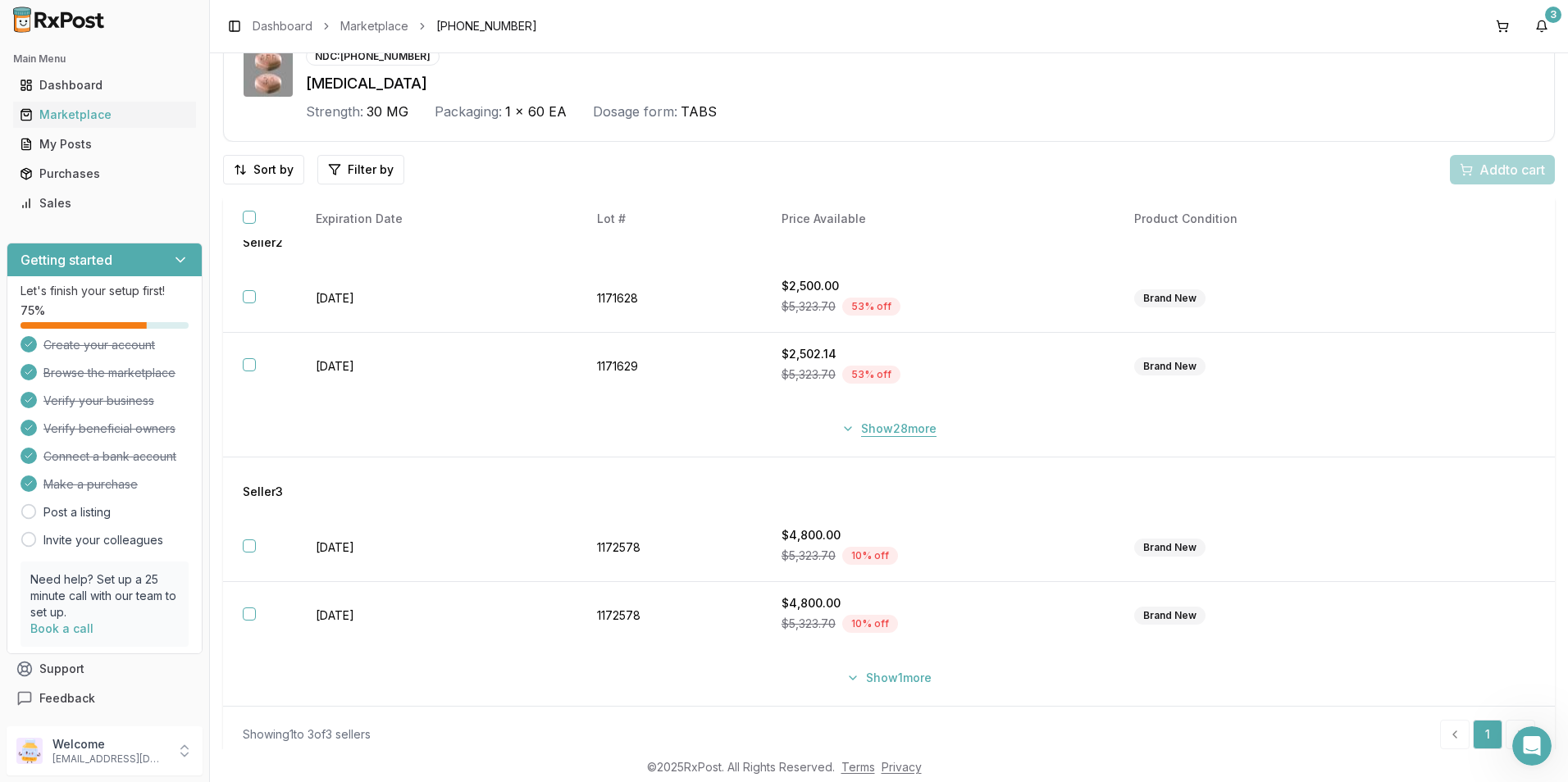
click at [839, 433] on button "Show 28 more" at bounding box center [889, 428] width 114 height 29
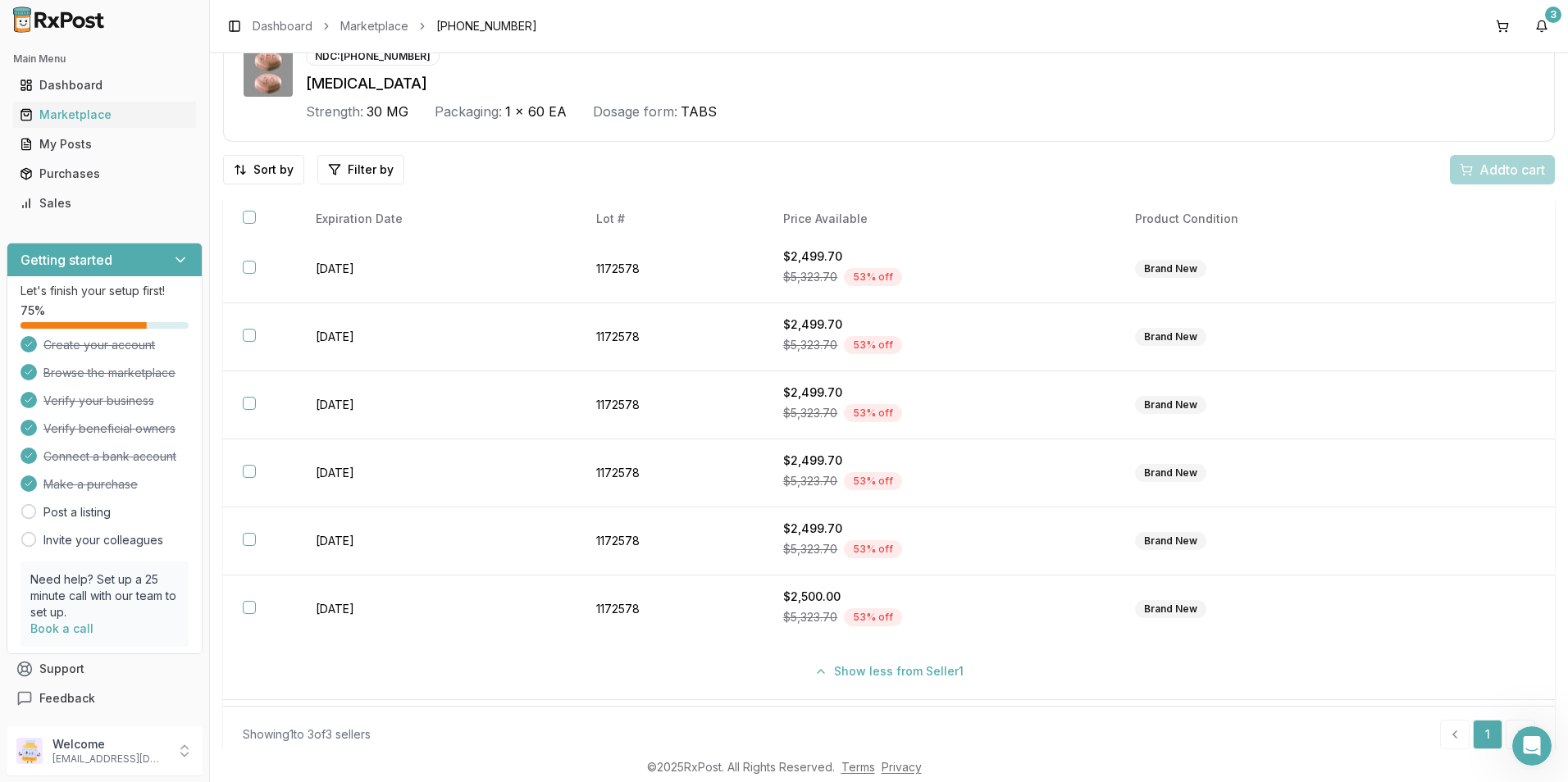
scroll to position [0, 0]
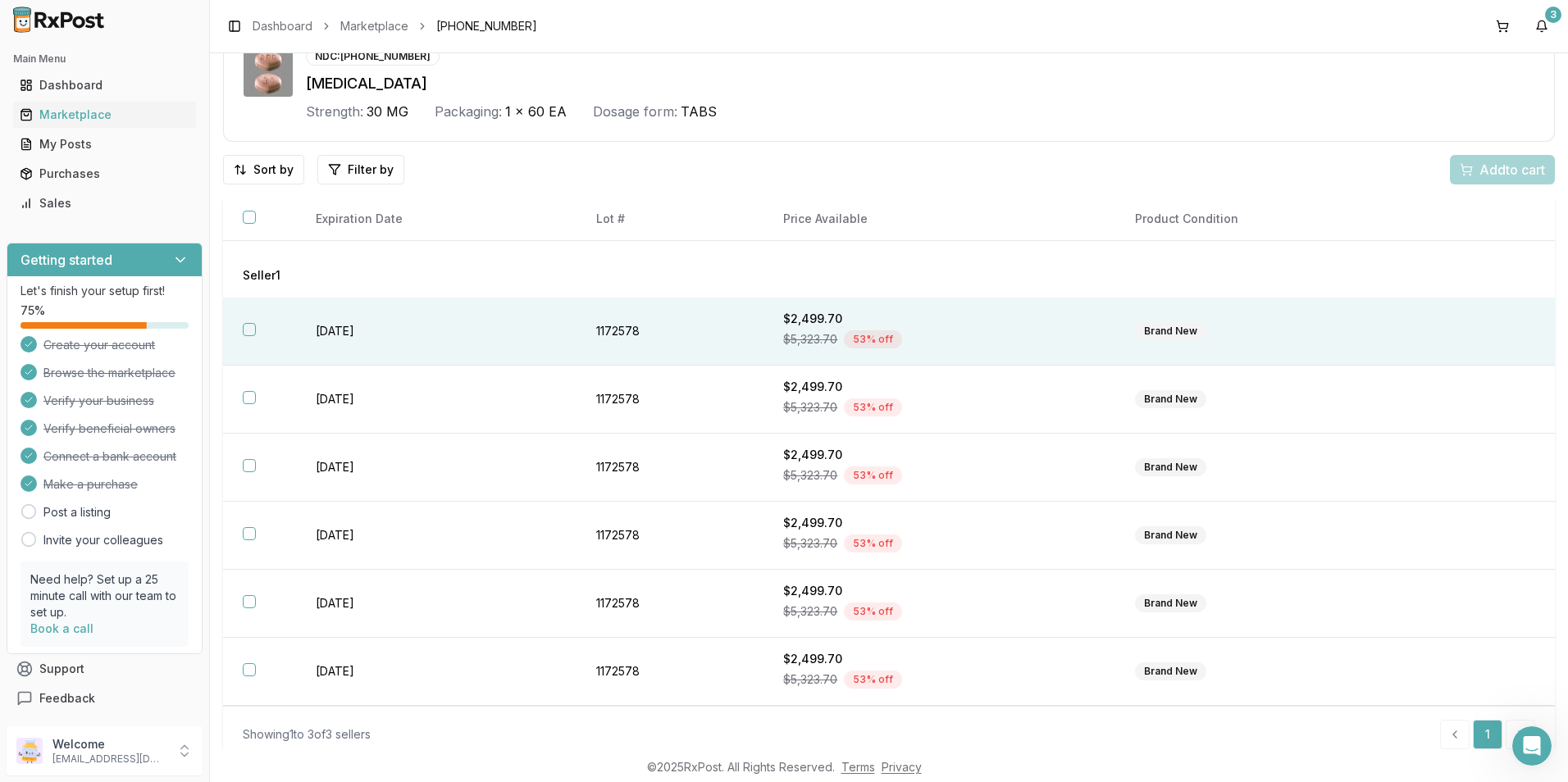
click at [256, 327] on th at bounding box center [260, 332] width 73 height 68
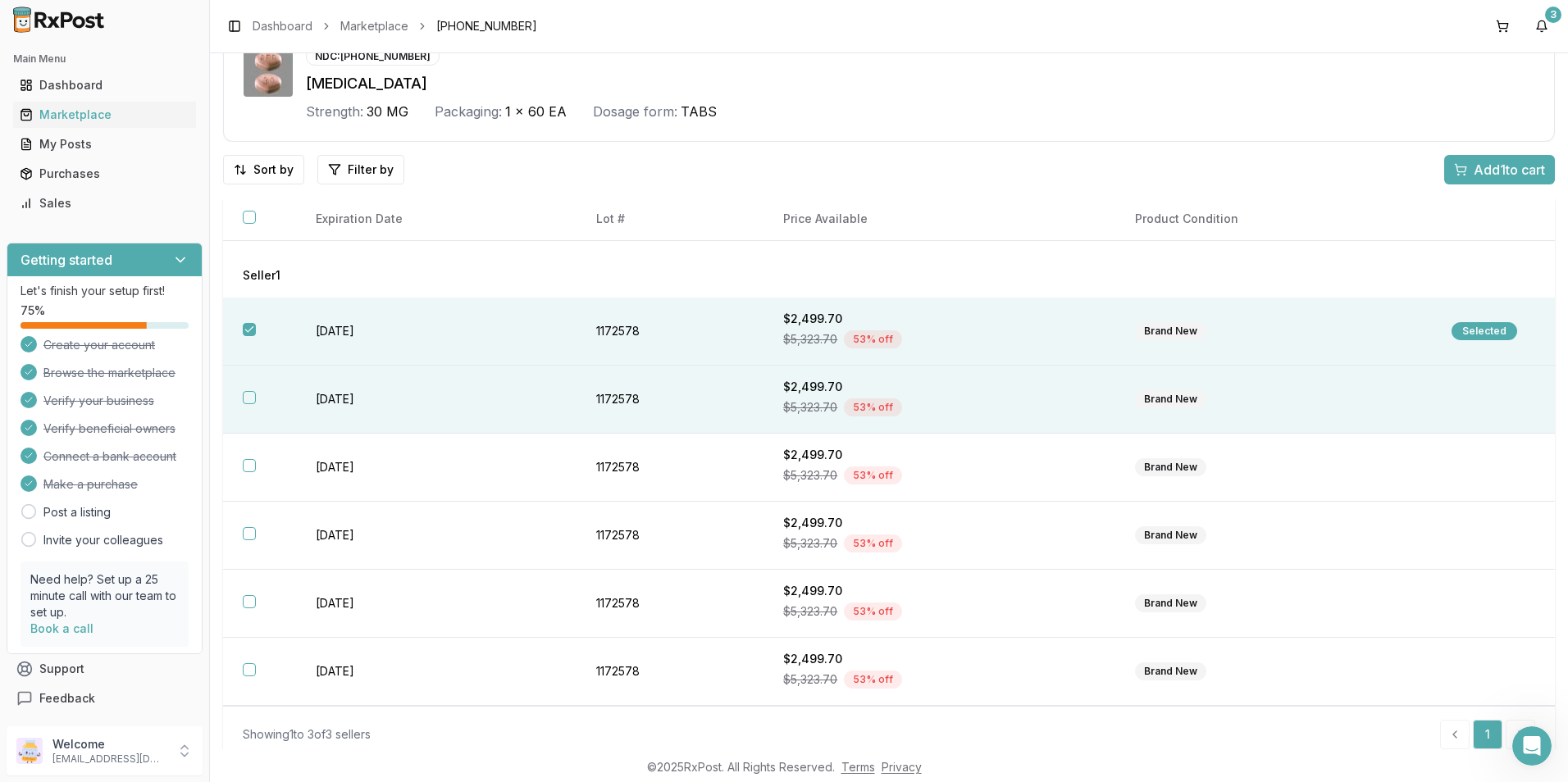
click at [256, 398] on th at bounding box center [260, 399] width 73 height 68
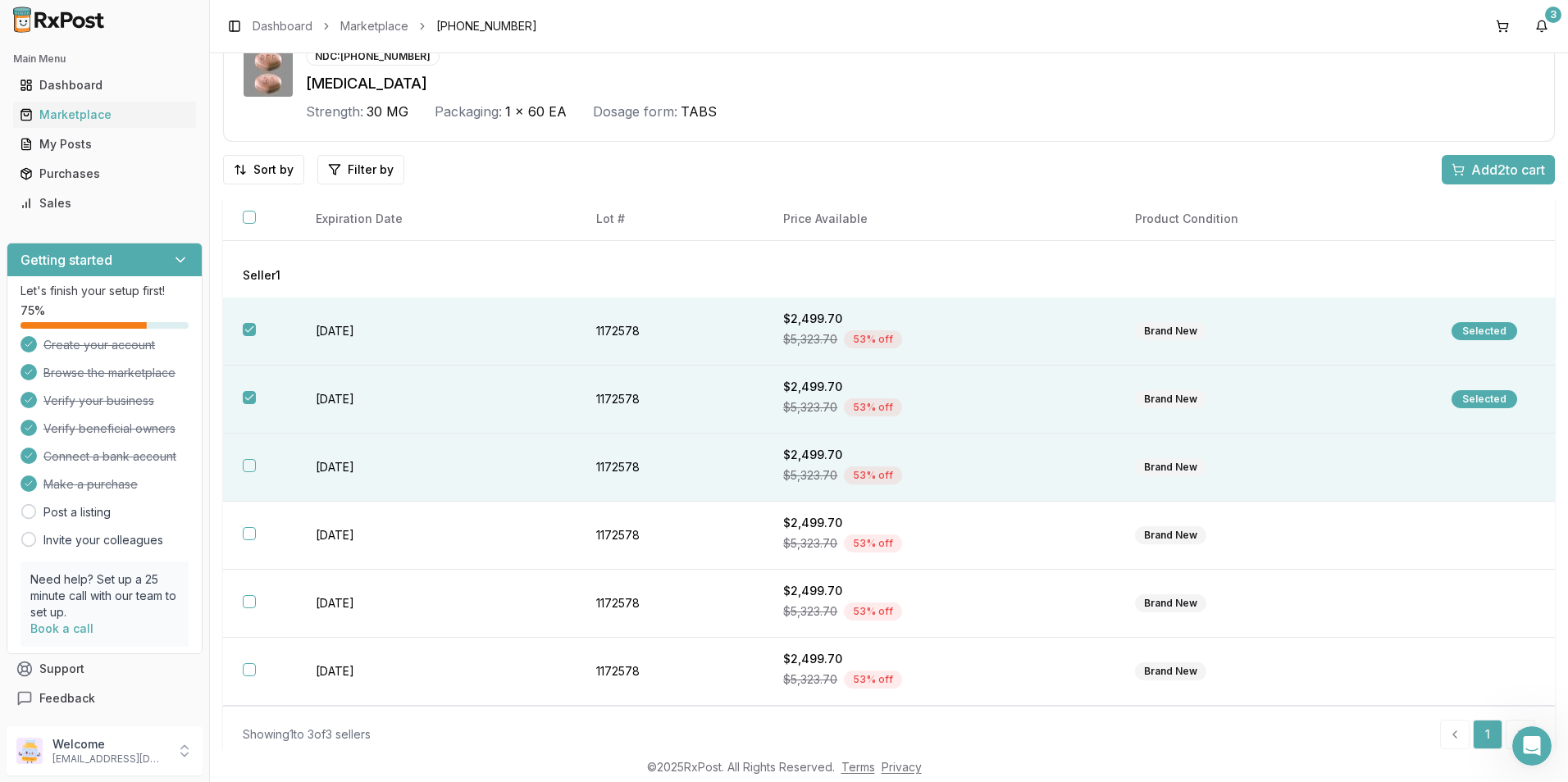
drag, startPoint x: 253, startPoint y: 456, endPoint x: 246, endPoint y: 472, distance: 17.5
click at [253, 456] on th at bounding box center [260, 467] width 73 height 68
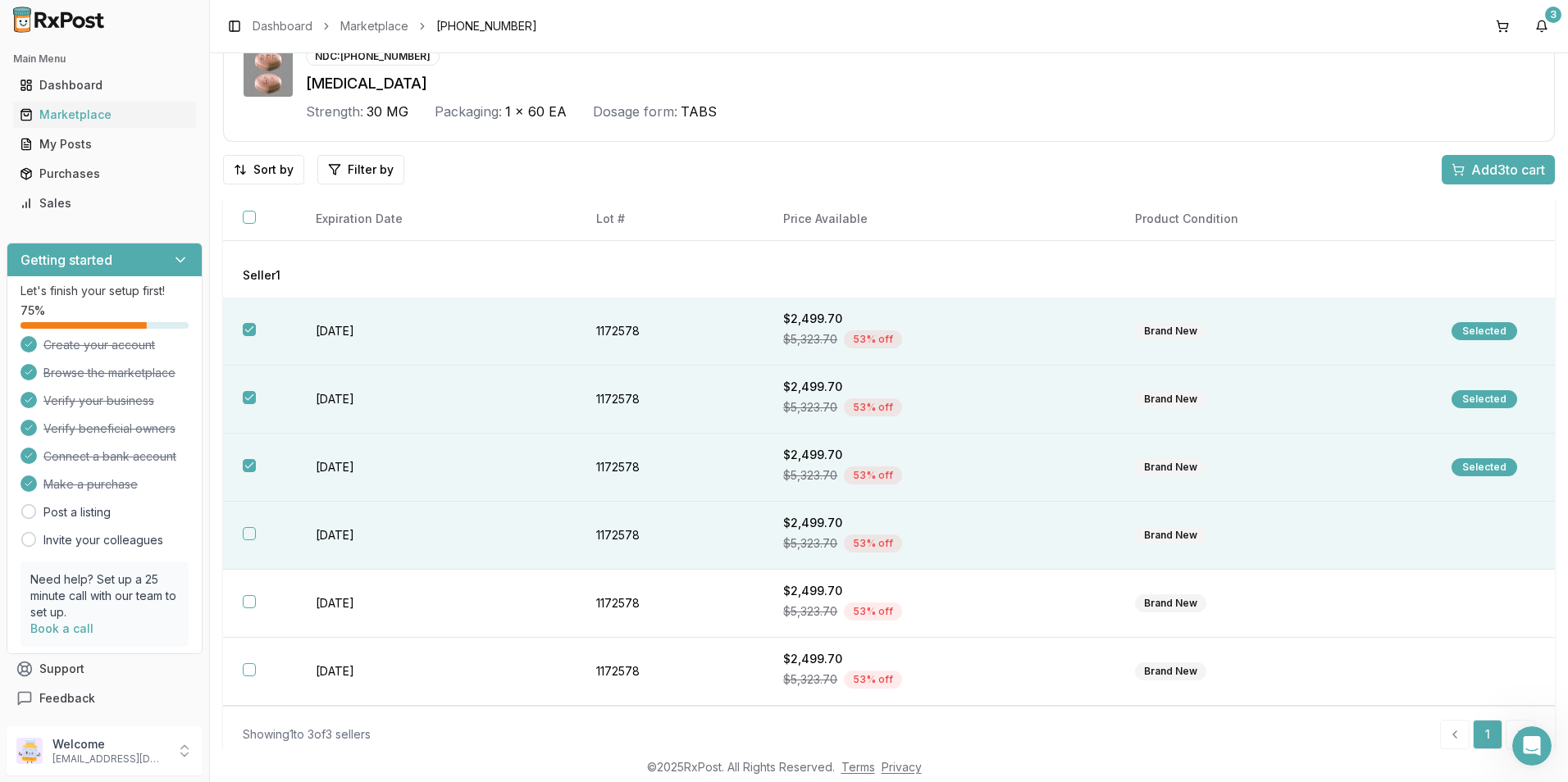
click at [257, 534] on th at bounding box center [260, 535] width 73 height 68
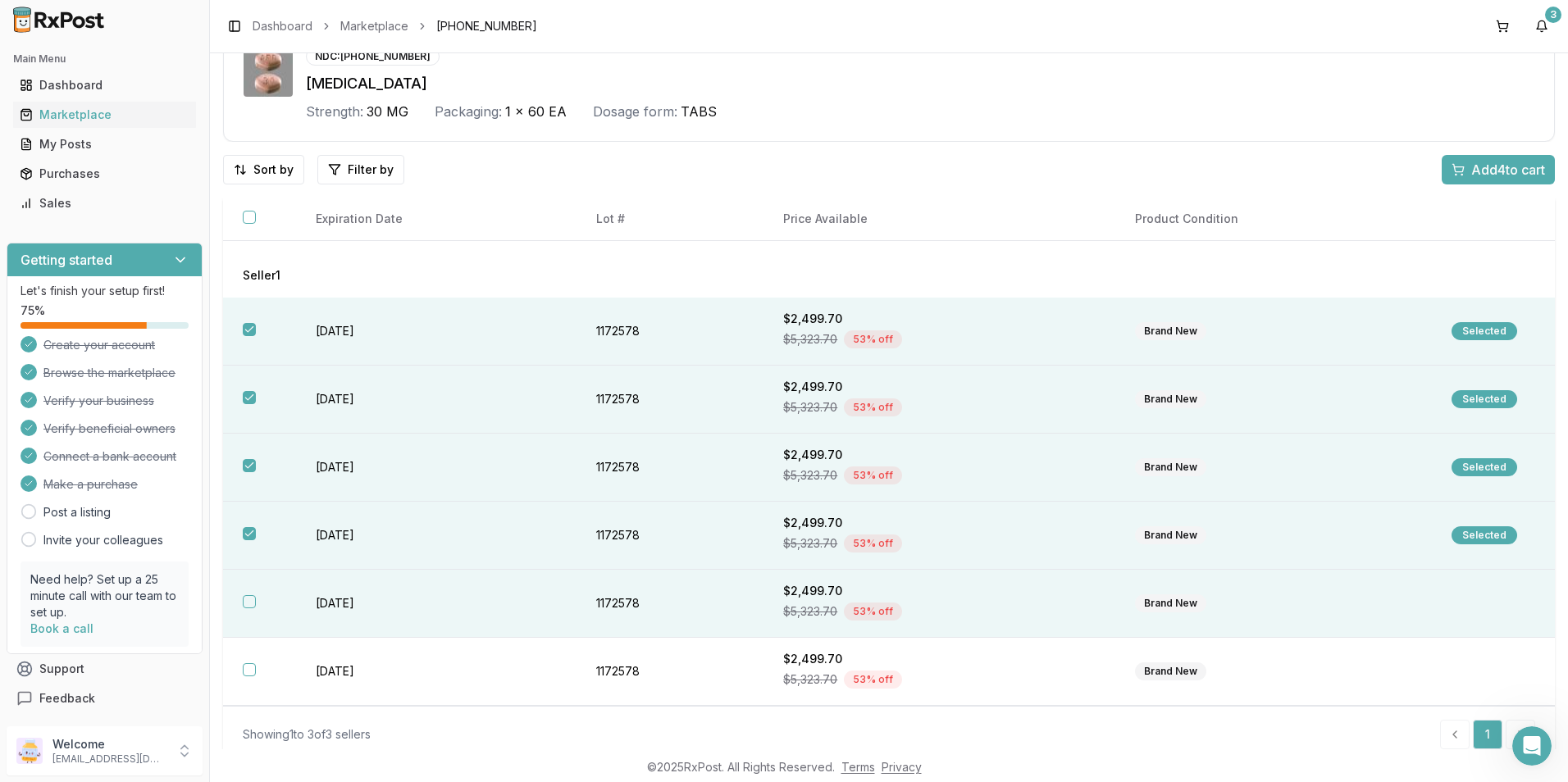
drag, startPoint x: 245, startPoint y: 607, endPoint x: 302, endPoint y: 610, distance: 57.1
click at [246, 608] on button "button" at bounding box center [249, 601] width 13 height 13
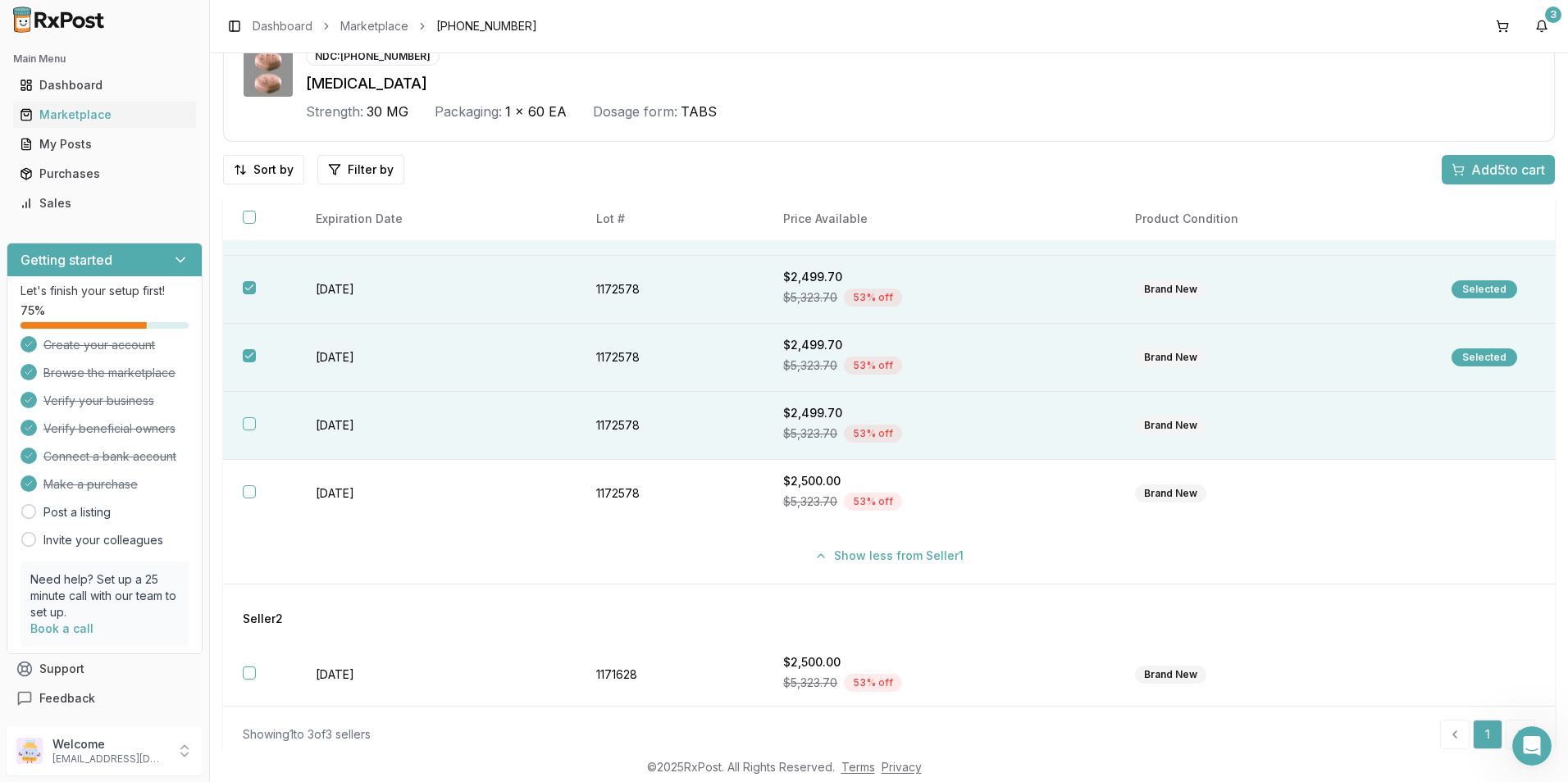
click at [249, 427] on button "button" at bounding box center [249, 424] width 13 height 13
drag, startPoint x: 248, startPoint y: 495, endPoint x: 292, endPoint y: 539, distance: 62.2
click at [247, 495] on button "button" at bounding box center [249, 492] width 13 height 13
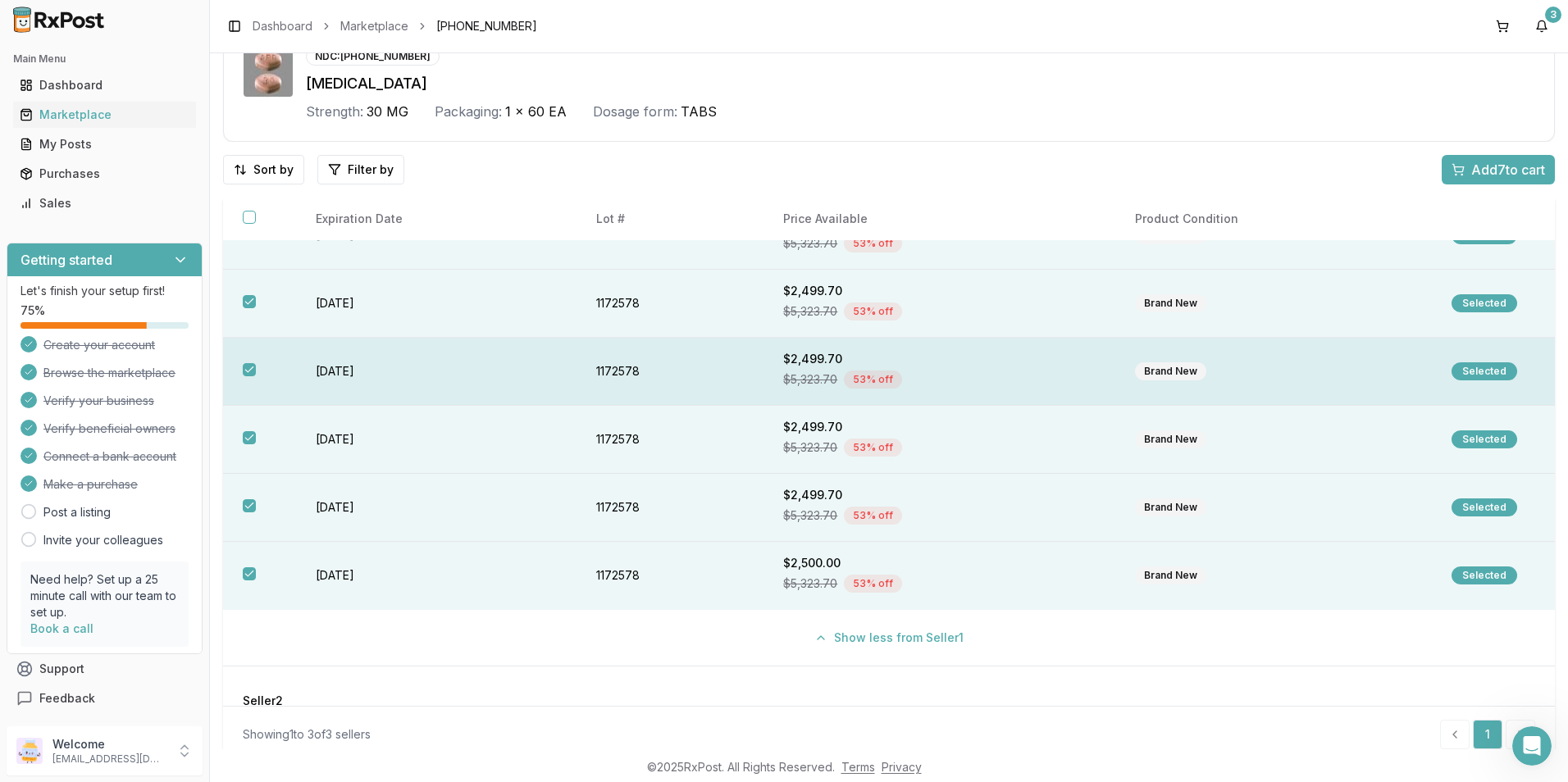
scroll to position [0, 0]
